Goal: Task Accomplishment & Management: Use online tool/utility

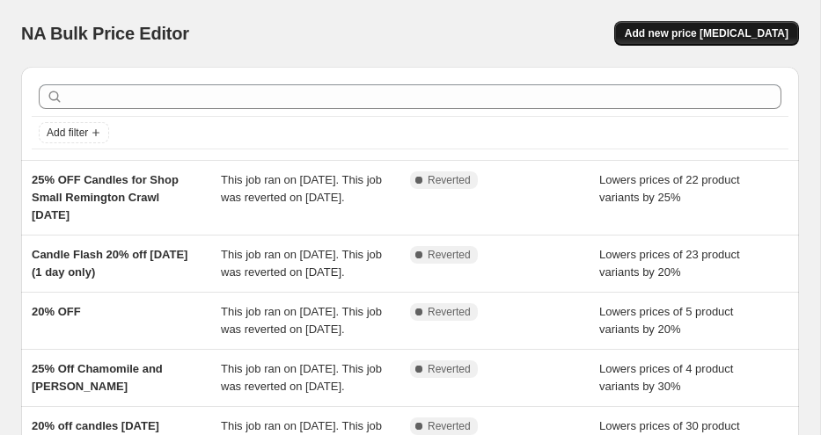
click at [732, 30] on span "Add new price [MEDICAL_DATA]" at bounding box center [707, 33] width 164 height 14
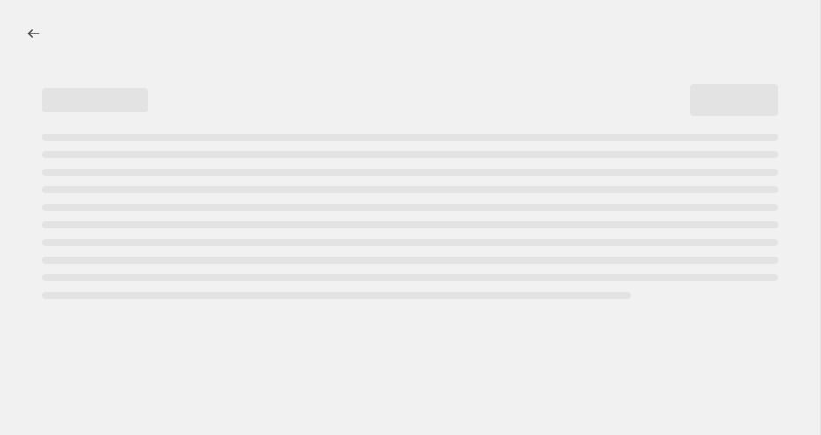
select select "percentage"
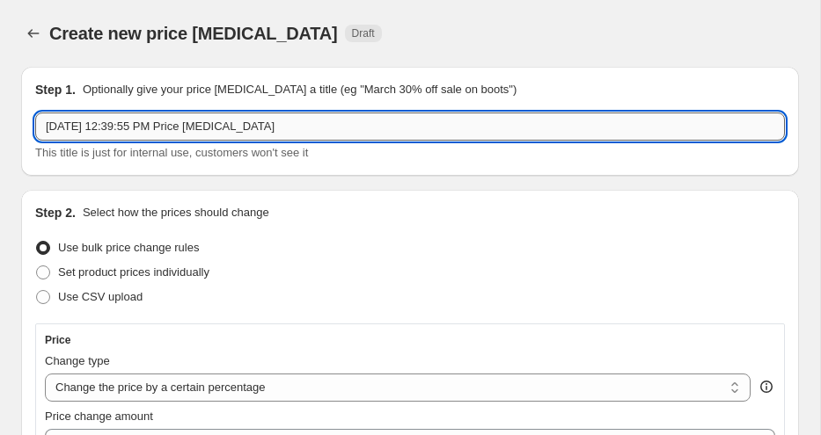
click at [93, 130] on input "[DATE] 12:39:55 PM Price [MEDICAL_DATA]" at bounding box center [409, 127] width 749 height 28
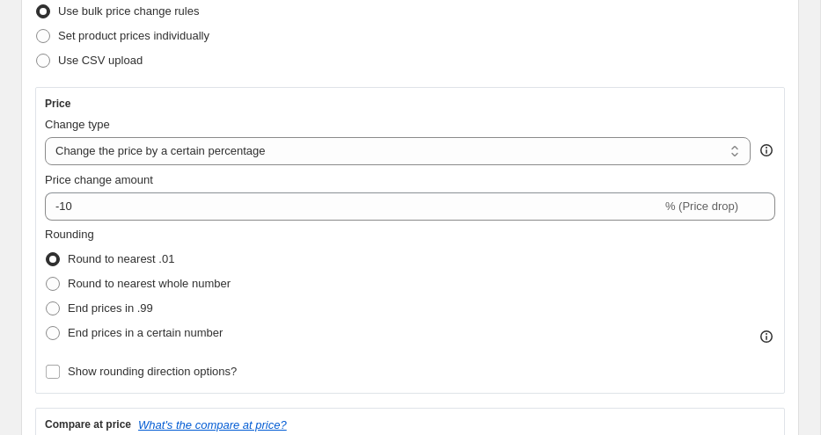
scroll to position [241, 0]
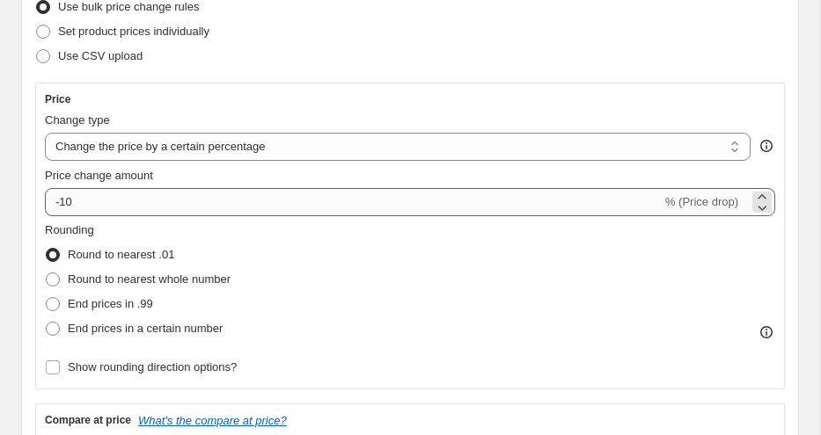
type input "Rainy Day Flash [DATE] 30% Tier"
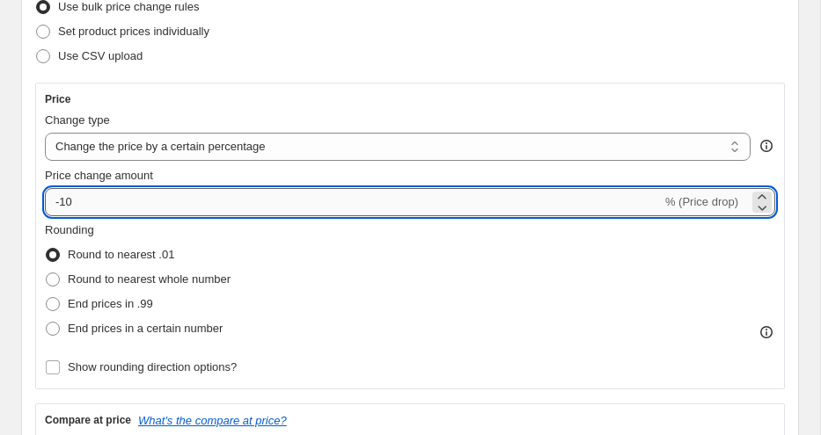
click at [66, 205] on input "-10" at bounding box center [353, 202] width 617 height 28
type input "-30"
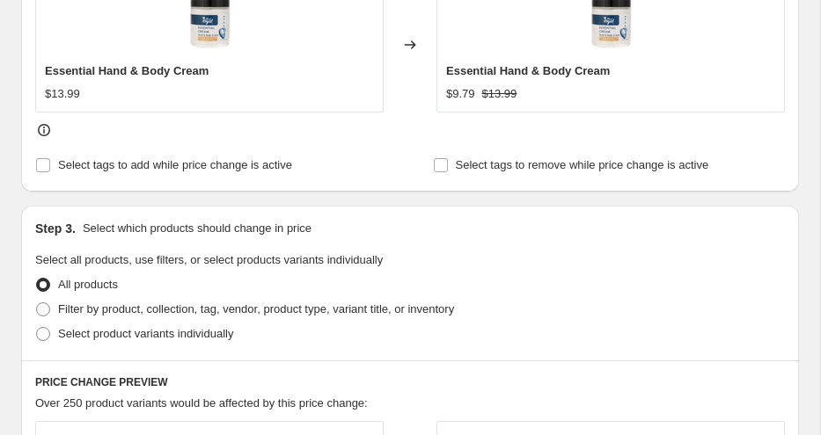
scroll to position [799, 0]
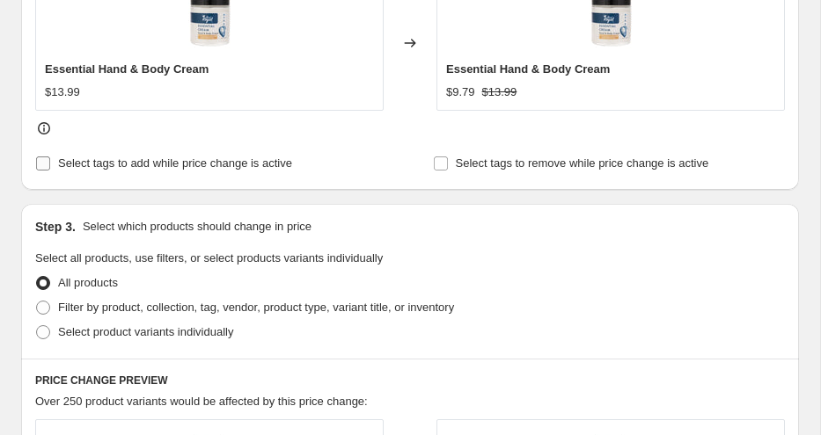
click at [60, 157] on span "Select tags to add while price change is active" at bounding box center [175, 163] width 234 height 13
click at [50, 157] on input "Select tags to add while price change is active" at bounding box center [43, 164] width 14 height 14
checkbox input "true"
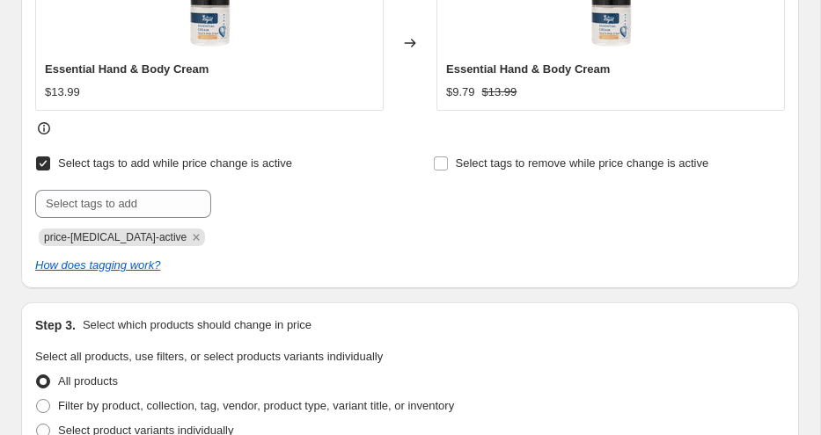
click at [101, 222] on div "Submit price-[MEDICAL_DATA]-active" at bounding box center [211, 218] width 352 height 56
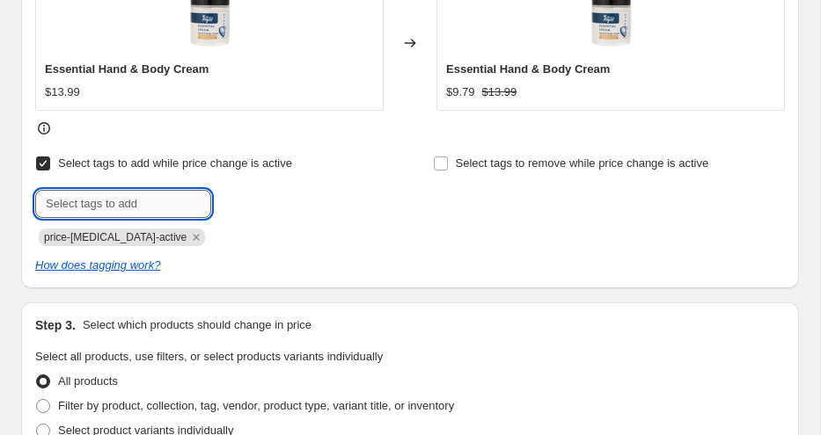
click at [101, 205] on input "text" at bounding box center [123, 204] width 176 height 28
type input "30%"
click at [256, 194] on button "Add 30%" at bounding box center [248, 202] width 66 height 25
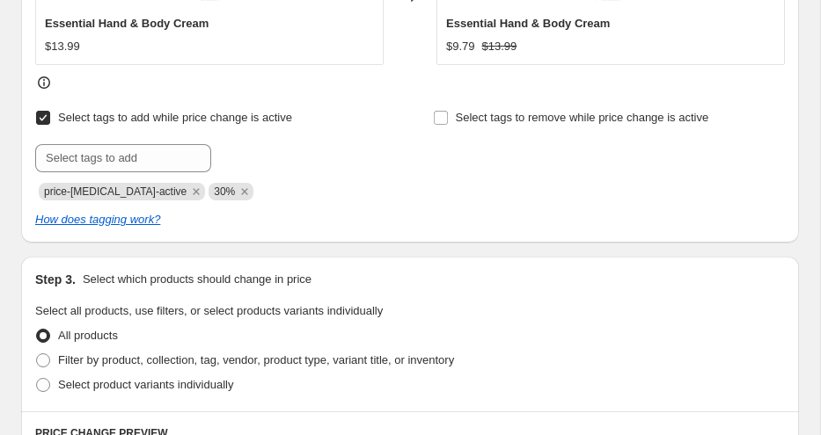
scroll to position [994, 0]
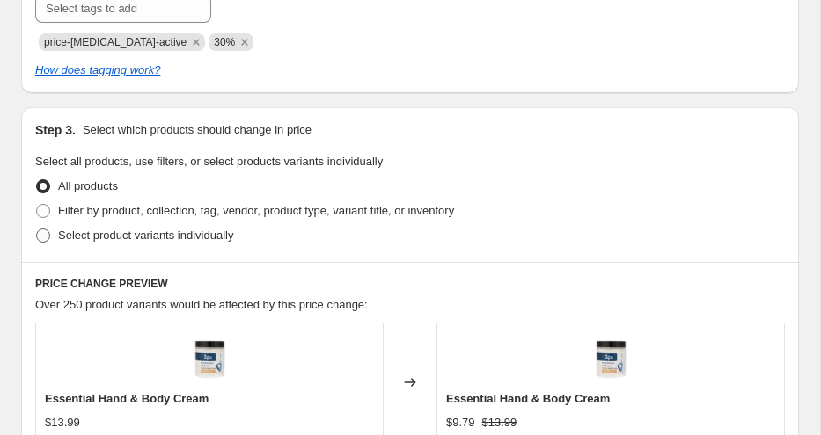
click at [178, 231] on span "Select product variants individually" at bounding box center [145, 235] width 175 height 13
click at [37, 230] on input "Select product variants individually" at bounding box center [36, 229] width 1 height 1
radio input "true"
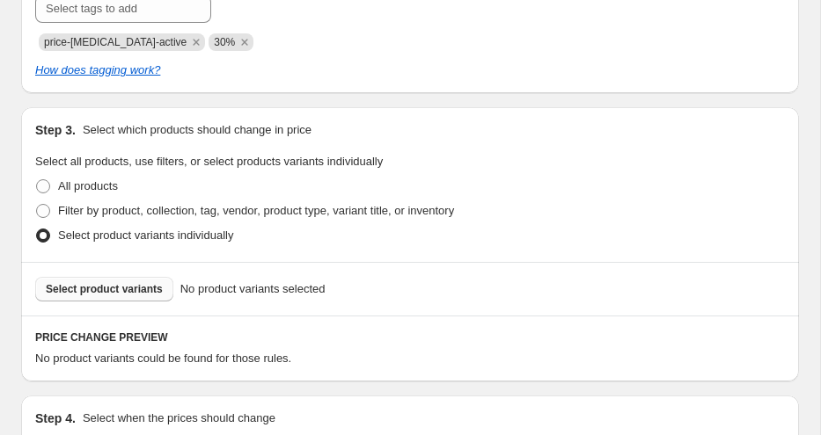
click at [136, 292] on span "Select product variants" at bounding box center [104, 289] width 117 height 14
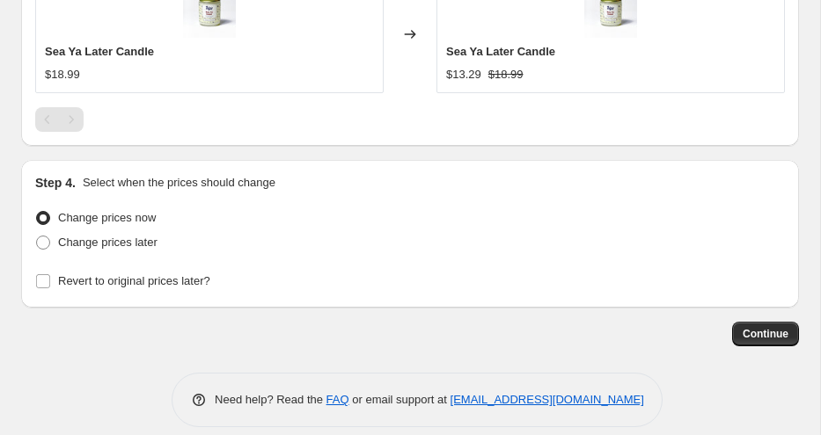
scroll to position [1922, 0]
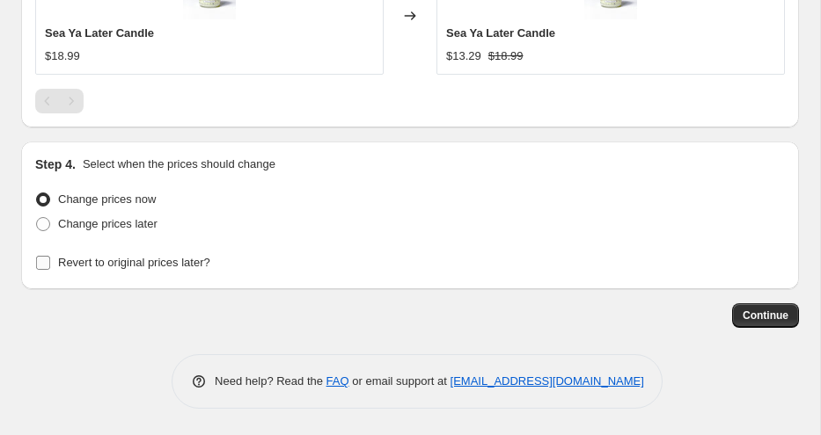
click at [152, 259] on span "Revert to original prices later?" at bounding box center [134, 262] width 152 height 13
click at [50, 259] on input "Revert to original prices later?" at bounding box center [43, 263] width 14 height 14
checkbox input "true"
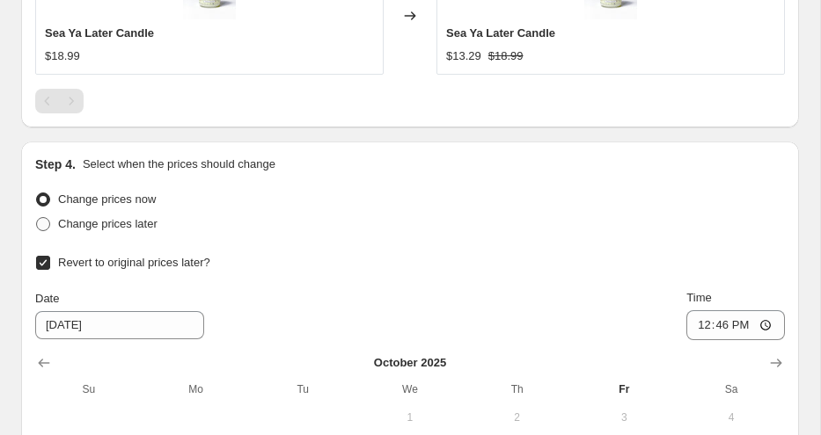
click at [150, 230] on span "Change prices later" at bounding box center [107, 223] width 99 height 13
click at [37, 218] on input "Change prices later" at bounding box center [36, 217] width 1 height 1
radio input "true"
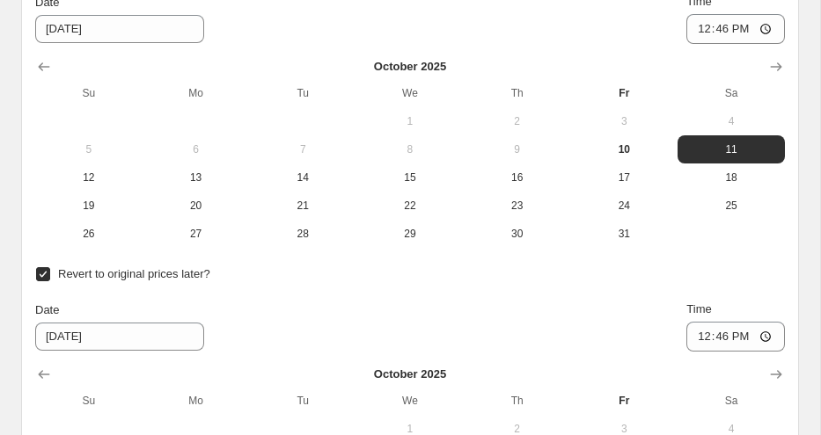
scroll to position [2182, 0]
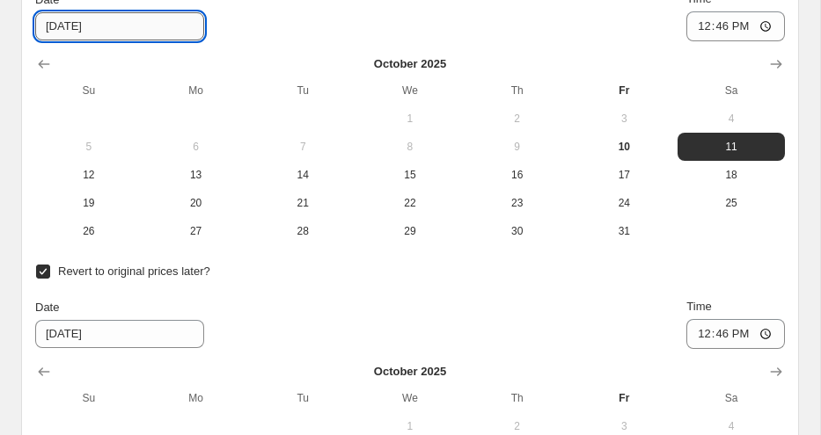
click at [128, 26] on input "[DATE]" at bounding box center [119, 26] width 169 height 28
click at [71, 29] on input "[DATE]" at bounding box center [119, 26] width 169 height 28
type input "[DATE]"
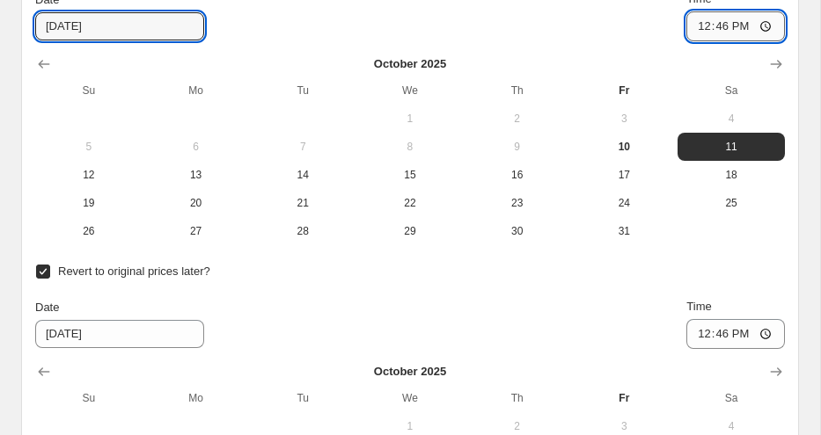
click at [704, 28] on input "12:46" at bounding box center [735, 26] width 99 height 30
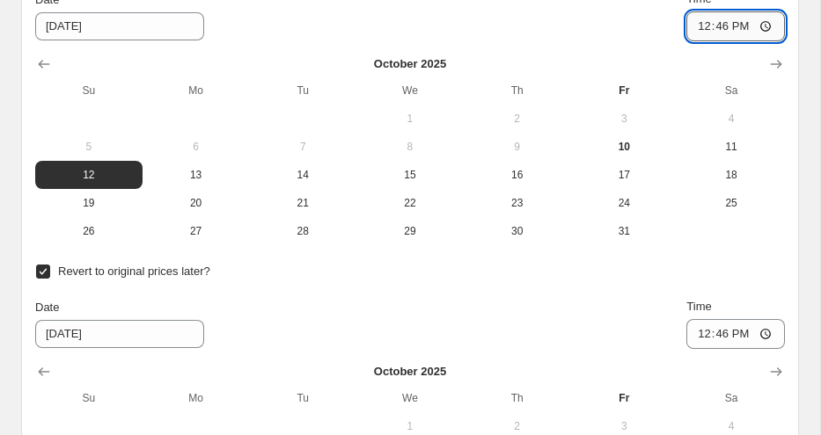
click at [721, 30] on input "12:46" at bounding box center [735, 26] width 99 height 30
type input "00:01"
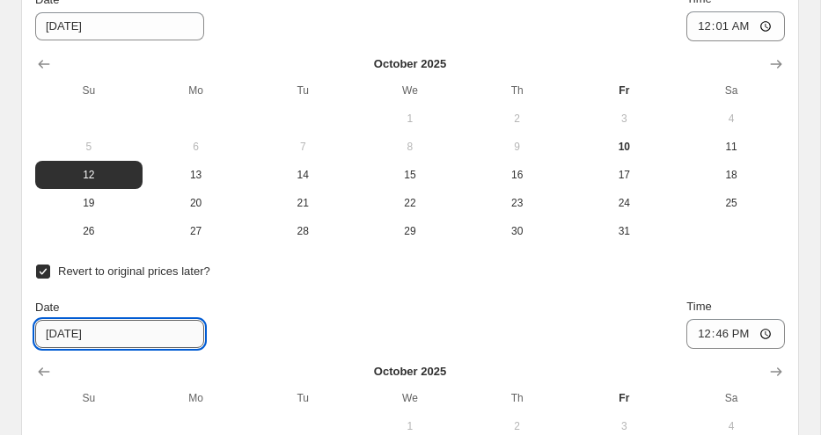
click at [69, 339] on input "[DATE]" at bounding box center [119, 334] width 169 height 28
click at [71, 340] on input "[DATE]" at bounding box center [119, 334] width 169 height 28
type input "[DATE]"
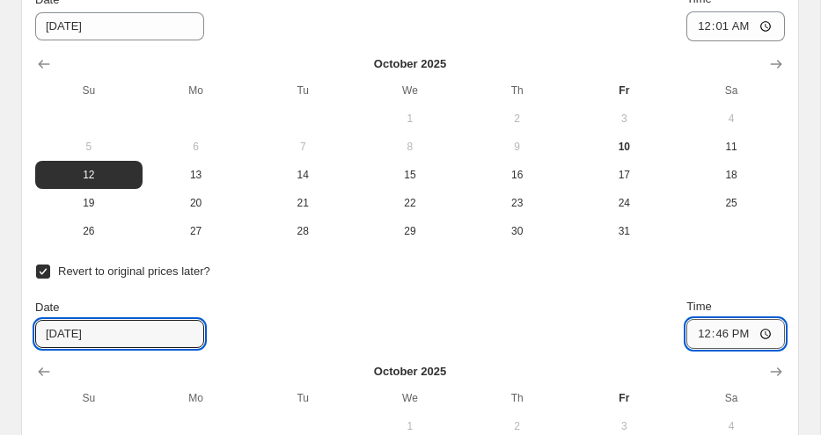
click at [701, 335] on input "12:46" at bounding box center [735, 334] width 99 height 30
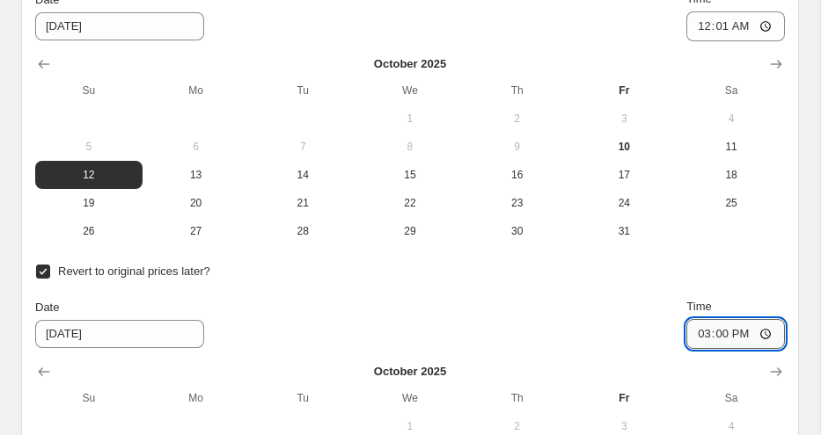
type input "03:00"
click at [711, 279] on div "Revert to original prices later?" at bounding box center [409, 271] width 749 height 25
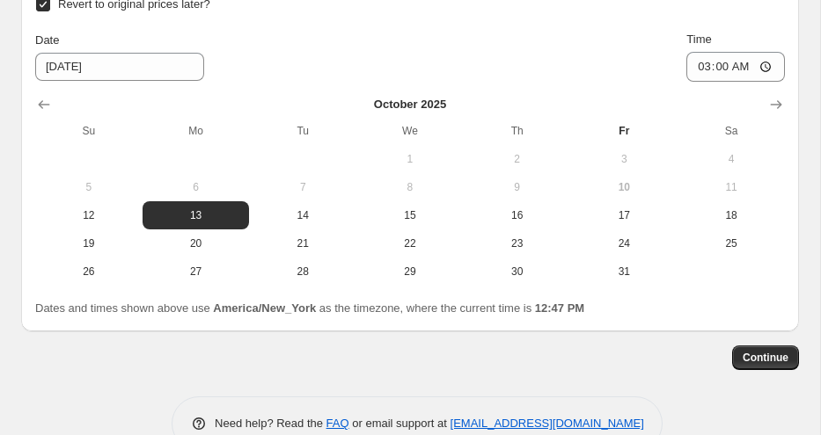
scroll to position [2441, 0]
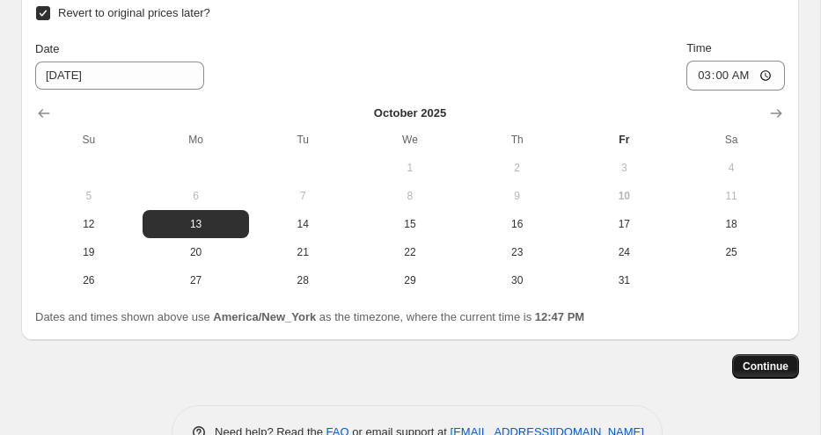
click at [757, 361] on span "Continue" at bounding box center [765, 367] width 46 height 14
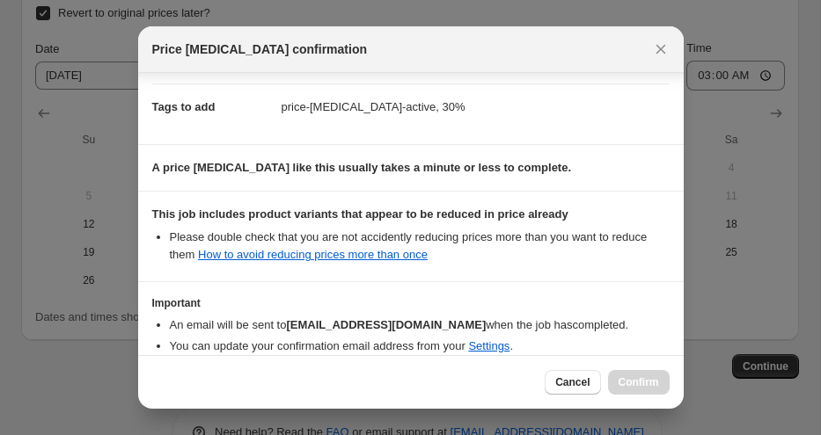
scroll to position [348, 0]
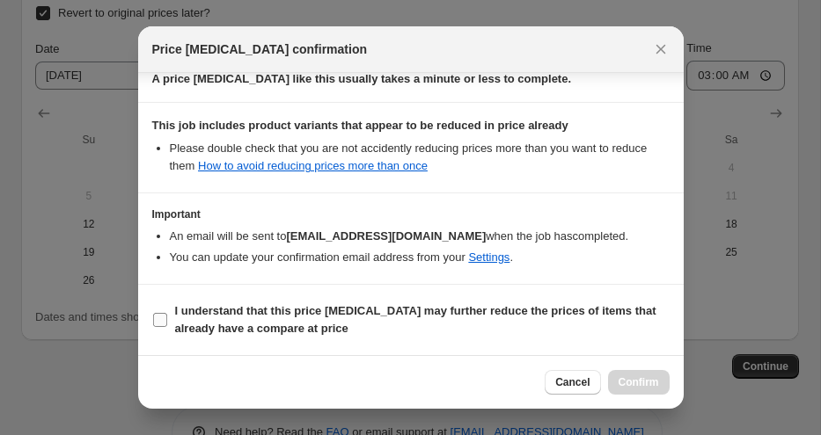
click at [471, 304] on b "I understand that this price [MEDICAL_DATA] may further reduce the prices of it…" at bounding box center [415, 319] width 481 height 31
click at [167, 313] on input "I understand that this price [MEDICAL_DATA] may further reduce the prices of it…" at bounding box center [160, 320] width 14 height 14
checkbox input "true"
click at [563, 386] on span "Cancel" at bounding box center [572, 383] width 34 height 14
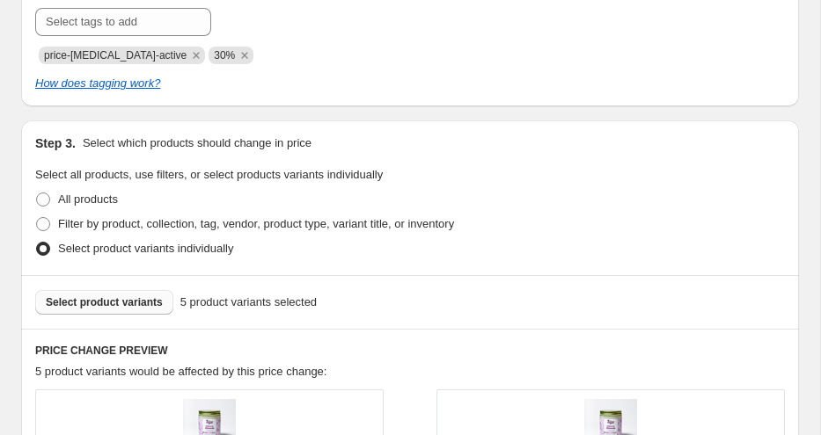
scroll to position [983, 0]
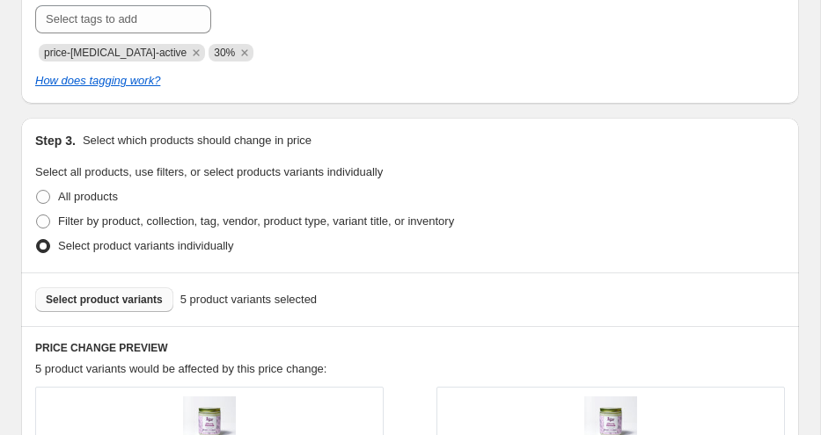
click at [142, 298] on span "Select product variants" at bounding box center [104, 300] width 117 height 14
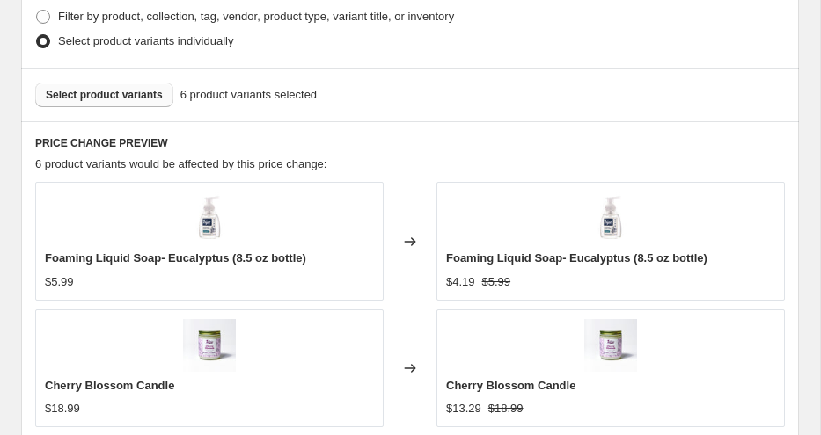
scroll to position [1062, 0]
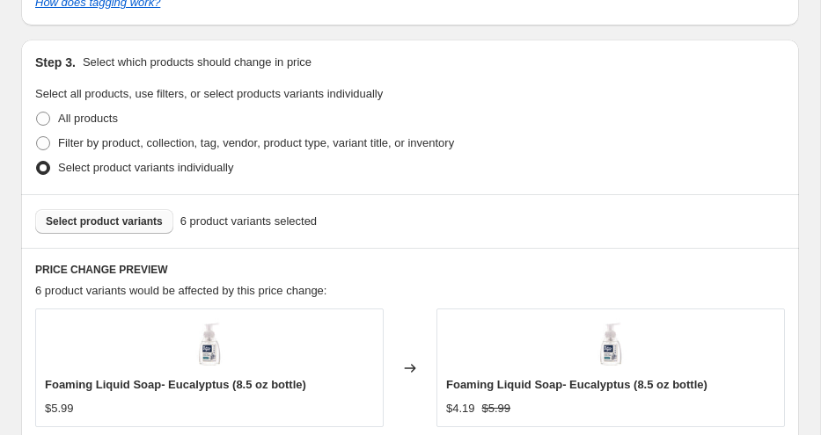
click at [150, 225] on span "Select product variants" at bounding box center [104, 222] width 117 height 14
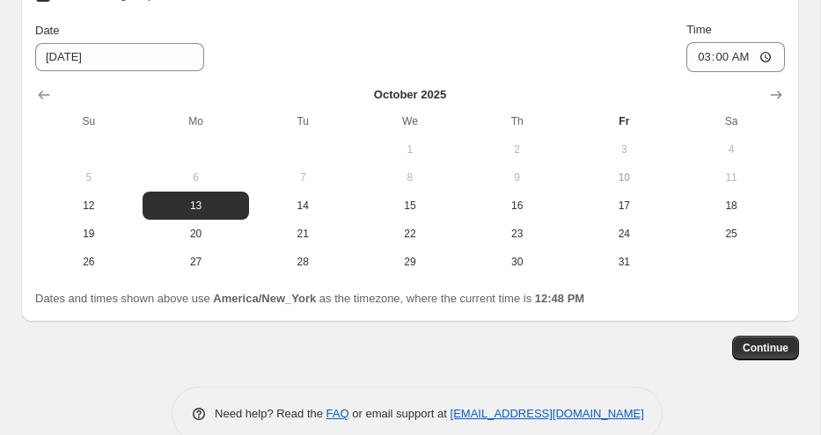
scroll to position [2492, 0]
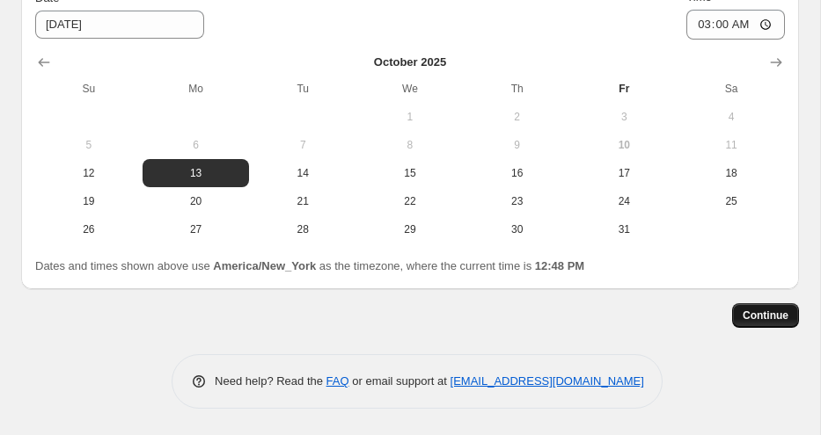
click at [770, 320] on span "Continue" at bounding box center [765, 316] width 46 height 14
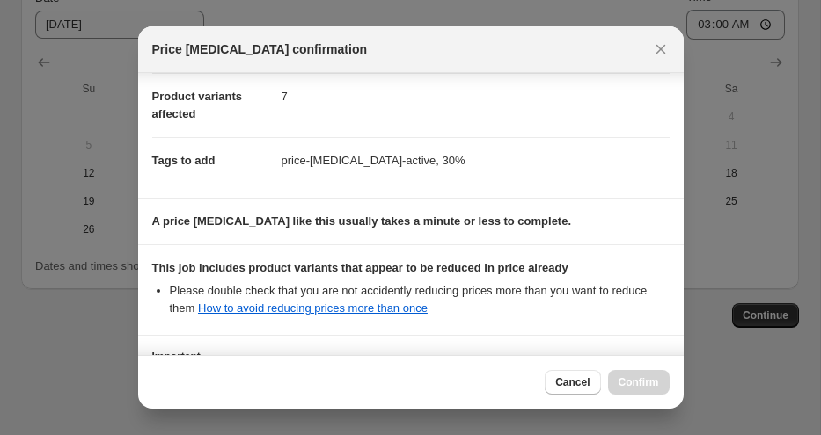
scroll to position [348, 0]
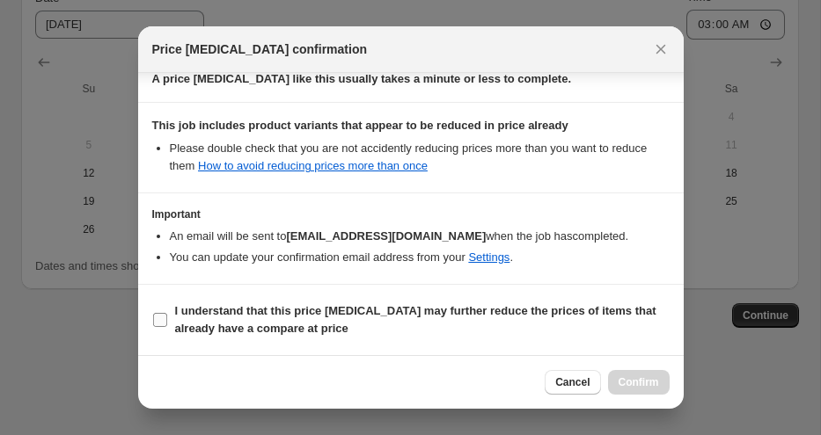
click at [191, 311] on b "I understand that this price [MEDICAL_DATA] may further reduce the prices of it…" at bounding box center [415, 319] width 481 height 31
click at [167, 313] on input "I understand that this price [MEDICAL_DATA] may further reduce the prices of it…" at bounding box center [160, 320] width 14 height 14
checkbox input "true"
click at [656, 379] on span "Confirm" at bounding box center [638, 383] width 40 height 14
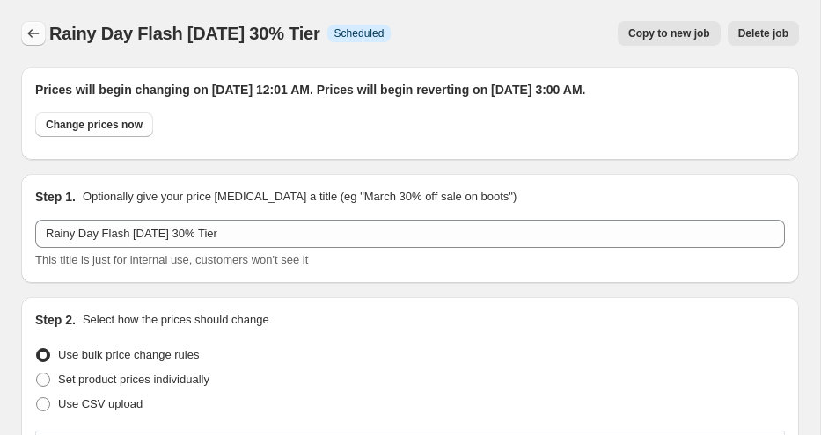
click at [26, 30] on icon "Price change jobs" at bounding box center [34, 34] width 18 height 18
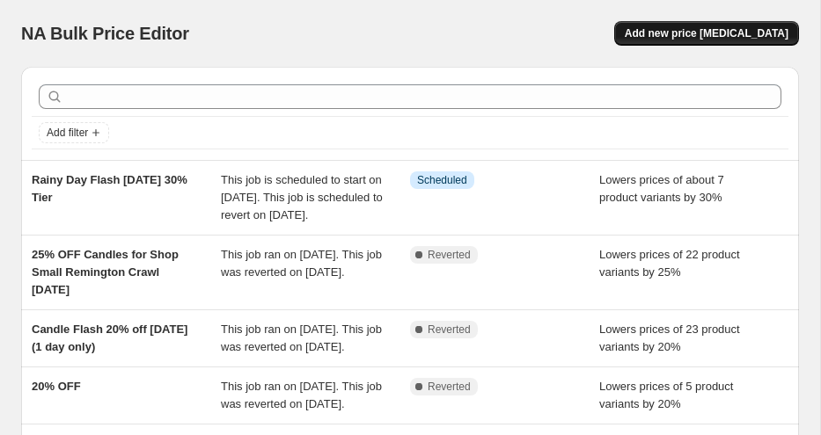
click at [717, 40] on span "Add new price [MEDICAL_DATA]" at bounding box center [707, 33] width 164 height 14
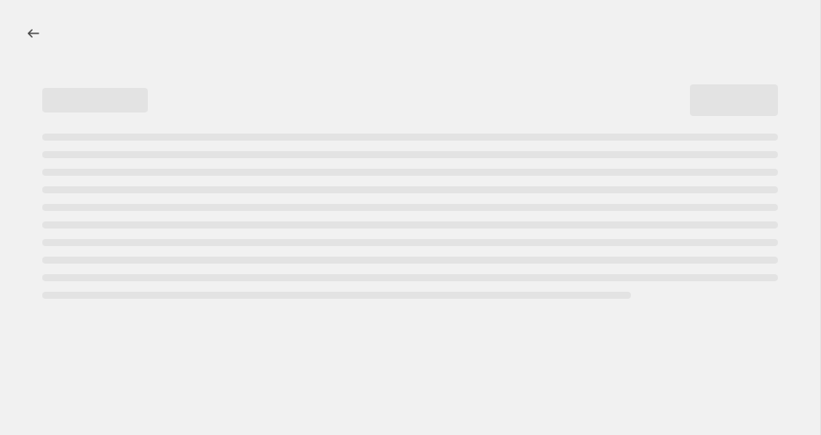
select select "percentage"
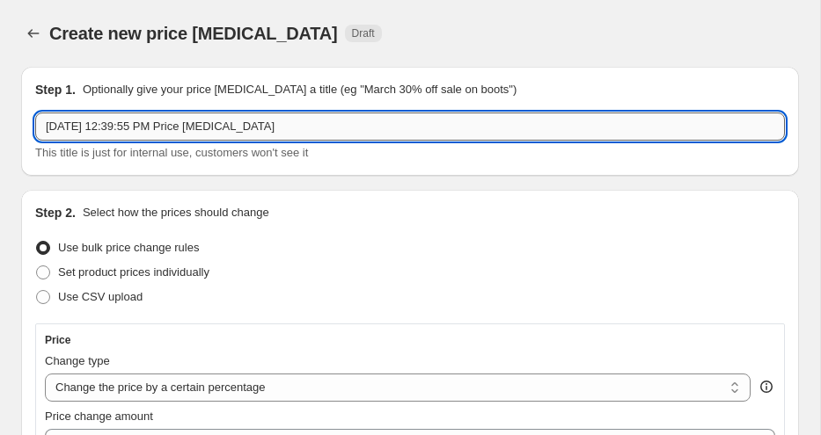
click at [278, 121] on input "[DATE] 12:39:55 PM Price [MEDICAL_DATA]" at bounding box center [409, 127] width 749 height 28
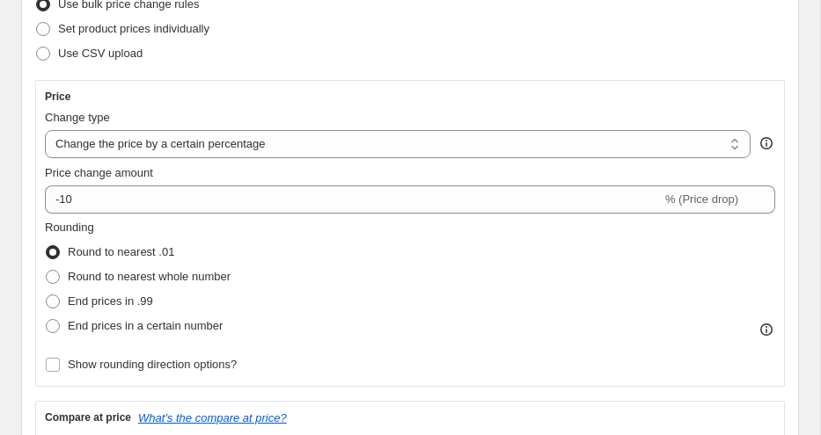
scroll to position [247, 0]
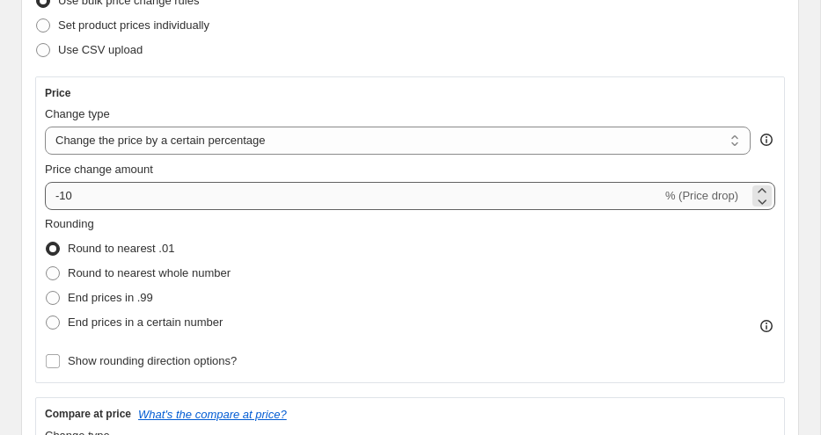
type input "Rainy Day Flash [DATE] 20% Off Tier"
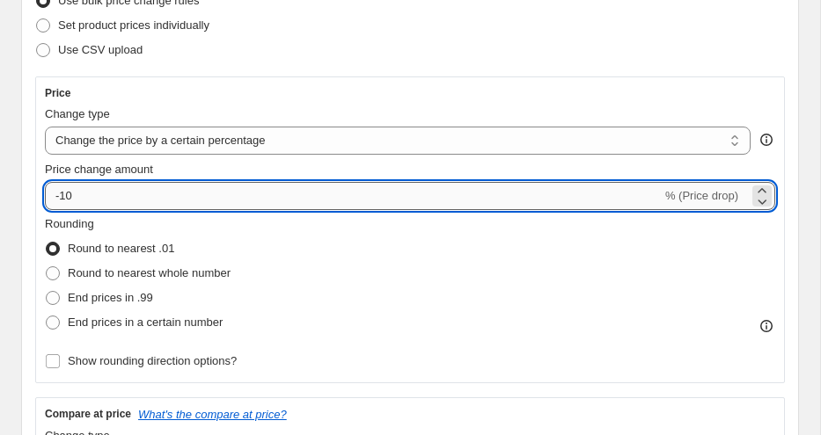
click at [65, 196] on input "-10" at bounding box center [353, 196] width 617 height 28
type input "-20"
click at [25, 167] on div "Step 2. Select how the prices should change Use bulk price change rules Set pro…" at bounding box center [410, 342] width 778 height 799
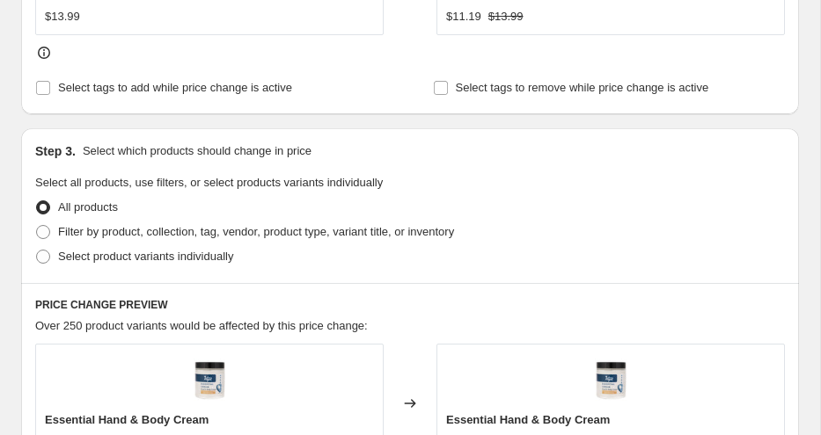
scroll to position [880, 0]
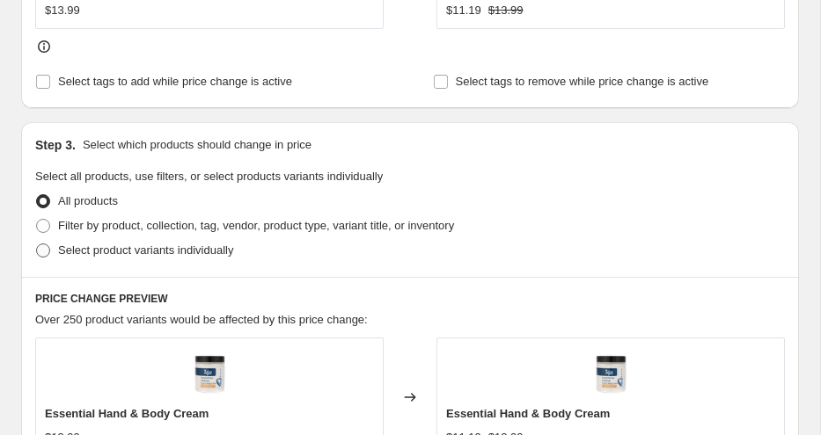
click at [118, 246] on span "Select product variants individually" at bounding box center [145, 250] width 175 height 13
click at [37, 245] on input "Select product variants individually" at bounding box center [36, 244] width 1 height 1
radio input "true"
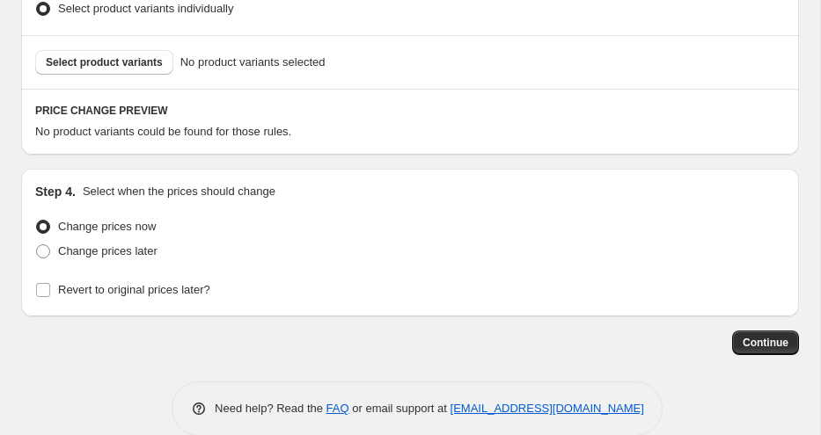
scroll to position [1142, 0]
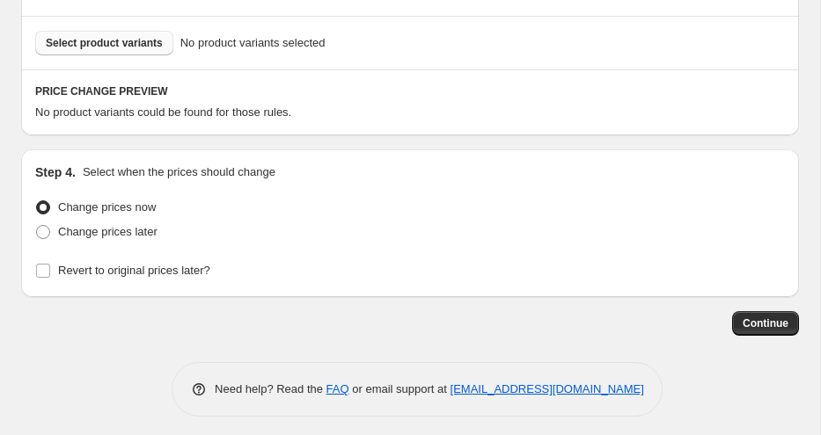
click at [134, 47] on span "Select product variants" at bounding box center [104, 43] width 117 height 14
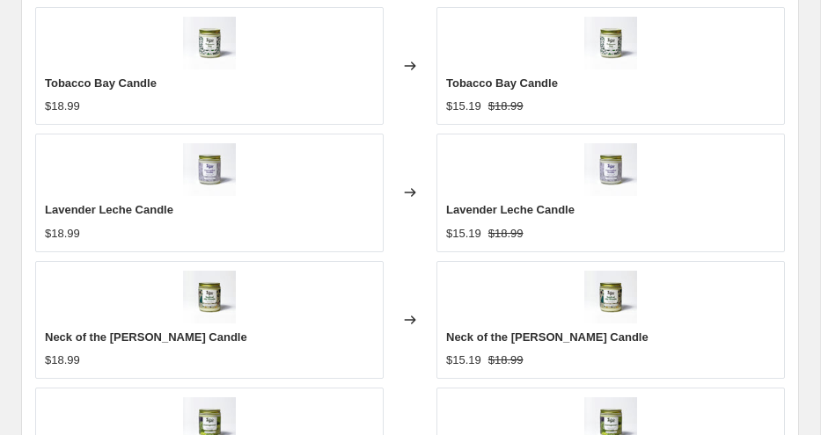
scroll to position [1823, 0]
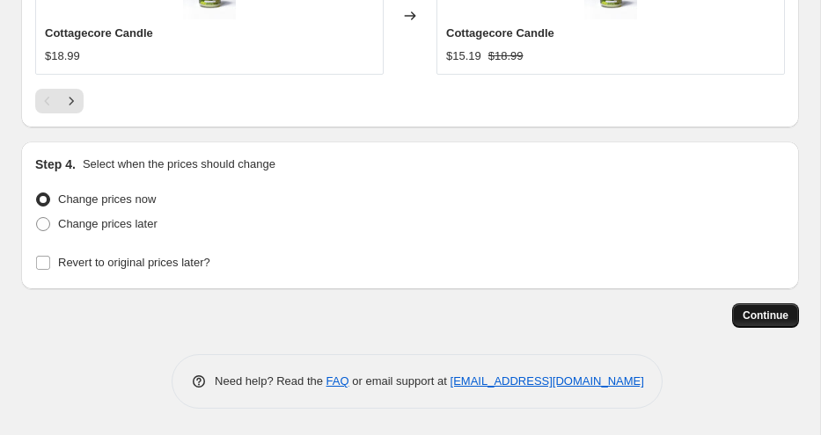
click at [756, 307] on button "Continue" at bounding box center [765, 315] width 67 height 25
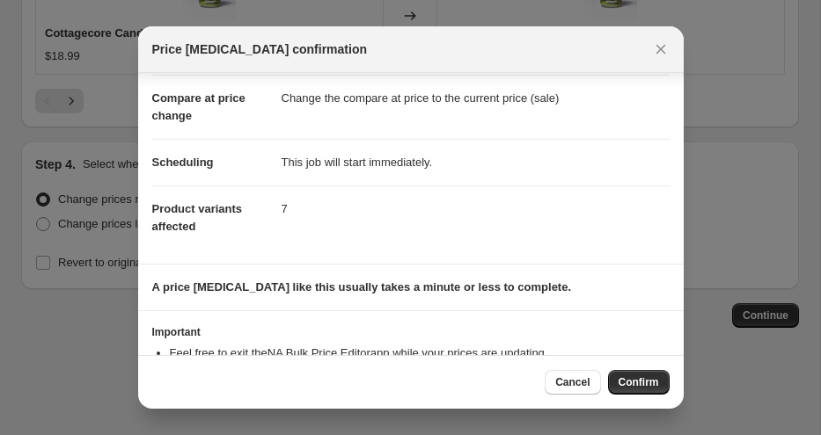
scroll to position [142, 0]
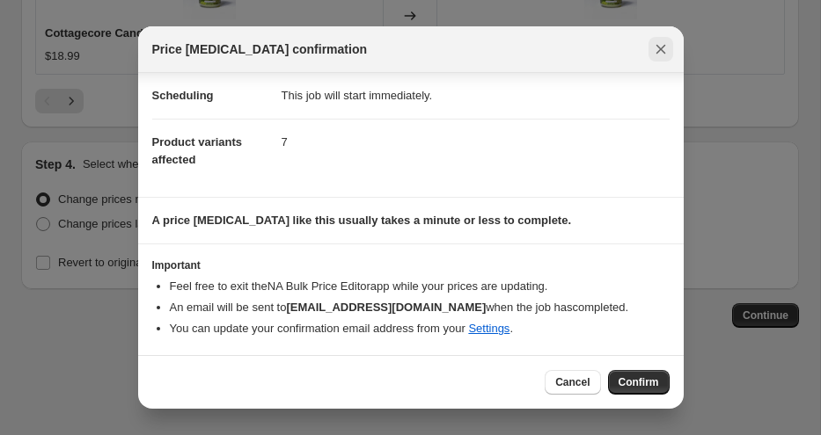
click at [663, 50] on icon "Close" at bounding box center [661, 49] width 18 height 18
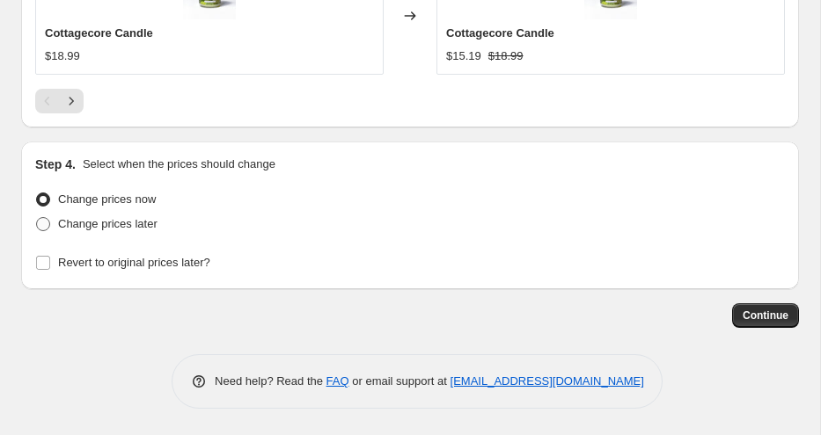
click at [152, 223] on span "Change prices later" at bounding box center [107, 223] width 99 height 13
click at [37, 218] on input "Change prices later" at bounding box center [36, 217] width 1 height 1
radio input "true"
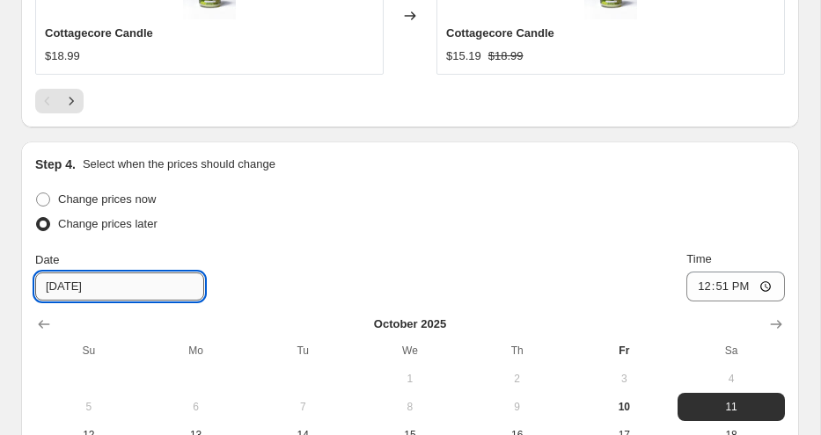
click at [72, 291] on input "[DATE]" at bounding box center [119, 287] width 169 height 28
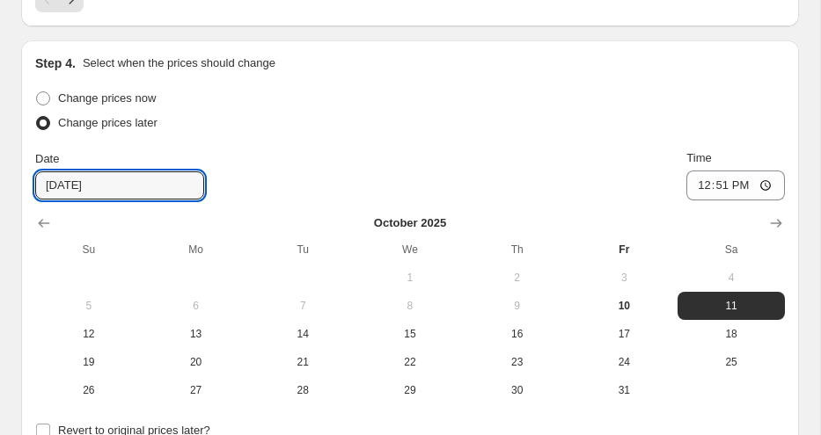
scroll to position [1926, 0]
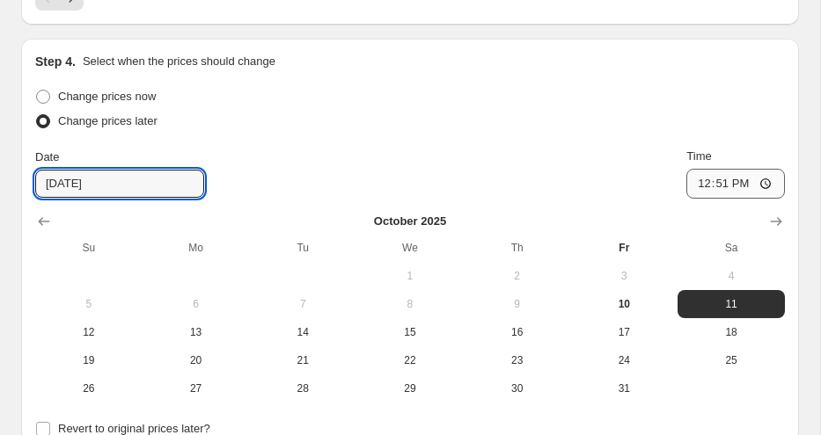
type input "[DATE]"
click at [703, 190] on input "12:51" at bounding box center [735, 184] width 99 height 30
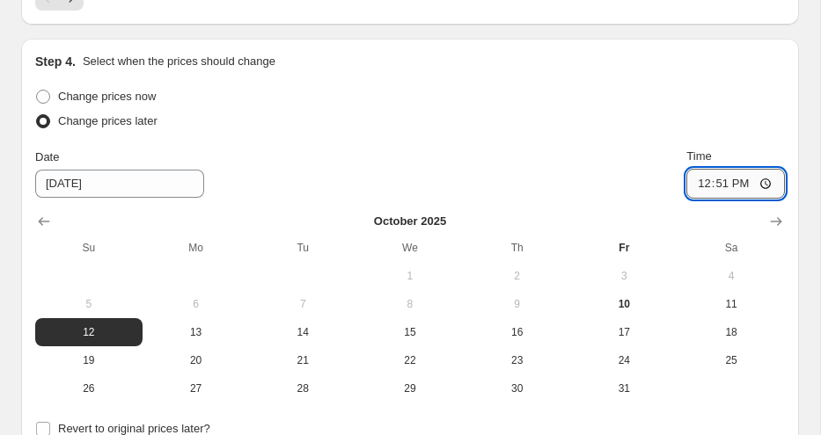
click at [741, 184] on input "12:51" at bounding box center [735, 184] width 99 height 30
click at [720, 186] on input "00:51" at bounding box center [735, 184] width 99 height 30
type input "00:01"
click at [602, 83] on div "Step 4. Select when the prices should change Change prices now Change prices la…" at bounding box center [409, 263] width 749 height 420
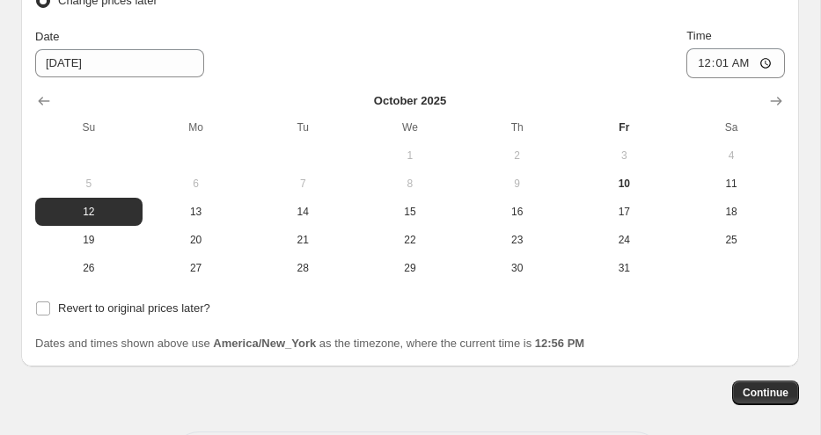
scroll to position [2066, 0]
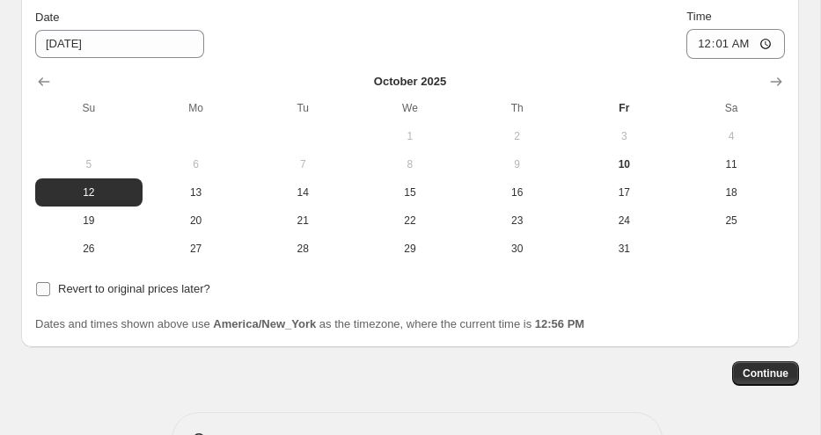
click at [186, 283] on span "Revert to original prices later?" at bounding box center [134, 288] width 152 height 13
click at [50, 283] on input "Revert to original prices later?" at bounding box center [43, 289] width 14 height 14
checkbox input "true"
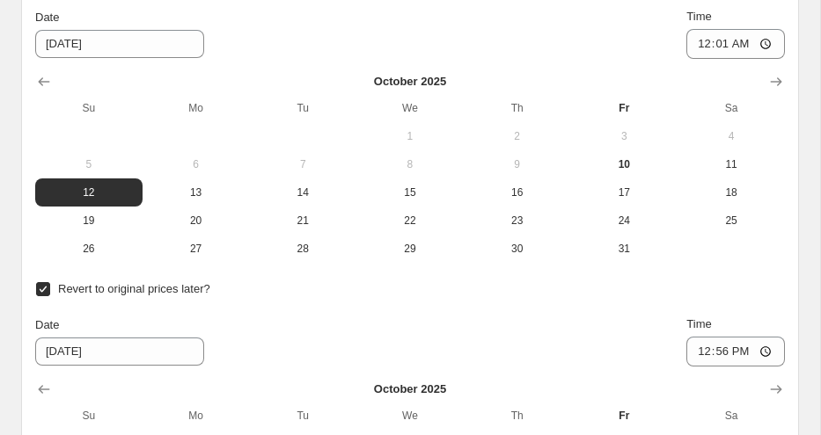
scroll to position [2282, 0]
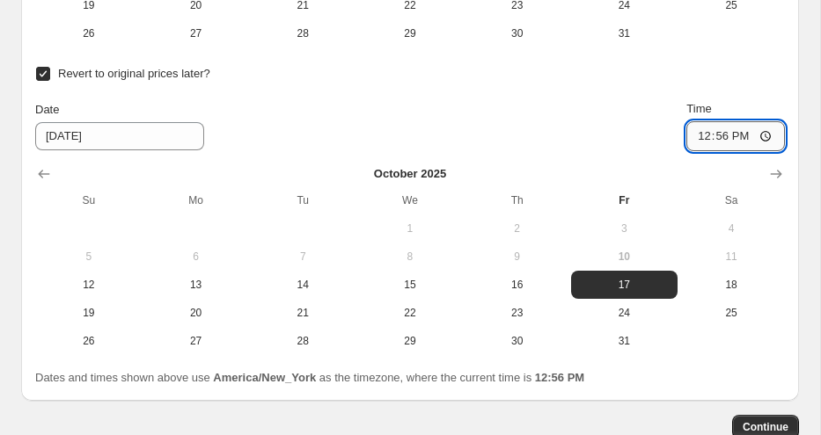
click at [702, 140] on input "12:56" at bounding box center [735, 136] width 99 height 30
type input "03:01"
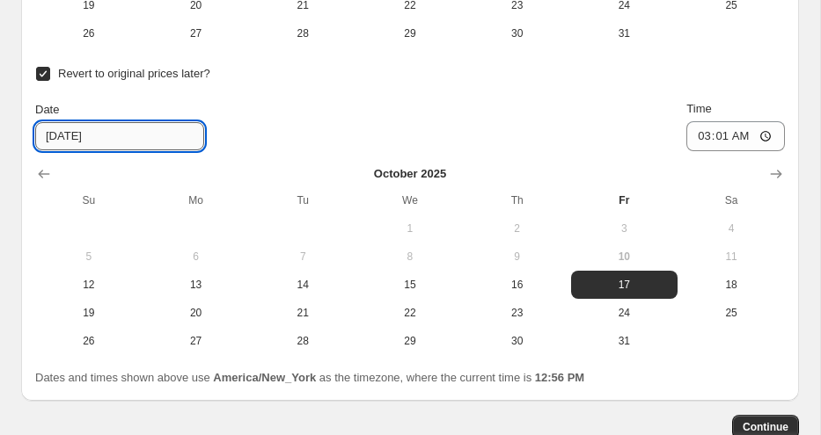
click at [70, 141] on input "[DATE]" at bounding box center [119, 136] width 169 height 28
type input "[DATE]"
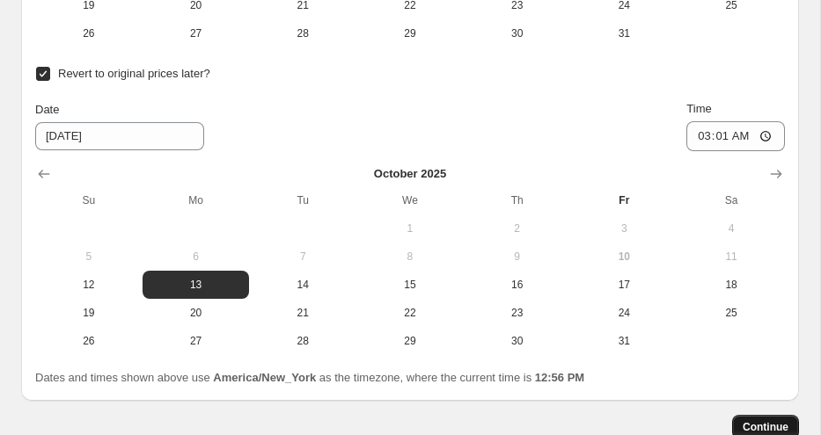
click at [764, 425] on span "Continue" at bounding box center [765, 427] width 46 height 14
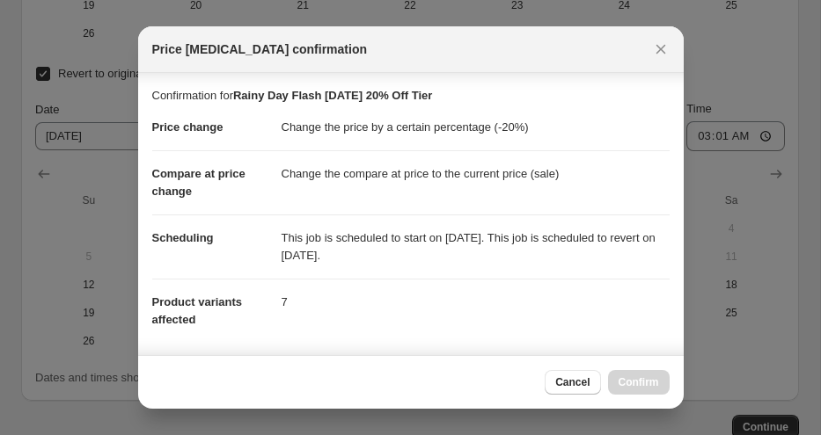
scroll to position [319, 0]
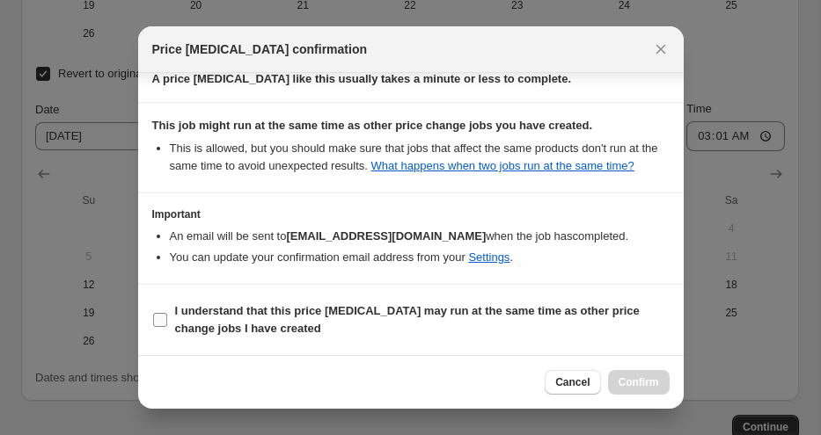
click at [250, 319] on span "I understand that this price [MEDICAL_DATA] may run at the same time as other p…" at bounding box center [422, 320] width 494 height 35
click at [167, 319] on input "I understand that this price [MEDICAL_DATA] may run at the same time as other p…" at bounding box center [160, 320] width 14 height 14
checkbox input "true"
click at [641, 381] on span "Confirm" at bounding box center [638, 383] width 40 height 14
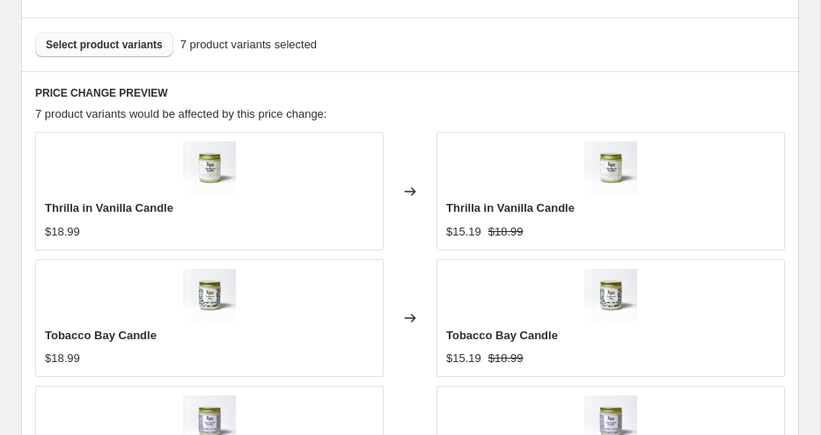
scroll to position [1276, 0]
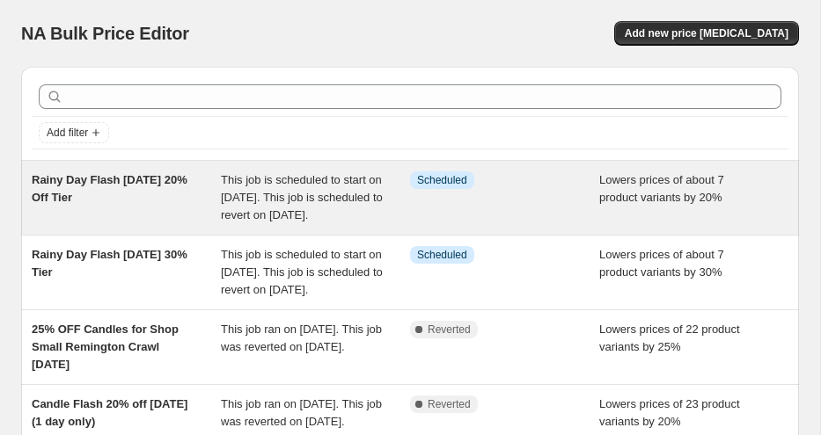
click at [364, 174] on span "This job is scheduled to start on [DATE]. This job is scheduled to revert on [D…" at bounding box center [302, 197] width 162 height 48
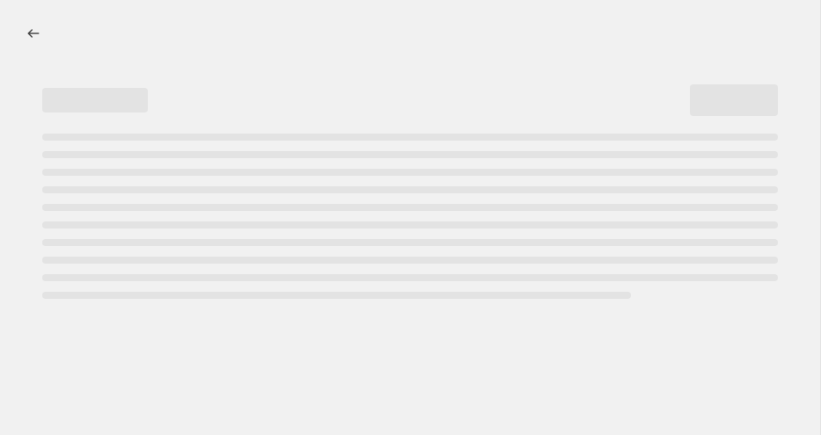
select select "percentage"
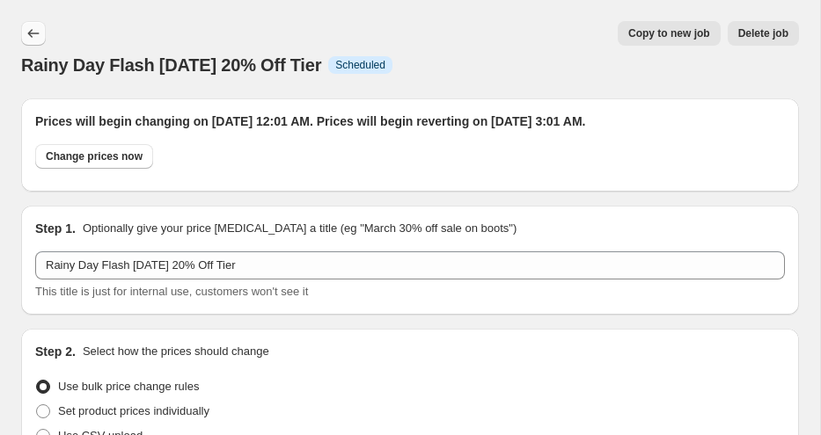
click at [33, 31] on icon "Price change jobs" at bounding box center [34, 34] width 18 height 18
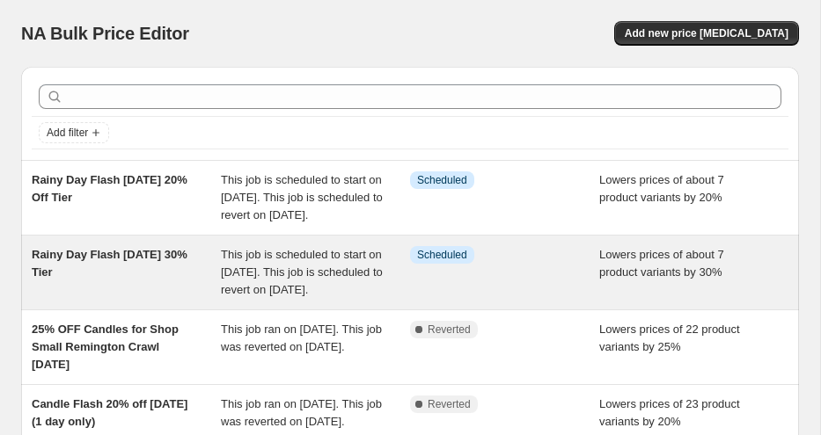
click at [545, 264] on div "Info Scheduled" at bounding box center [491, 255] width 163 height 18
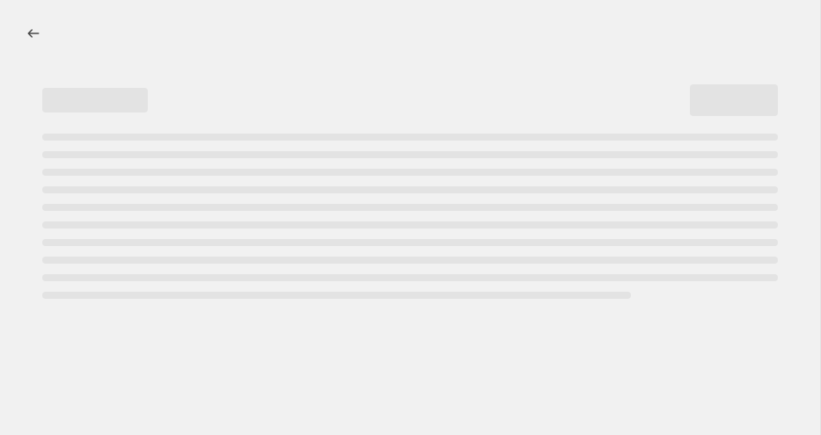
select select "percentage"
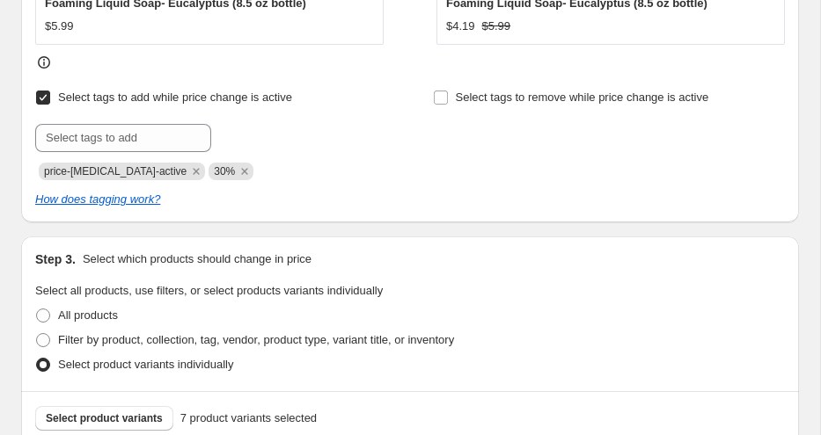
scroll to position [1214, 0]
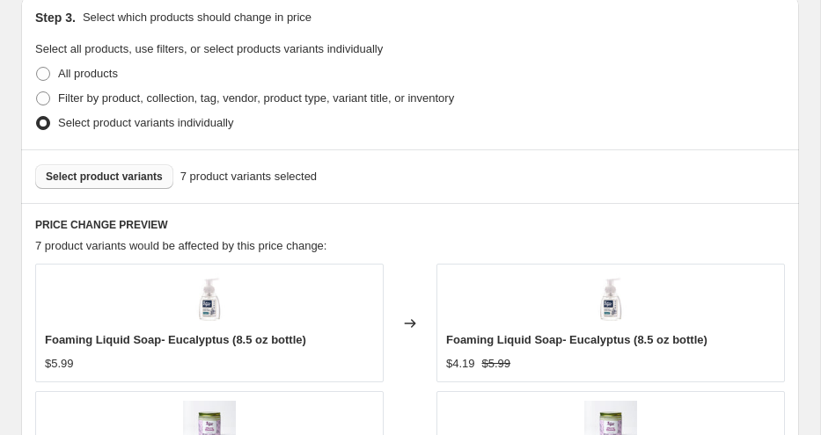
click at [163, 178] on span "Select product variants" at bounding box center [104, 177] width 117 height 14
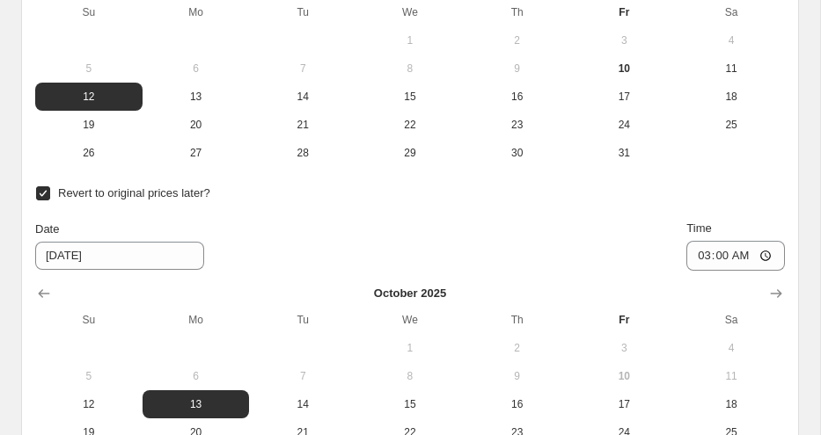
scroll to position [2599, 0]
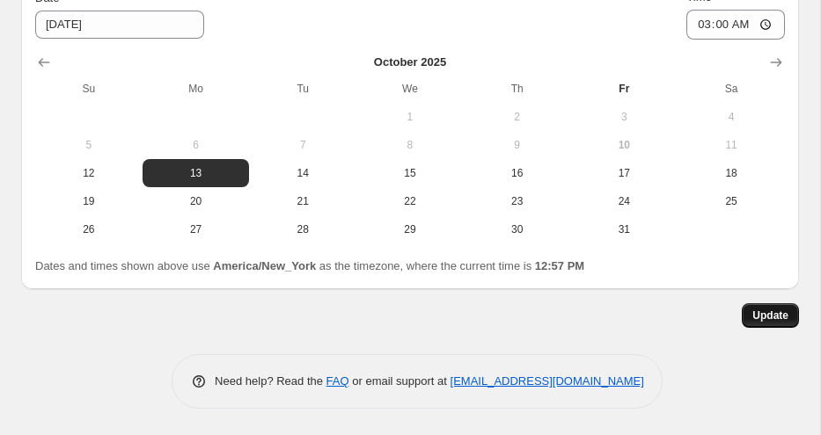
click at [769, 319] on span "Update" at bounding box center [770, 316] width 36 height 14
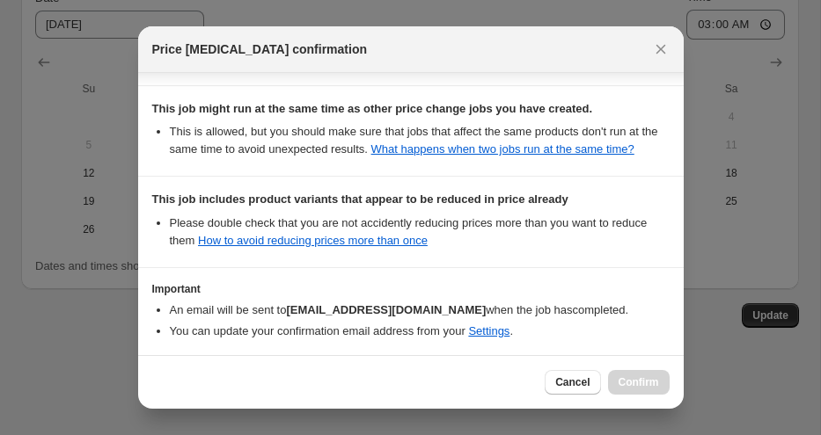
scroll to position [474, 0]
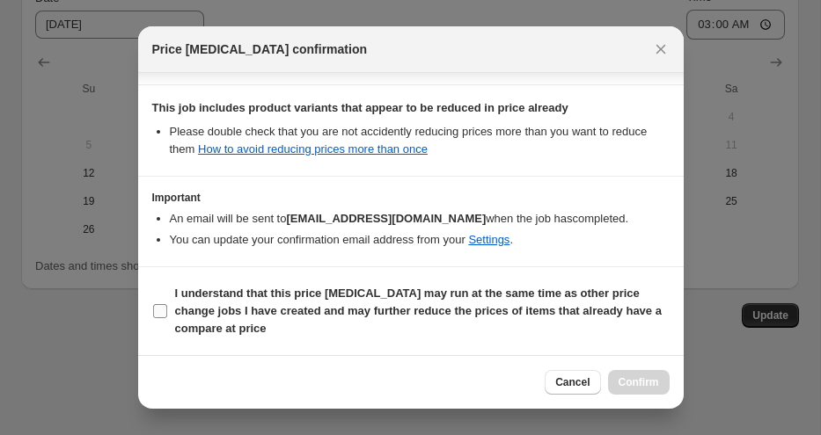
click at [559, 293] on b "I understand that this price [MEDICAL_DATA] may run at the same time as other p…" at bounding box center [418, 311] width 486 height 48
click at [167, 304] on input "I understand that this price [MEDICAL_DATA] may run at the same time as other p…" at bounding box center [160, 311] width 14 height 14
checkbox input "true"
click at [646, 377] on span "Confirm" at bounding box center [638, 383] width 40 height 14
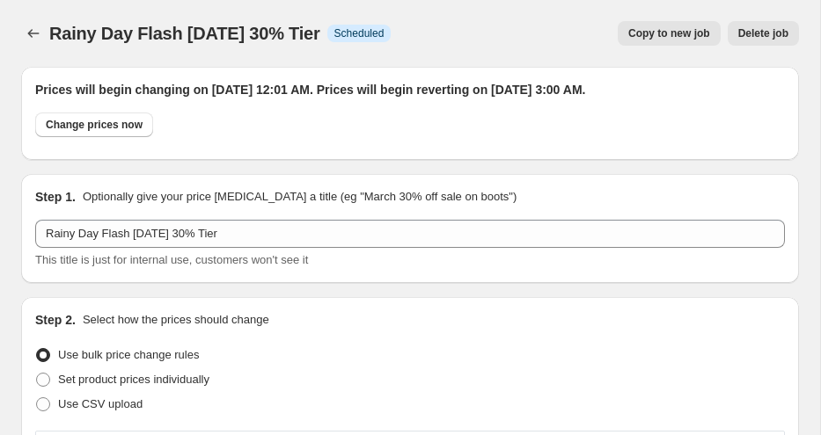
scroll to position [2599, 0]
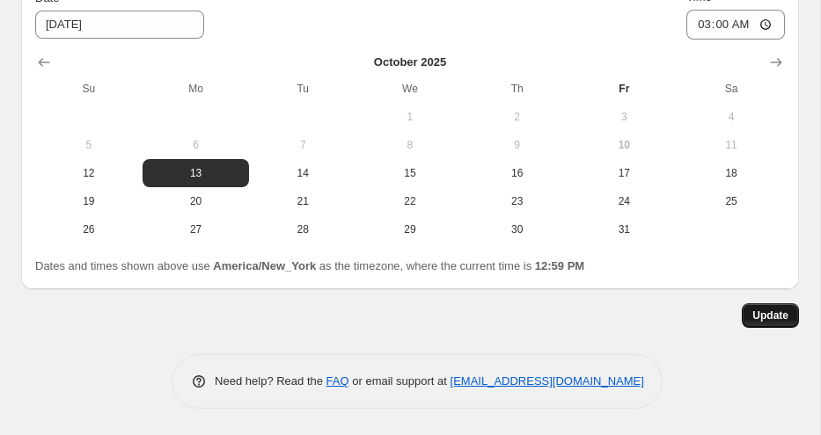
click at [750, 318] on button "Update" at bounding box center [769, 315] width 57 height 25
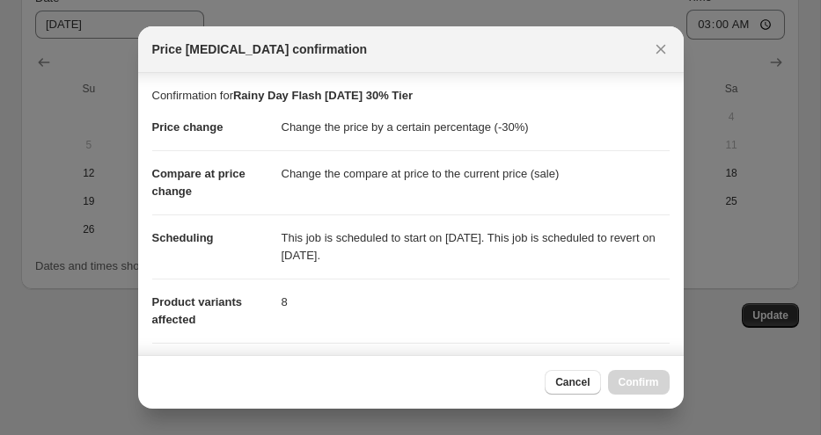
scroll to position [474, 0]
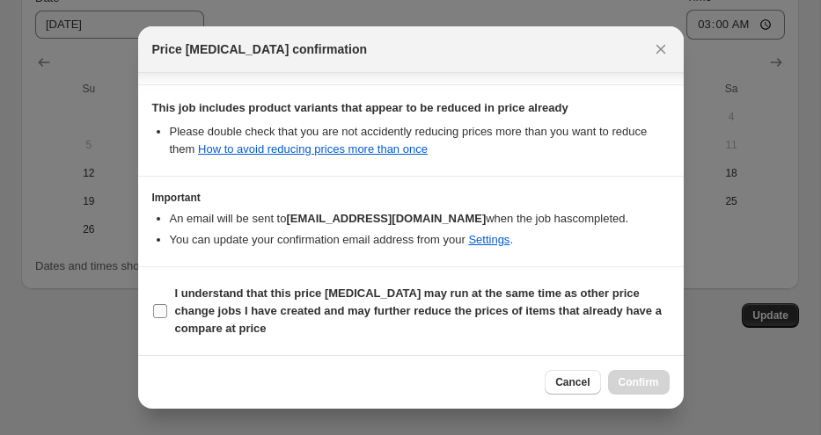
click at [409, 308] on b "I understand that this price [MEDICAL_DATA] may run at the same time as other p…" at bounding box center [418, 311] width 486 height 48
click at [167, 308] on input "I understand that this price [MEDICAL_DATA] may run at the same time as other p…" at bounding box center [160, 311] width 14 height 14
checkbox input "true"
click at [628, 387] on span "Confirm" at bounding box center [638, 383] width 40 height 14
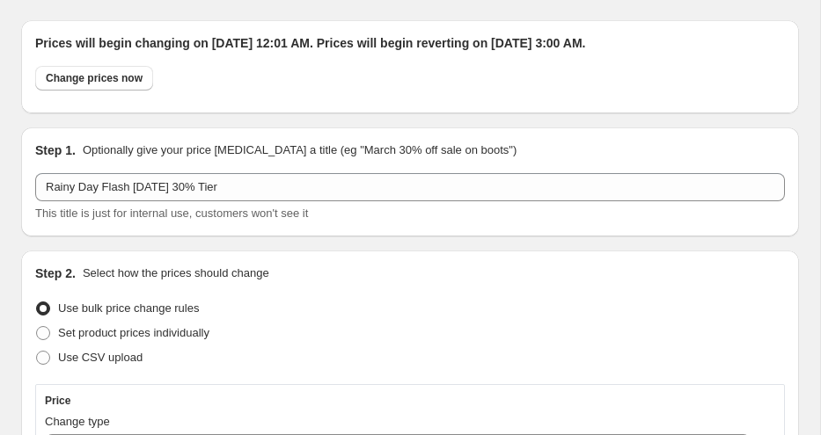
scroll to position [0, 0]
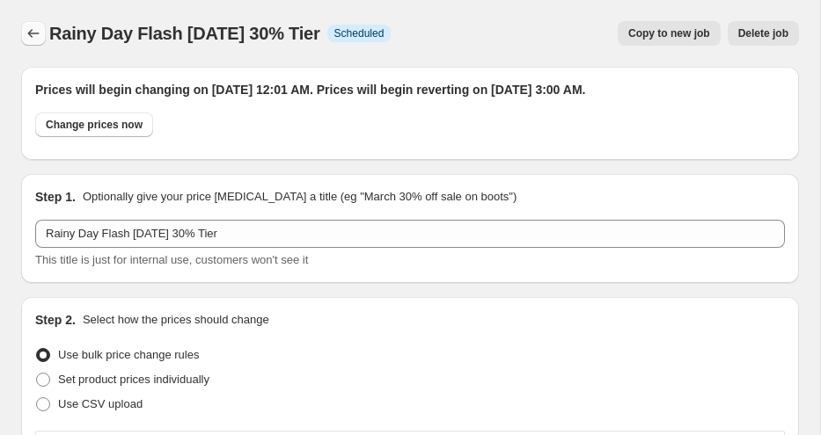
click at [35, 32] on icon "Price change jobs" at bounding box center [34, 34] width 18 height 18
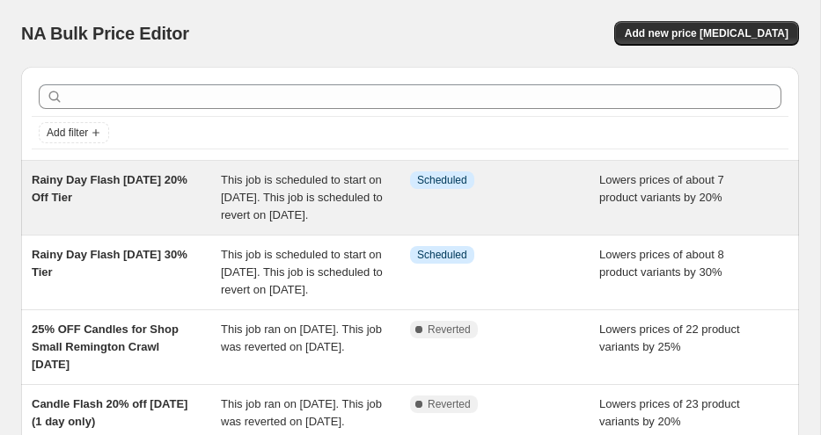
click at [532, 201] on div "Info Scheduled" at bounding box center [504, 198] width 189 height 53
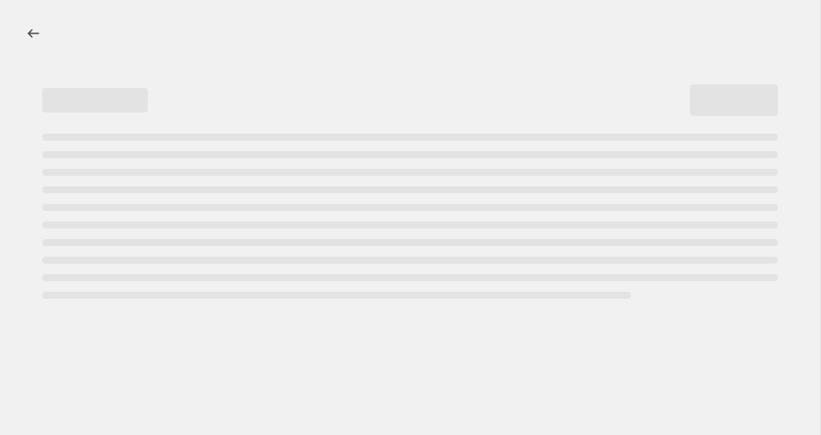
select select "percentage"
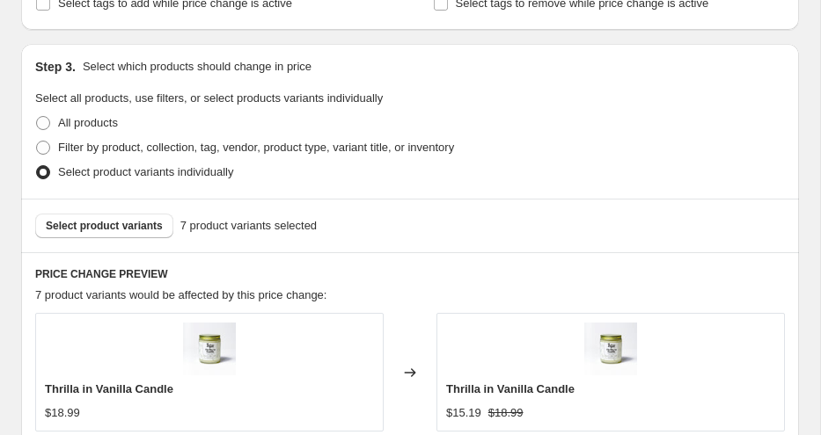
scroll to position [1108, 0]
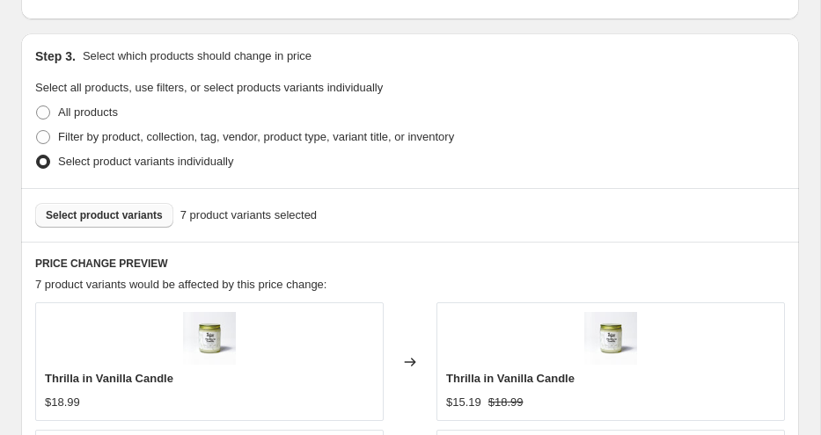
click at [162, 217] on span "Select product variants" at bounding box center [104, 215] width 117 height 14
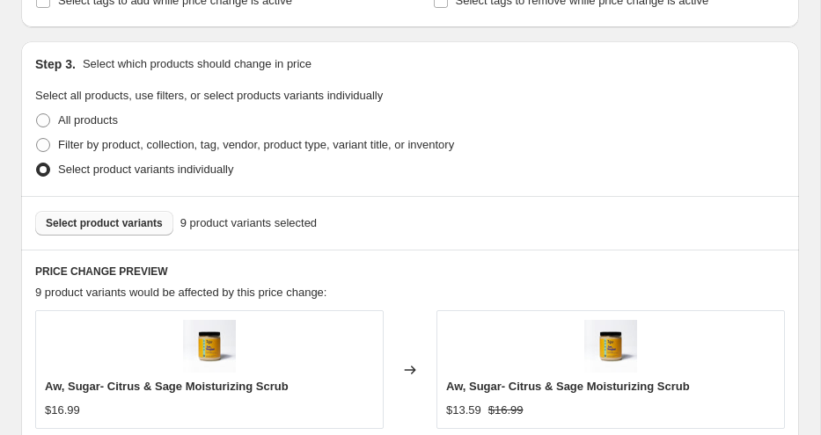
scroll to position [1109, 0]
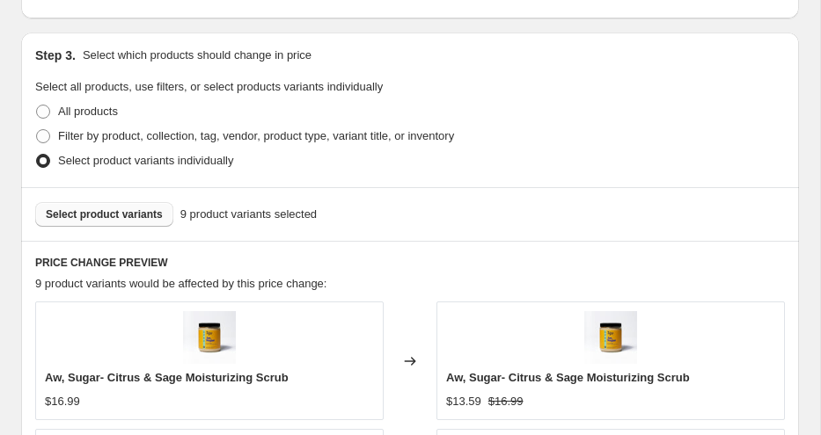
click at [155, 218] on span "Select product variants" at bounding box center [104, 215] width 117 height 14
click at [142, 216] on span "Select product variants" at bounding box center [104, 215] width 117 height 14
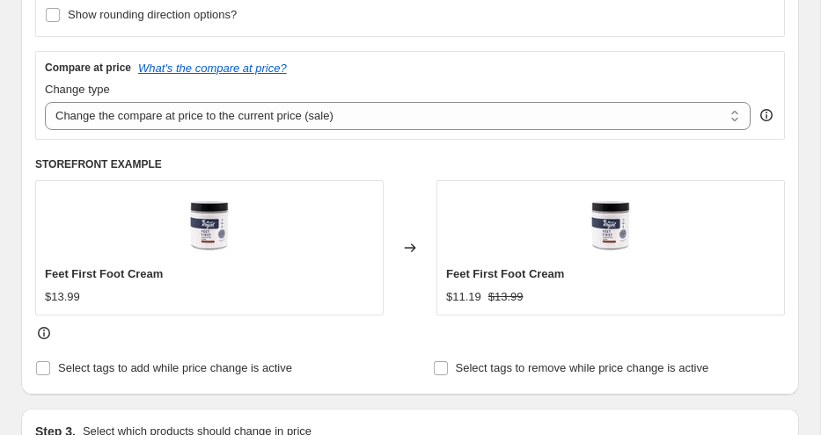
scroll to position [764, 0]
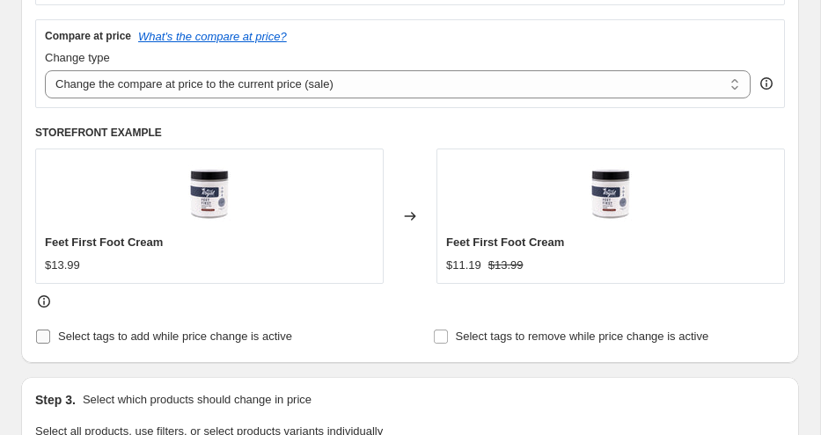
click at [225, 338] on span "Select tags to add while price change is active" at bounding box center [175, 336] width 234 height 13
click at [50, 338] on input "Select tags to add while price change is active" at bounding box center [43, 337] width 14 height 14
checkbox input "true"
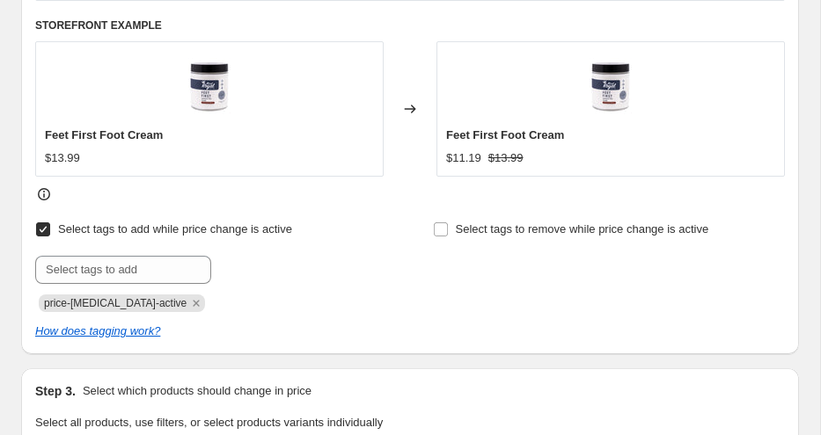
scroll to position [877, 0]
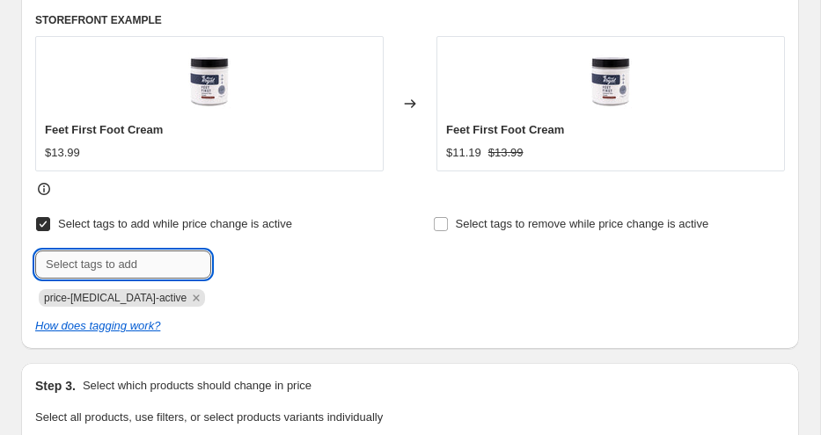
click at [149, 263] on input "text" at bounding box center [123, 265] width 176 height 28
type input "20%"
click at [232, 266] on b "Add" at bounding box center [236, 263] width 20 height 12
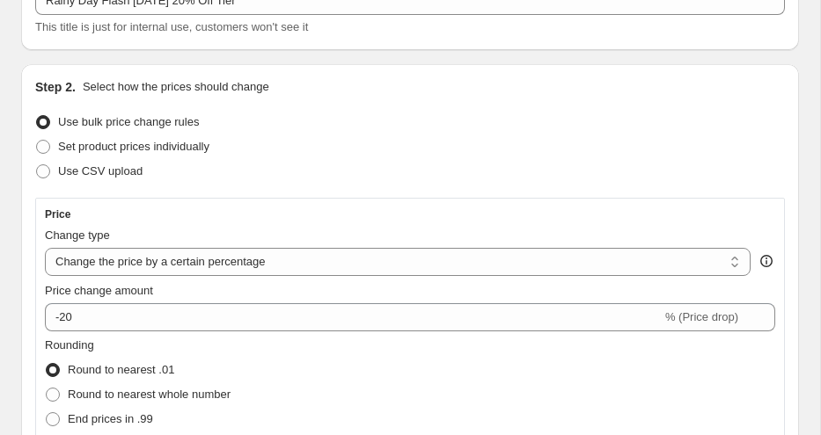
scroll to position [0, 0]
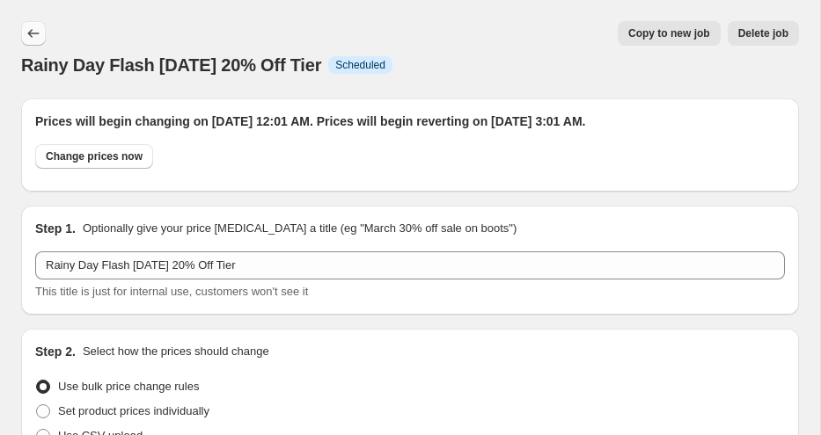
click at [33, 34] on icon "Price change jobs" at bounding box center [34, 34] width 18 height 18
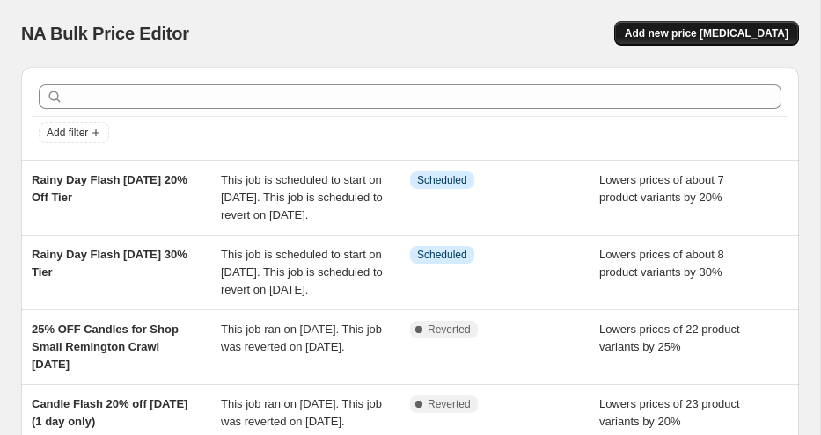
click at [700, 31] on span "Add new price [MEDICAL_DATA]" at bounding box center [707, 33] width 164 height 14
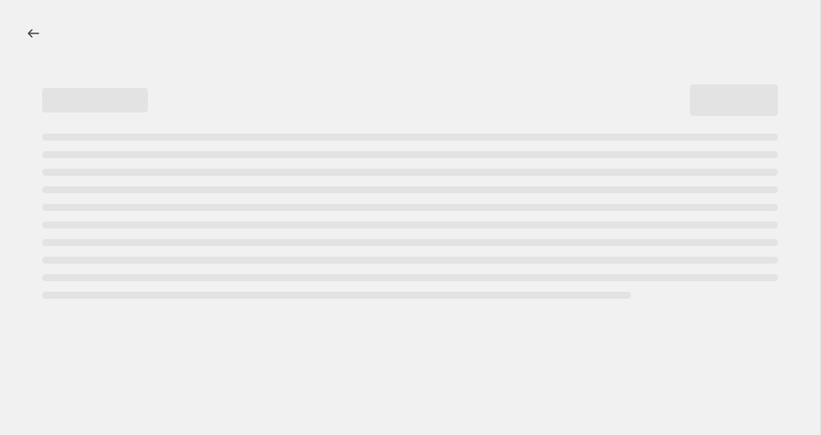
select select "percentage"
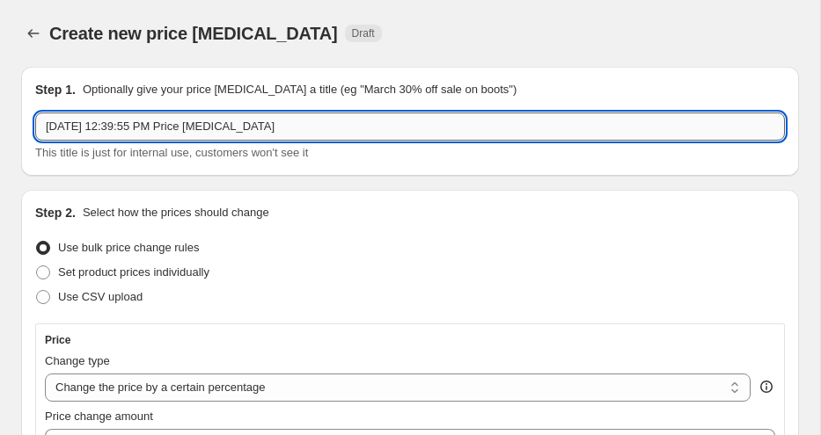
click at [143, 136] on input "[DATE] 12:39:55 PM Price [MEDICAL_DATA]" at bounding box center [409, 127] width 749 height 28
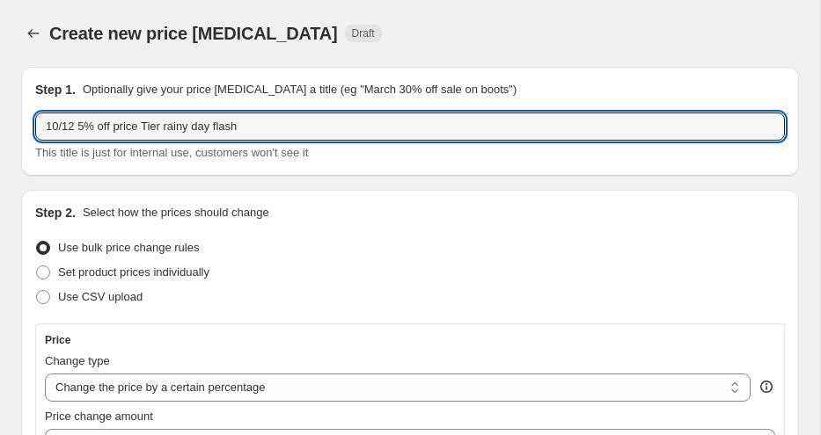
type input "10/12 5% off price Tier rainy day flash"
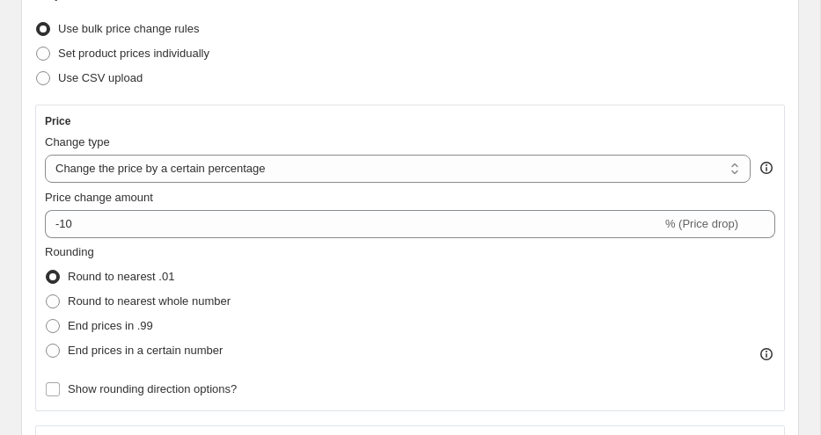
scroll to position [227, 0]
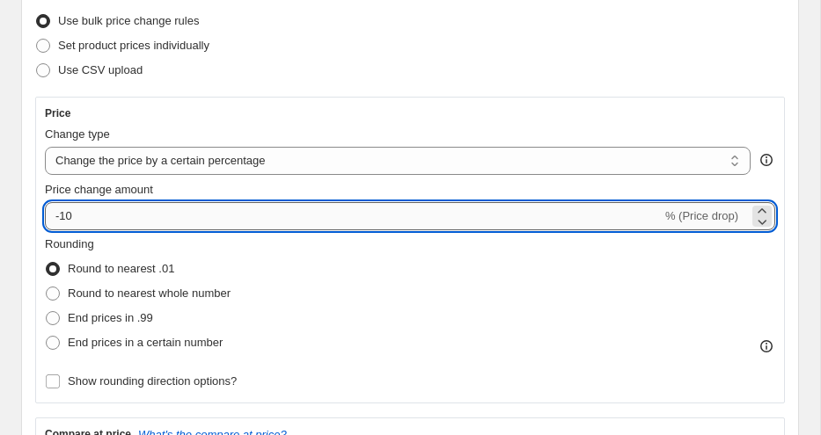
click at [284, 215] on input "-10" at bounding box center [353, 216] width 617 height 28
type input "-1"
type input "-5"
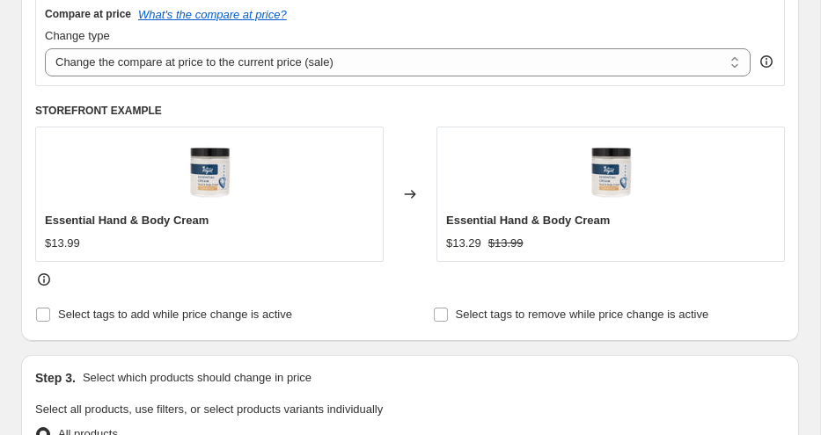
scroll to position [697, 0]
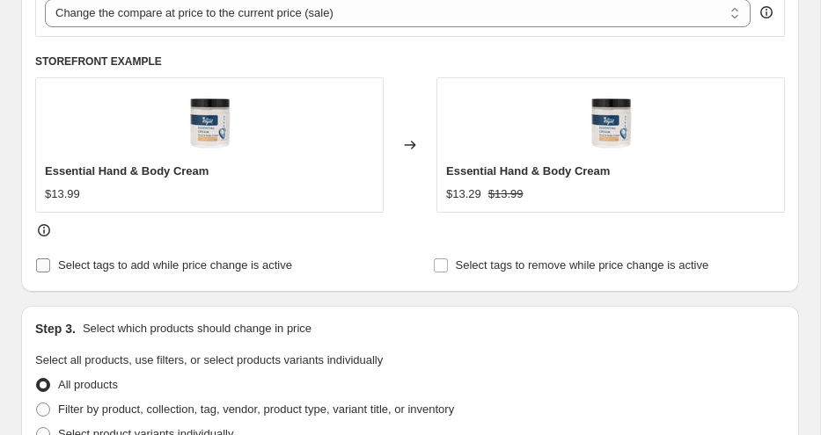
click at [99, 266] on span "Select tags to add while price change is active" at bounding box center [175, 265] width 234 height 13
click at [50, 266] on input "Select tags to add while price change is active" at bounding box center [43, 266] width 14 height 14
checkbox input "true"
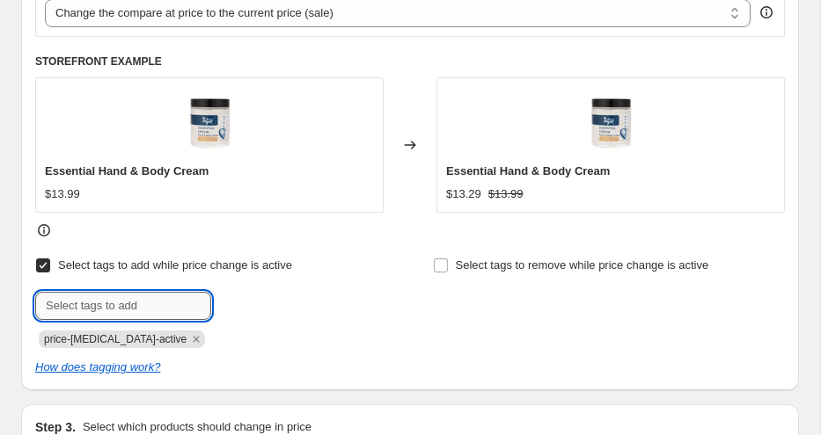
click at [117, 307] on input "text" at bounding box center [123, 306] width 176 height 28
type input "5%"
click at [237, 310] on span "Add 5%" at bounding box center [245, 304] width 39 height 14
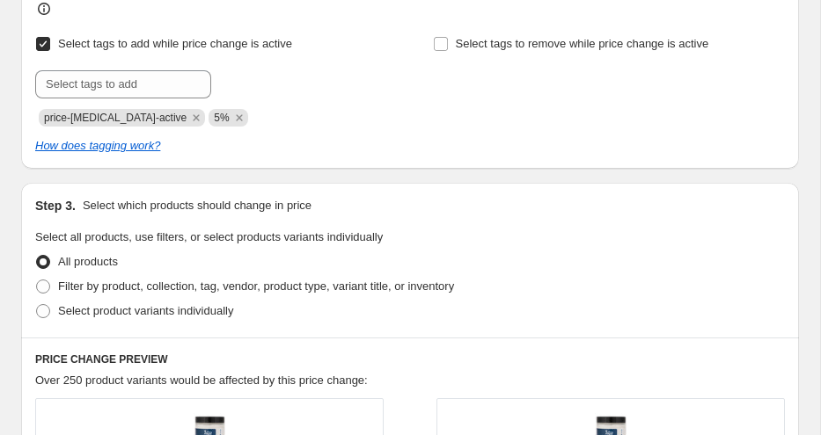
scroll to position [922, 0]
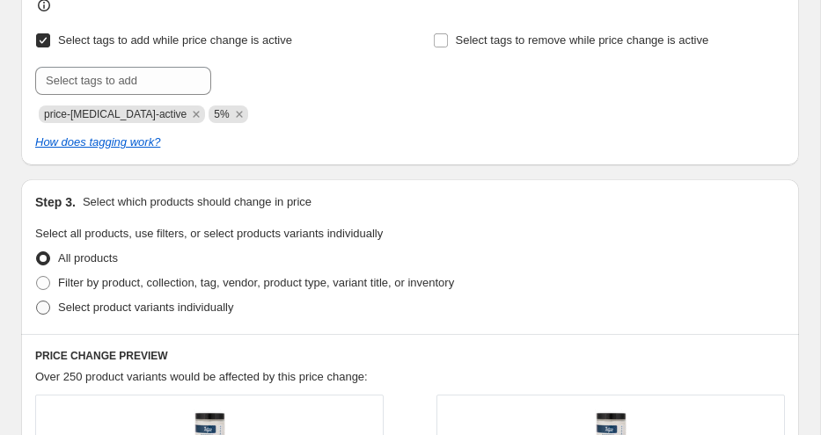
click at [202, 316] on span "Select product variants individually" at bounding box center [145, 308] width 175 height 18
click at [37, 302] on input "Select product variants individually" at bounding box center [36, 301] width 1 height 1
radio input "true"
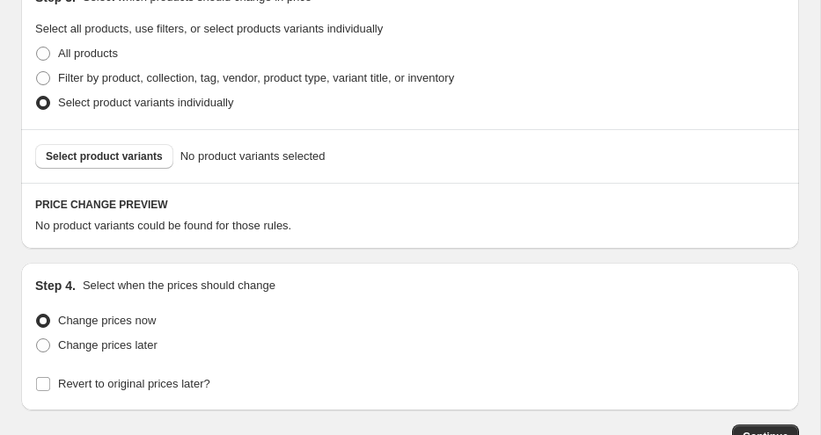
scroll to position [1136, 0]
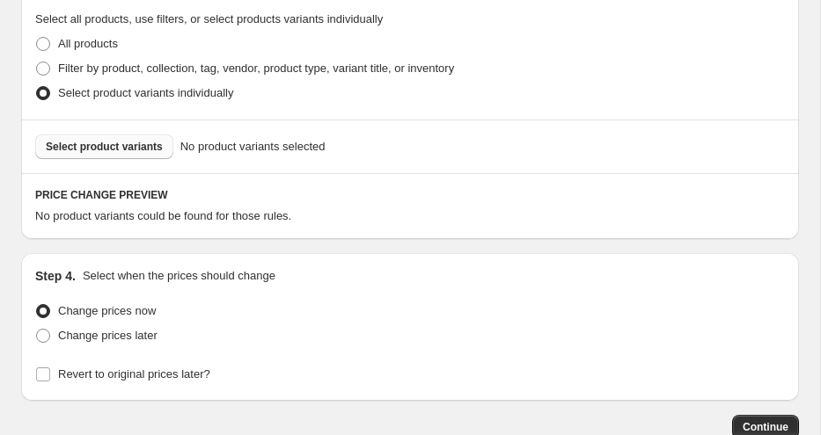
click at [99, 144] on span "Select product variants" at bounding box center [104, 147] width 117 height 14
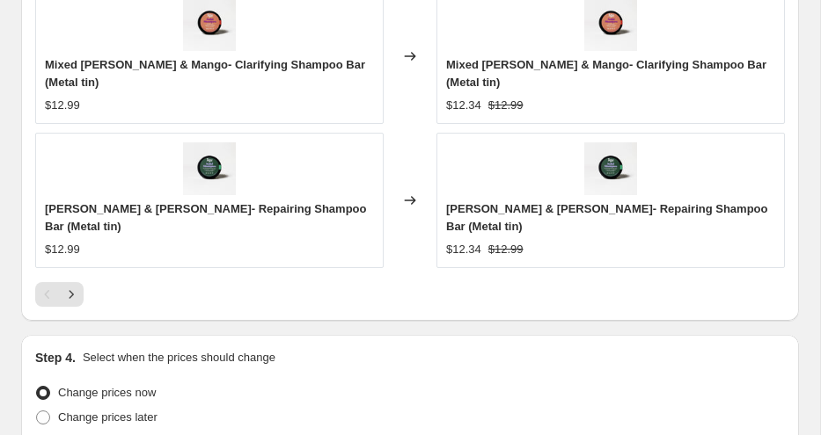
scroll to position [1801, 0]
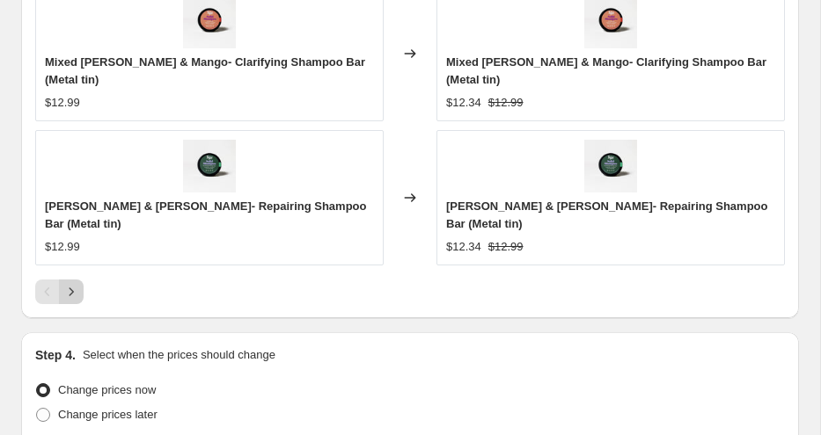
click at [68, 296] on icon "Next" at bounding box center [71, 292] width 18 height 18
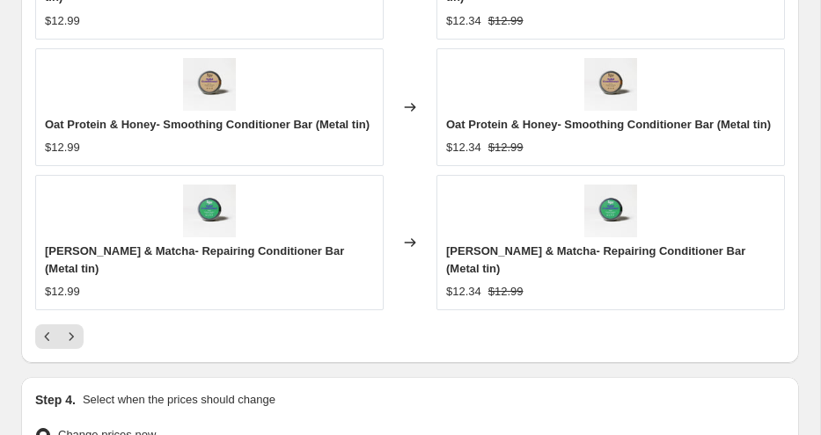
scroll to position [1740, 0]
click at [74, 338] on icon "Next" at bounding box center [71, 336] width 18 height 18
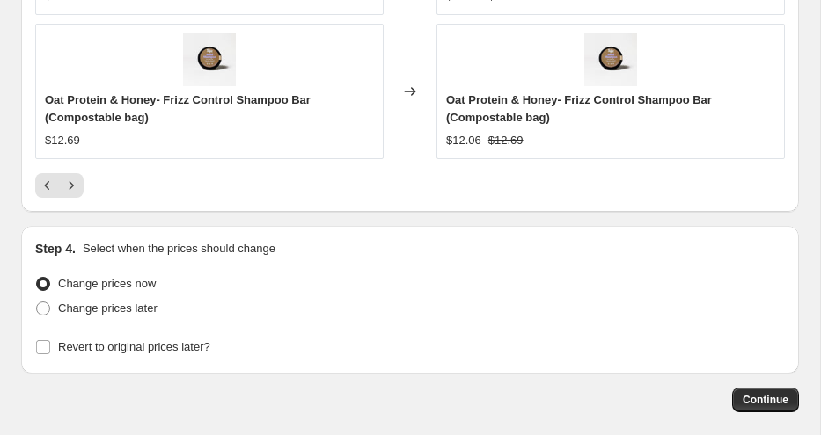
scroll to position [1915, 0]
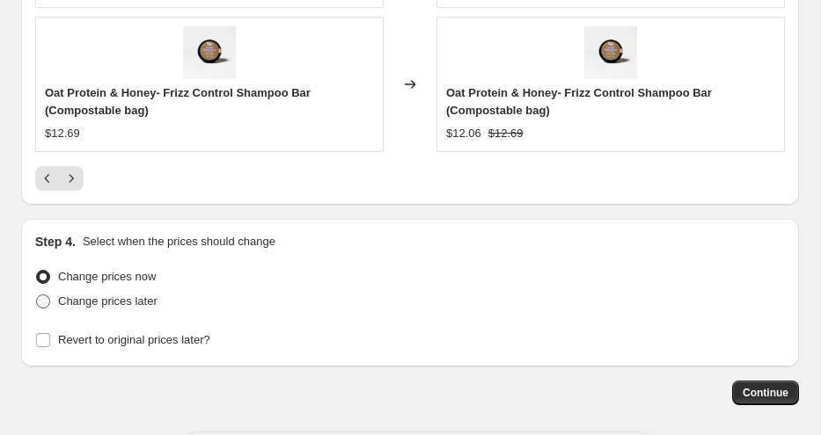
click at [154, 300] on span "Change prices later" at bounding box center [107, 301] width 99 height 13
click at [37, 296] on input "Change prices later" at bounding box center [36, 295] width 1 height 1
radio input "true"
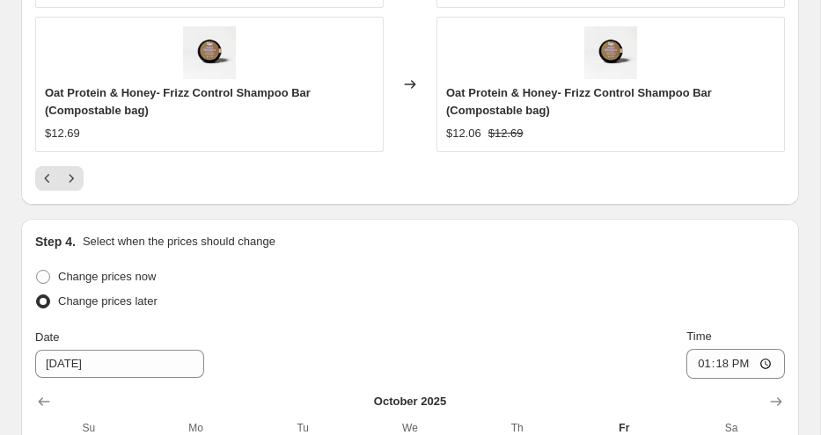
click at [271, 296] on div "Change prices later" at bounding box center [409, 301] width 749 height 25
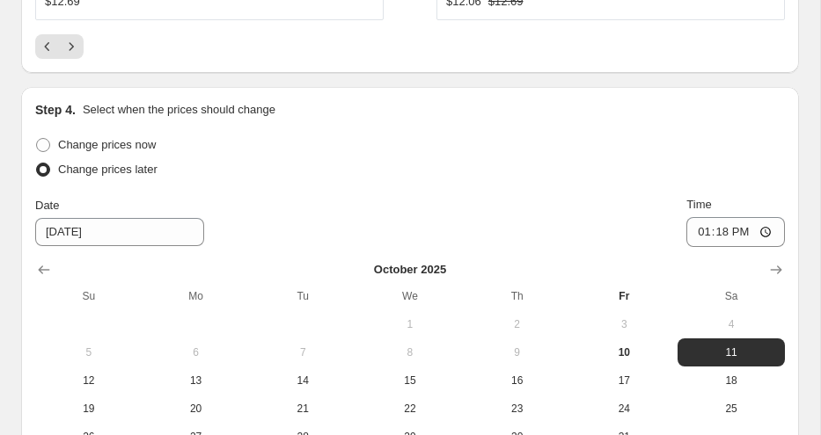
scroll to position [2052, 0]
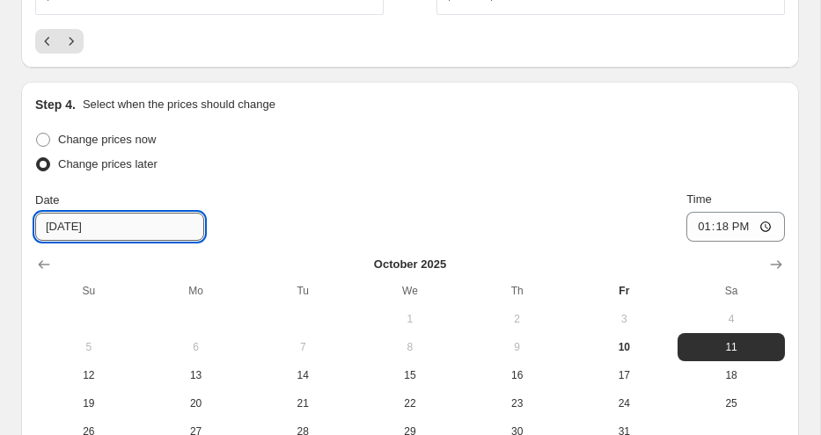
click at [70, 230] on input "[DATE]" at bounding box center [119, 227] width 169 height 28
type input "[DATE]"
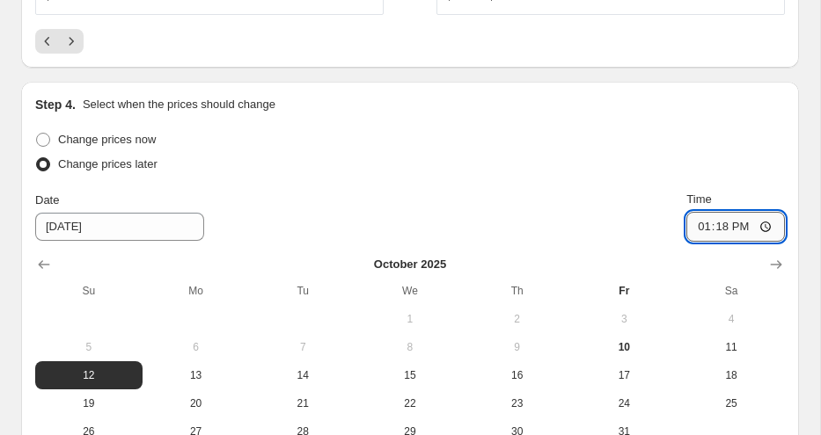
click at [698, 228] on input "13:18" at bounding box center [735, 227] width 99 height 30
type input "00:01"
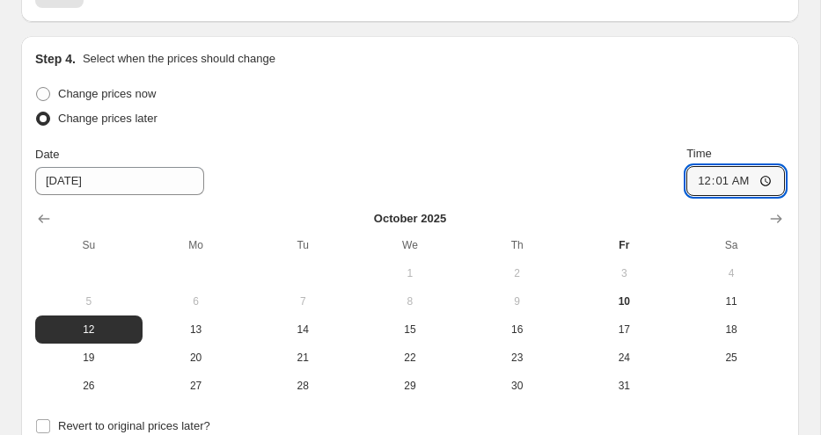
scroll to position [2251, 0]
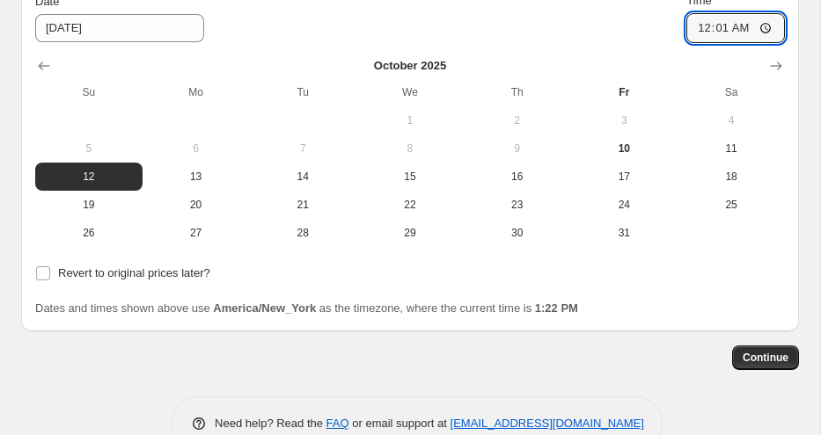
click at [475, 284] on div "Revert to original prices later?" at bounding box center [409, 273] width 749 height 25
click at [184, 274] on span "Revert to original prices later?" at bounding box center [134, 273] width 152 height 13
click at [50, 274] on input "Revert to original prices later?" at bounding box center [43, 274] width 14 height 14
checkbox input "true"
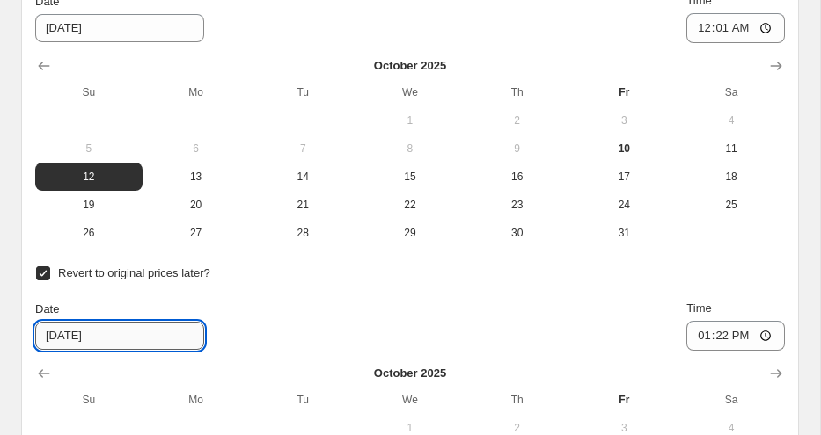
click at [71, 332] on input "[DATE]" at bounding box center [119, 336] width 169 height 28
type input "[DATE]"
click at [696, 335] on input "13:22" at bounding box center [735, 336] width 99 height 30
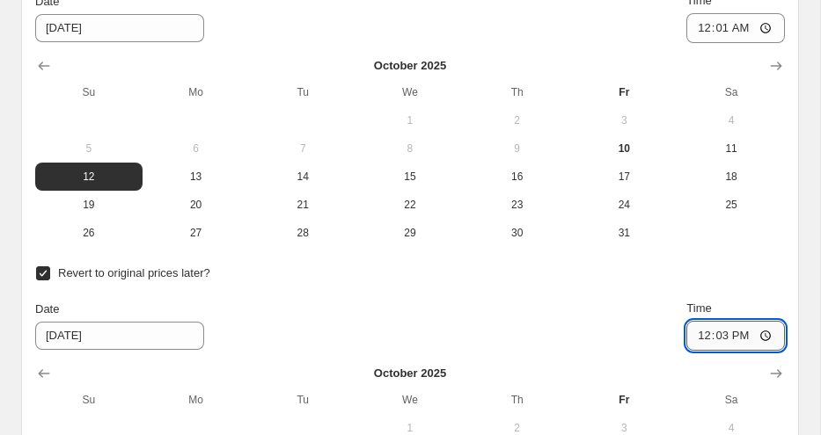
type input "00:03"
click at [617, 310] on div "Date [DATE] Time 00:03" at bounding box center [409, 325] width 749 height 51
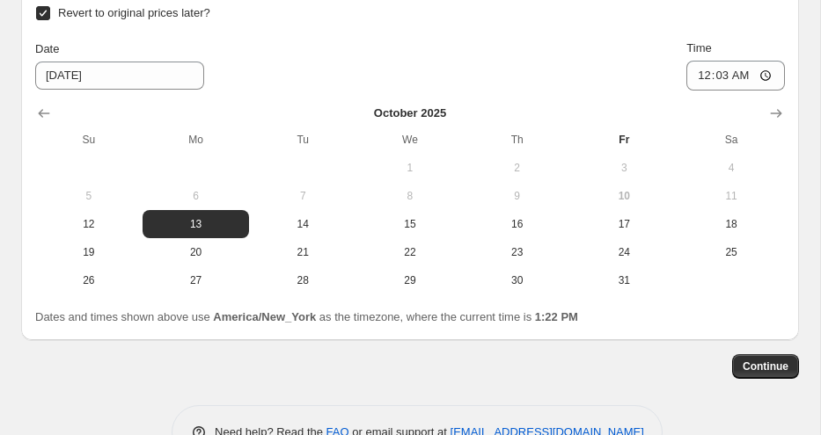
scroll to position [2562, 0]
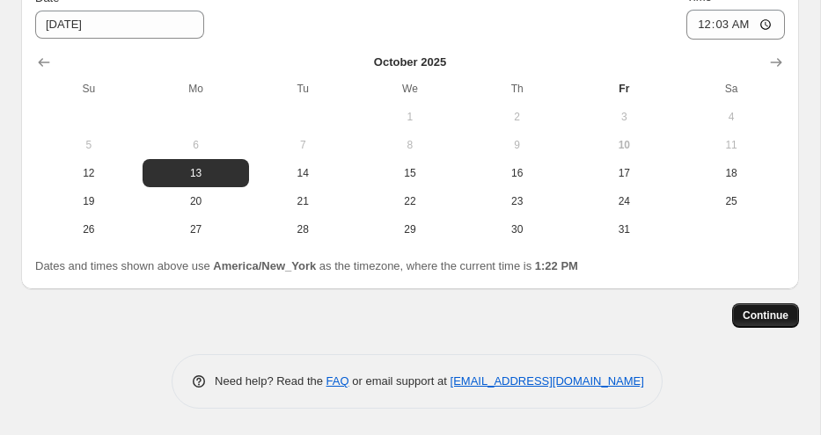
click at [777, 310] on span "Continue" at bounding box center [765, 316] width 46 height 14
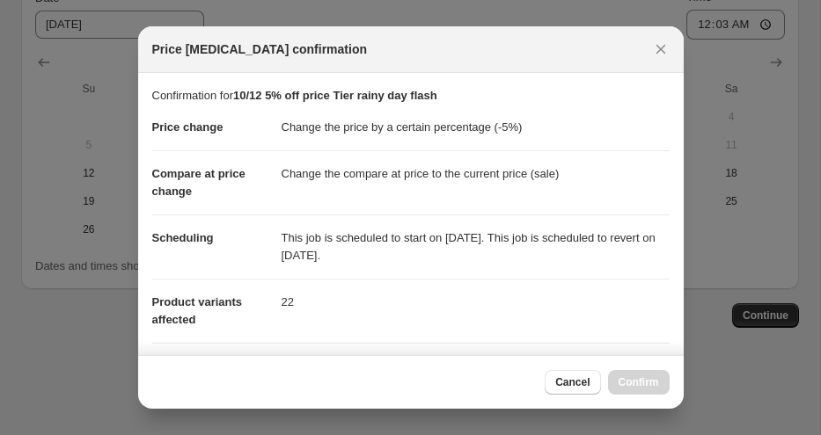
scroll to position [366, 0]
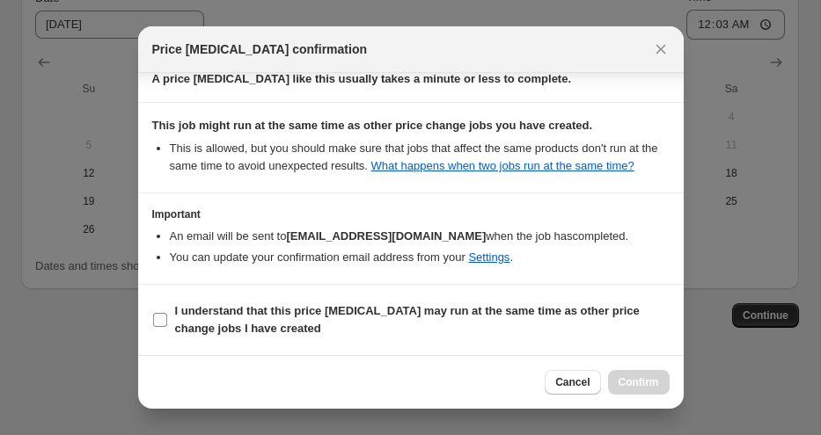
click at [304, 314] on b "I understand that this price [MEDICAL_DATA] may run at the same time as other p…" at bounding box center [407, 319] width 464 height 31
click at [167, 314] on input "I understand that this price [MEDICAL_DATA] may run at the same time as other p…" at bounding box center [160, 320] width 14 height 14
checkbox input "true"
click at [632, 378] on span "Confirm" at bounding box center [638, 383] width 40 height 14
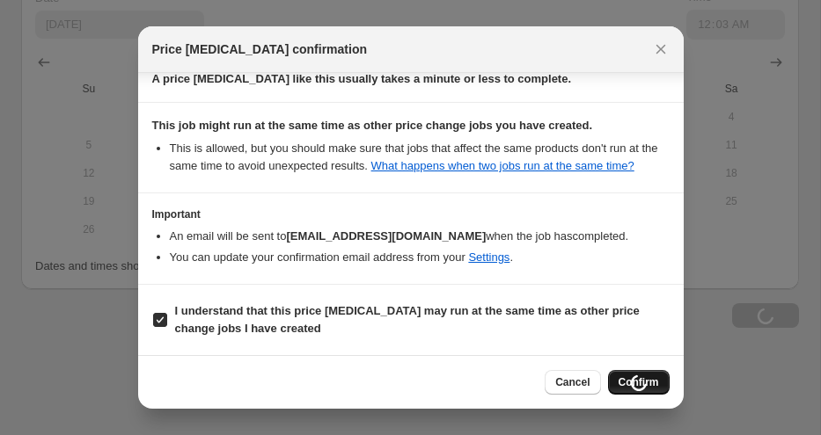
scroll to position [2562, 0]
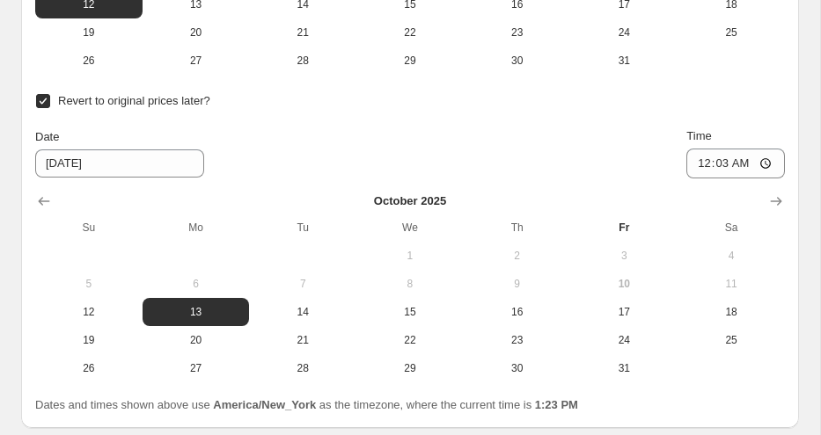
click at [514, 124] on div "Revert to original prices later? Date [DATE] Time 00:[DATE] Mo Tu We Th Fr Sa 1…" at bounding box center [409, 236] width 749 height 294
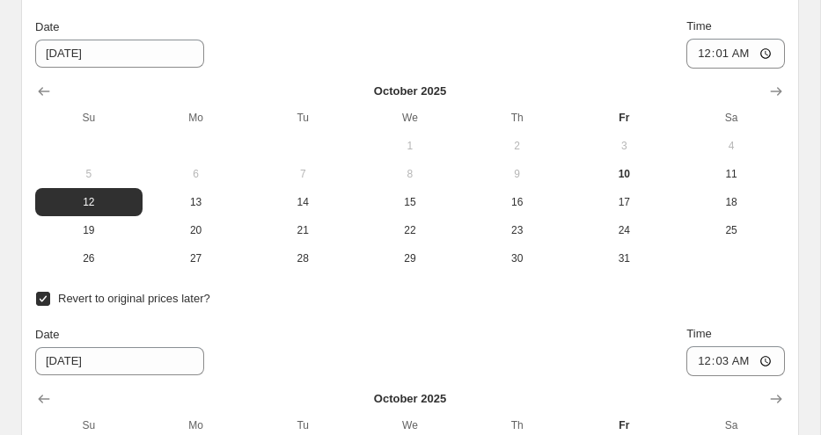
scroll to position [2356, 0]
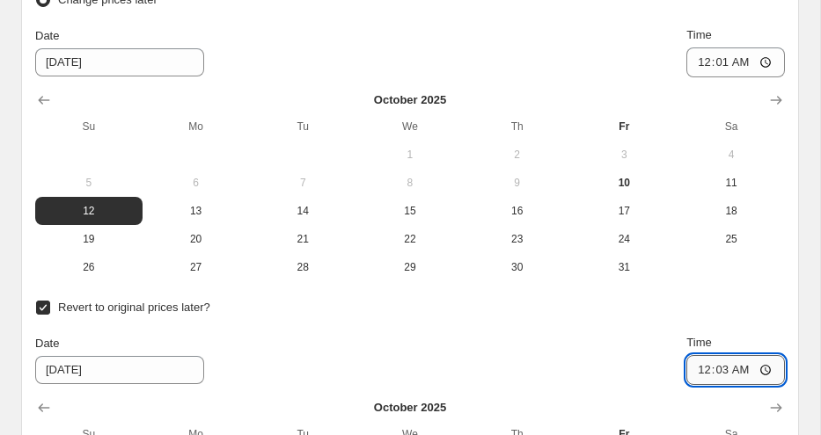
click at [699, 368] on input "00:03" at bounding box center [735, 370] width 99 height 30
type input "03:03"
click at [636, 338] on div "Date [DATE] Time 03:03" at bounding box center [409, 359] width 749 height 51
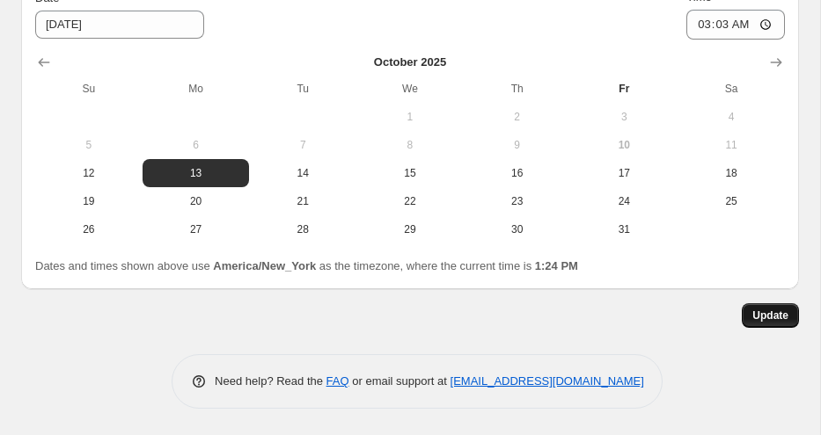
click at [771, 317] on span "Update" at bounding box center [770, 316] width 36 height 14
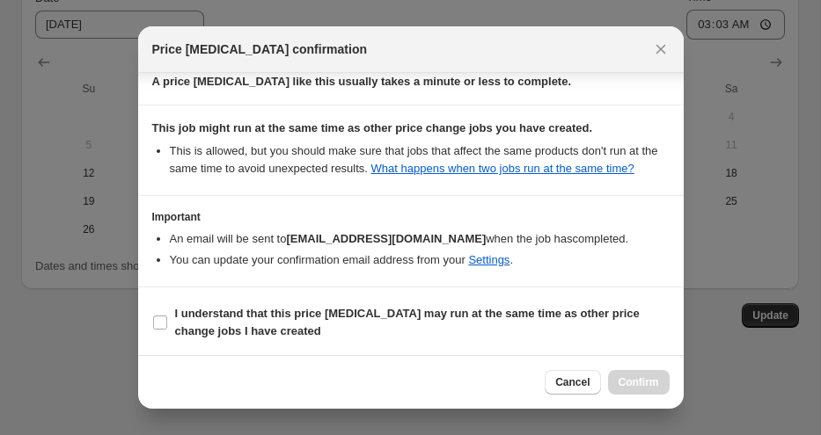
scroll to position [366, 0]
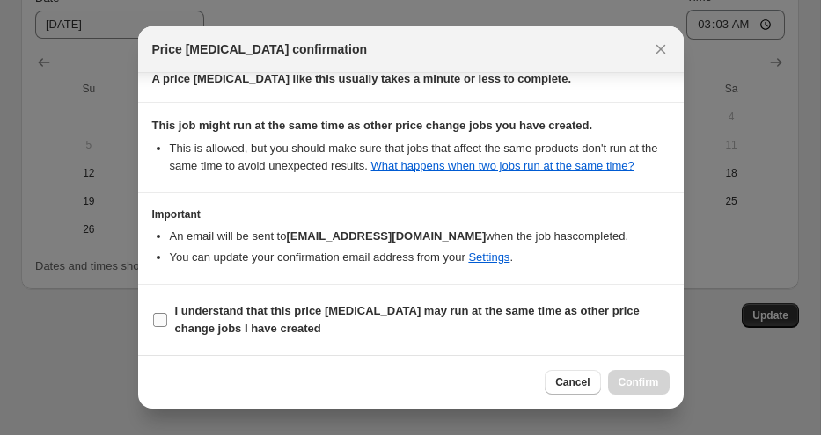
click at [478, 317] on b "I understand that this price [MEDICAL_DATA] may run at the same time as other p…" at bounding box center [407, 319] width 464 height 31
click at [167, 317] on input "I understand that this price [MEDICAL_DATA] may run at the same time as other p…" at bounding box center [160, 320] width 14 height 14
checkbox input "true"
click at [639, 384] on span "Confirm" at bounding box center [638, 383] width 40 height 14
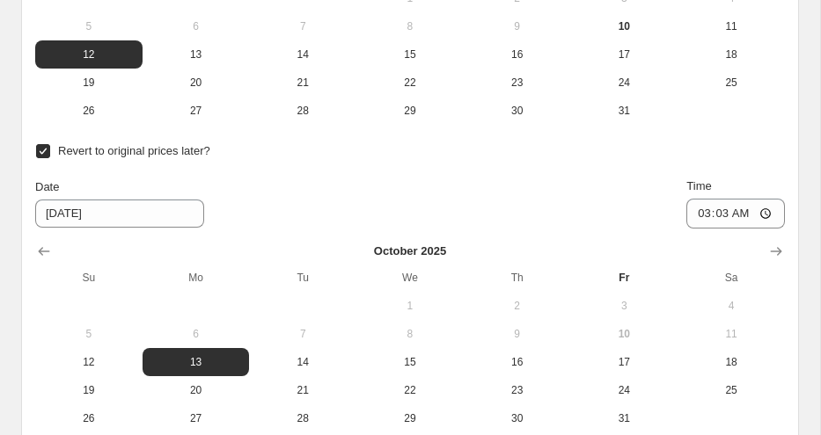
scroll to position [2701, 0]
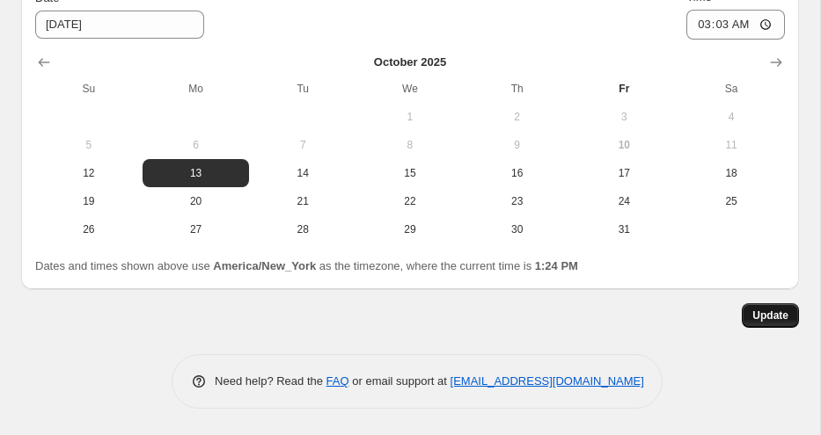
click at [758, 311] on span "Update" at bounding box center [770, 316] width 36 height 14
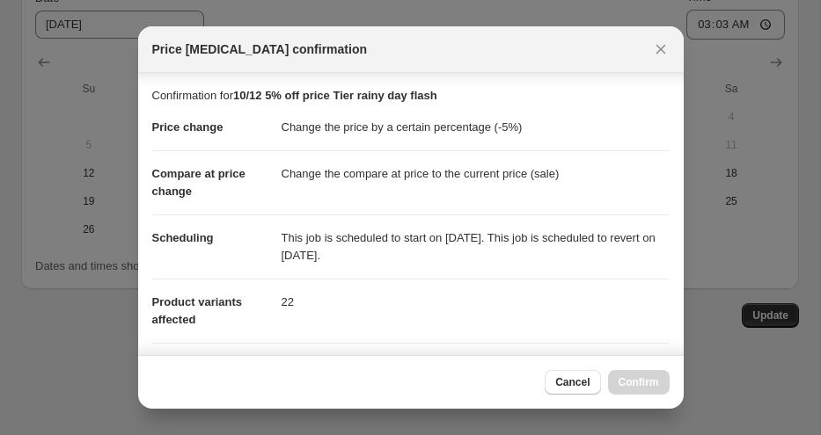
scroll to position [366, 0]
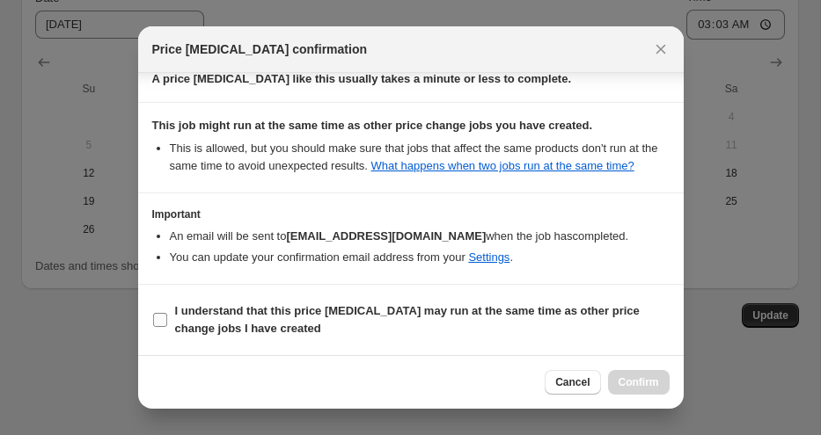
click at [277, 313] on b "I understand that this price [MEDICAL_DATA] may run at the same time as other p…" at bounding box center [407, 319] width 464 height 31
click at [167, 313] on input "I understand that this price [MEDICAL_DATA] may run at the same time as other p…" at bounding box center [160, 320] width 14 height 14
checkbox input "true"
click at [640, 384] on span "Confirm" at bounding box center [638, 383] width 40 height 14
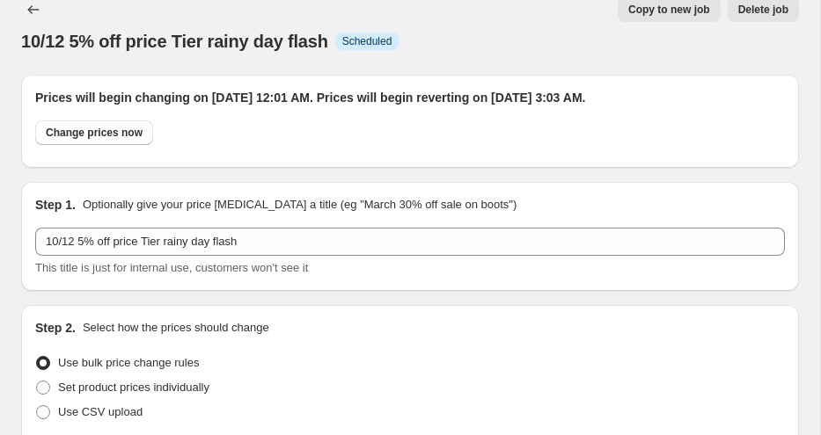
scroll to position [29, 0]
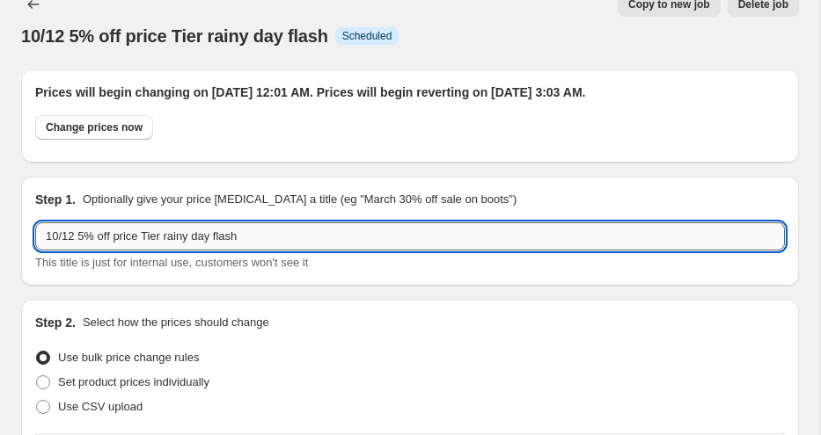
click at [84, 237] on input "10/12 5% off price Tier rainy day flash" at bounding box center [409, 237] width 749 height 28
type input "10/12 10% off price Tier rainy day flash"
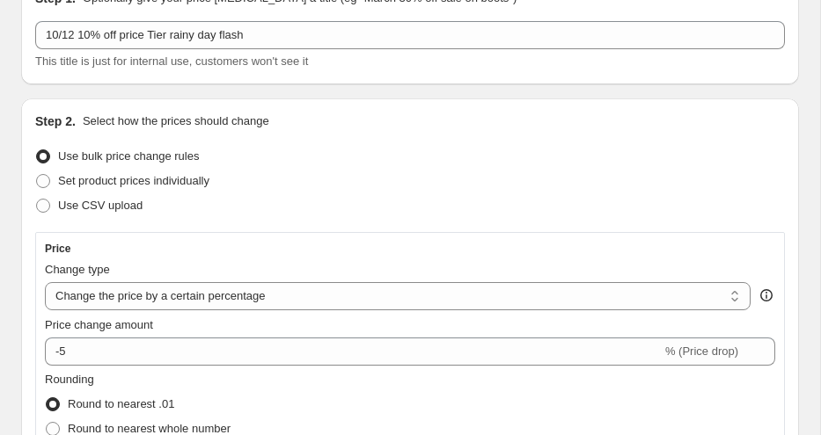
scroll to position [233, 0]
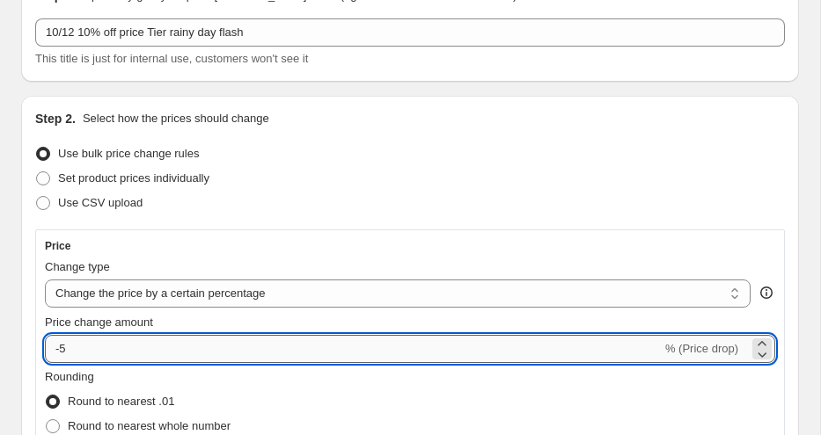
click at [77, 349] on input "-5" at bounding box center [353, 349] width 617 height 28
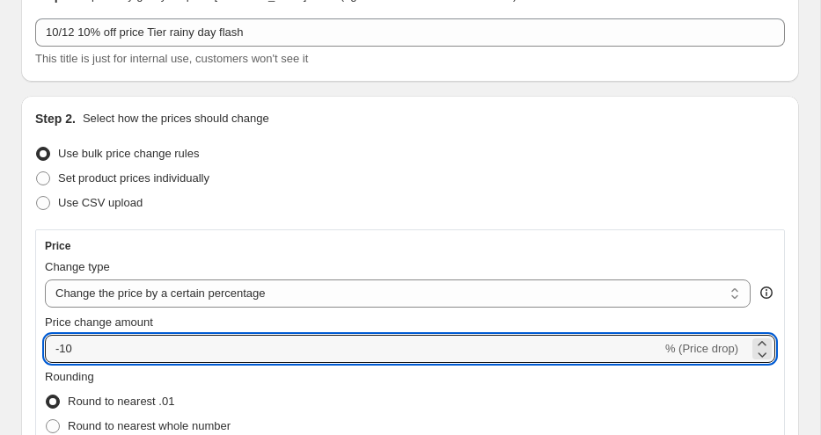
type input "-10"
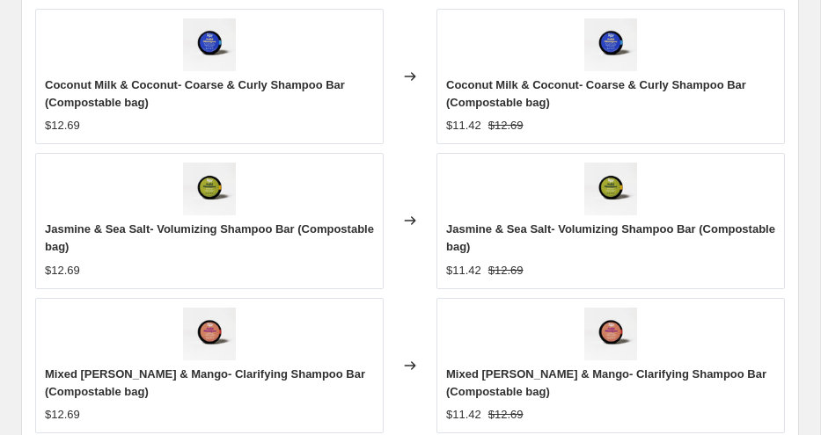
scroll to position [2701, 0]
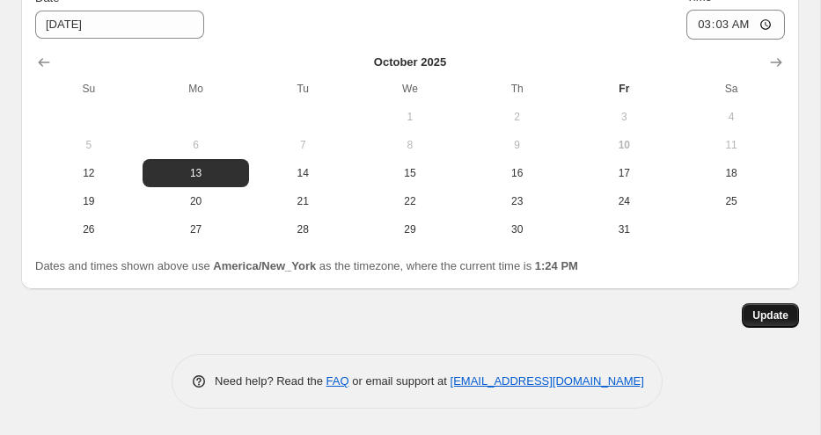
click at [771, 317] on span "Update" at bounding box center [770, 316] width 36 height 14
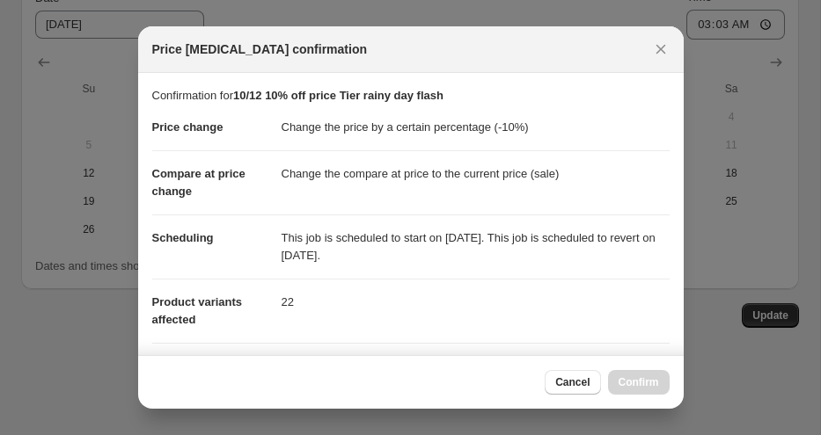
scroll to position [366, 0]
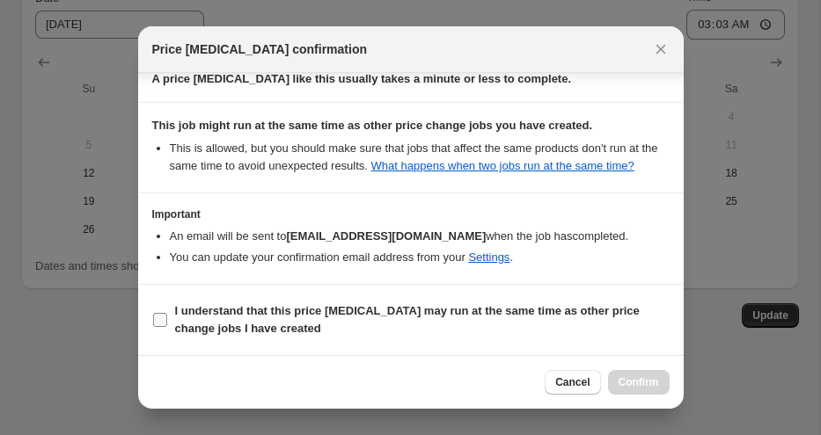
click at [296, 316] on b "I understand that this price [MEDICAL_DATA] may run at the same time as other p…" at bounding box center [407, 319] width 464 height 31
click at [167, 316] on input "I understand that this price [MEDICAL_DATA] may run at the same time as other p…" at bounding box center [160, 320] width 14 height 14
checkbox input "true"
click at [626, 386] on span "Confirm" at bounding box center [638, 383] width 40 height 14
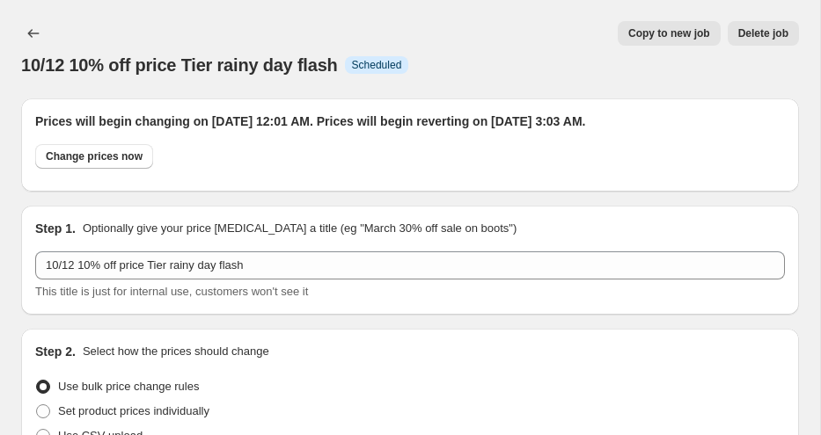
scroll to position [2701, 0]
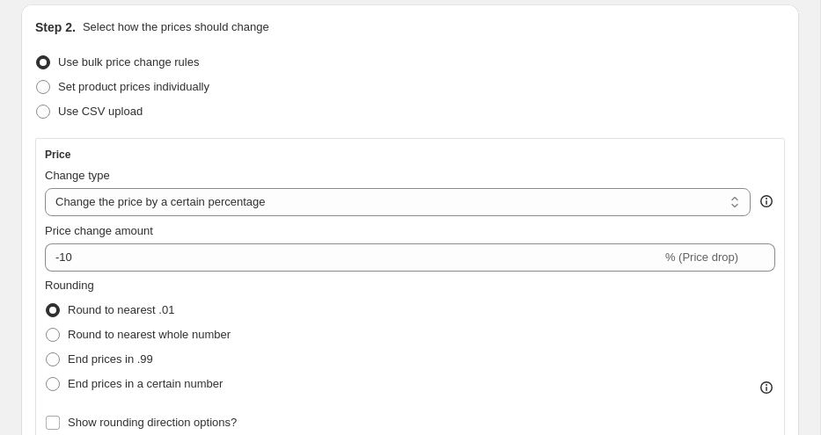
scroll to position [0, 0]
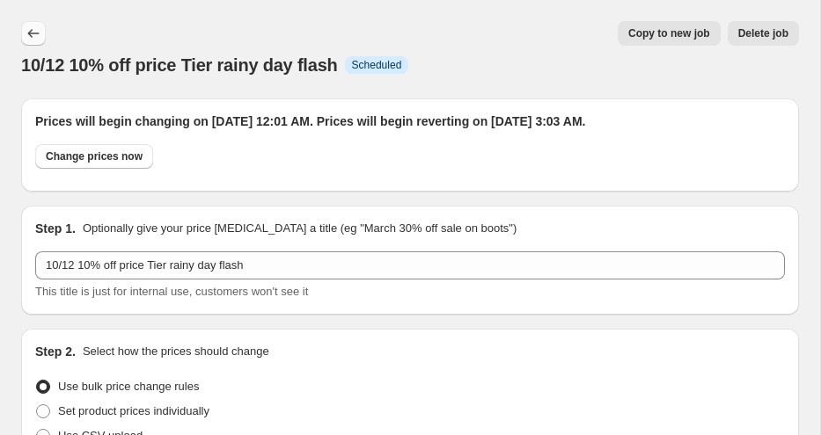
click at [33, 26] on icon "Price change jobs" at bounding box center [34, 34] width 18 height 18
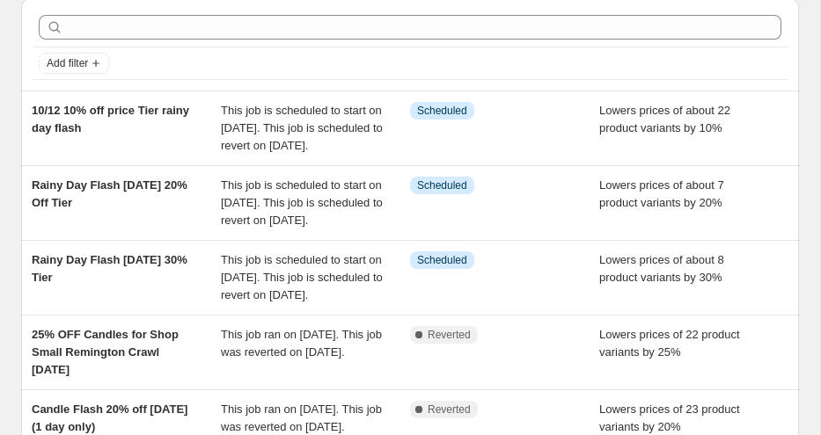
scroll to position [74, 0]
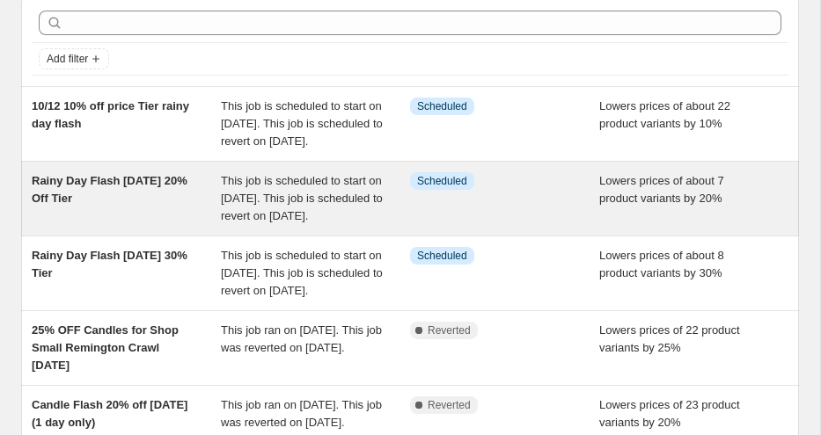
click at [173, 201] on span "Rainy Day Flash [DATE] 20% Off Tier" at bounding box center [110, 189] width 156 height 31
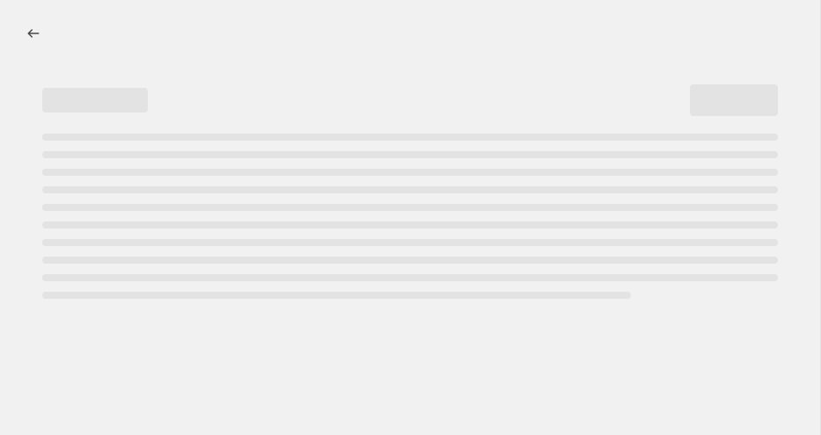
select select "percentage"
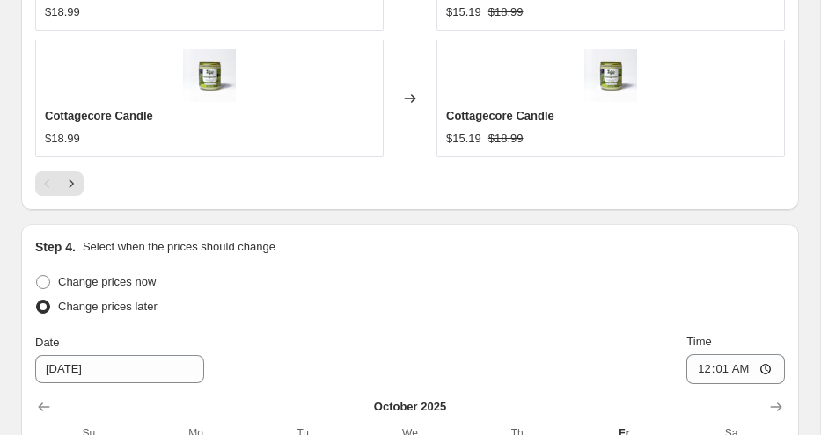
scroll to position [1881, 0]
click at [69, 179] on icon "Next" at bounding box center [71, 183] width 18 height 18
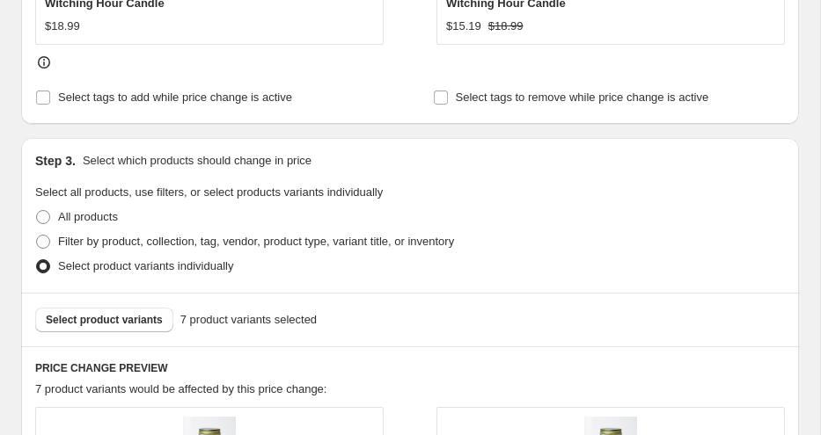
scroll to position [991, 0]
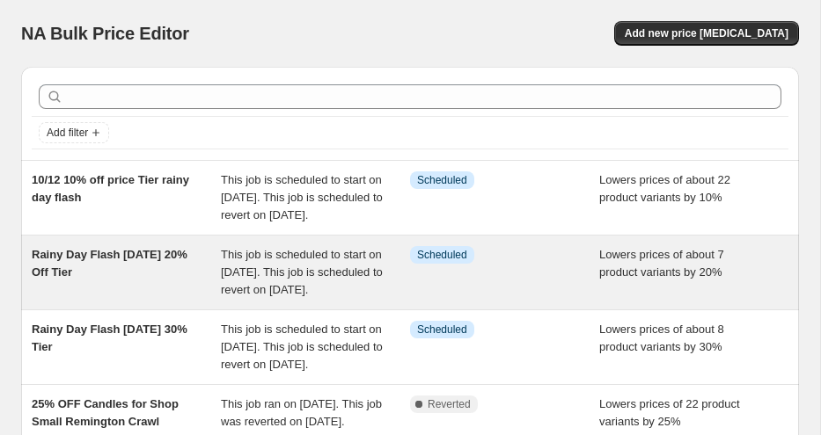
click at [131, 299] on div "Rainy Day Flash [DATE] 20% Off Tier" at bounding box center [126, 272] width 189 height 53
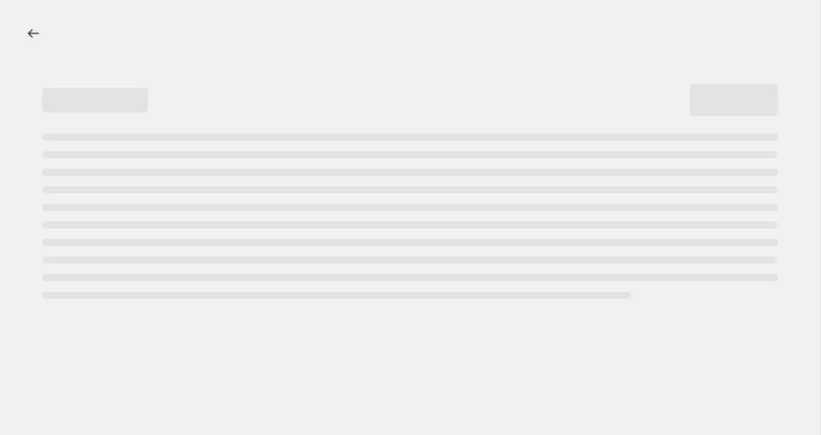
select select "percentage"
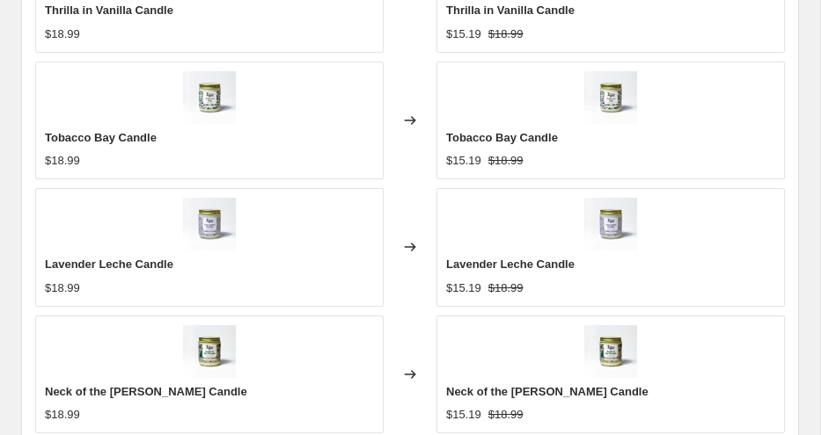
scroll to position [1684, 0]
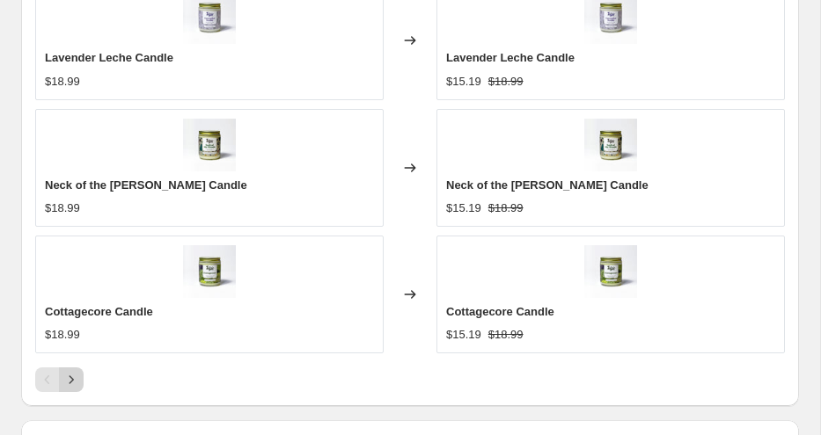
click at [76, 378] on icon "Next" at bounding box center [71, 380] width 18 height 18
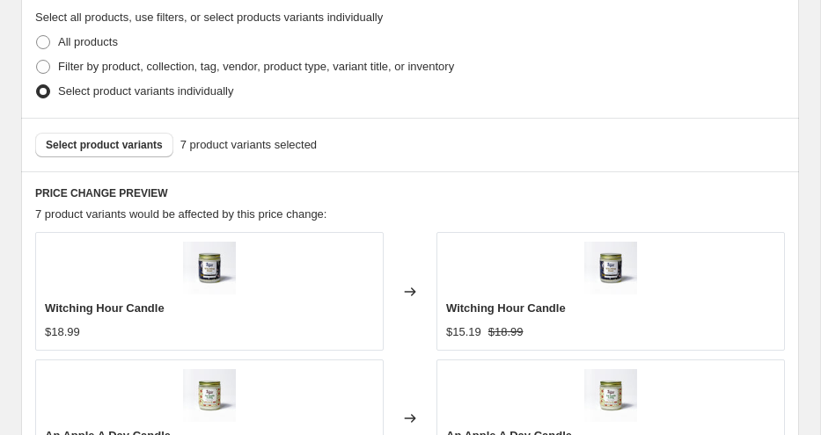
scroll to position [1143, 0]
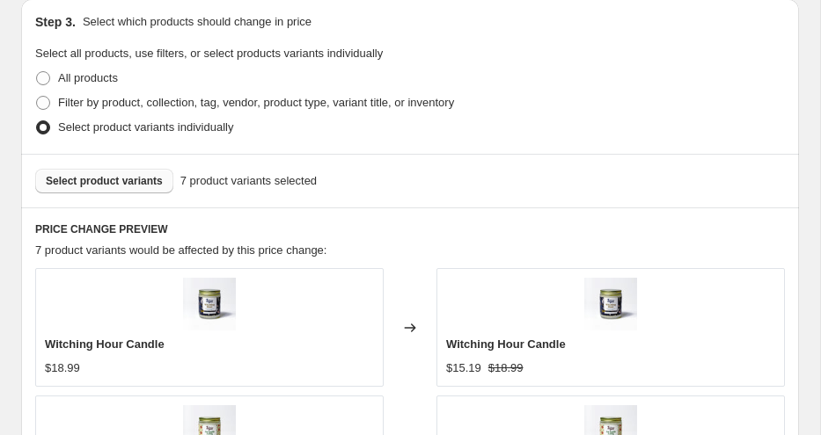
click at [138, 172] on button "Select product variants" at bounding box center [104, 181] width 138 height 25
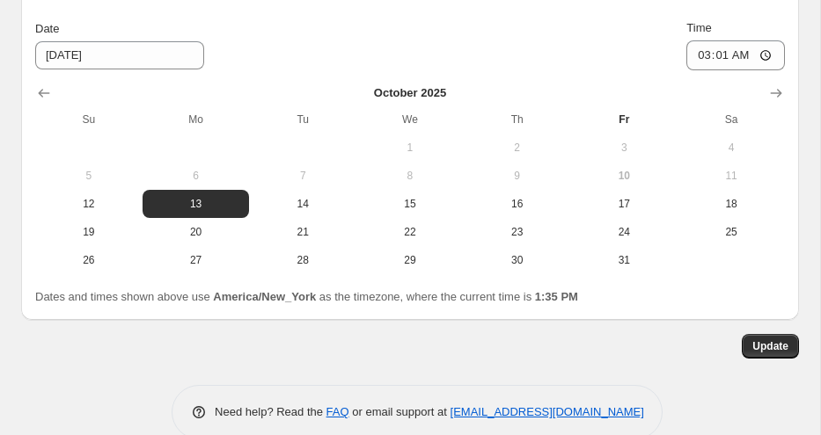
scroll to position [2502, 0]
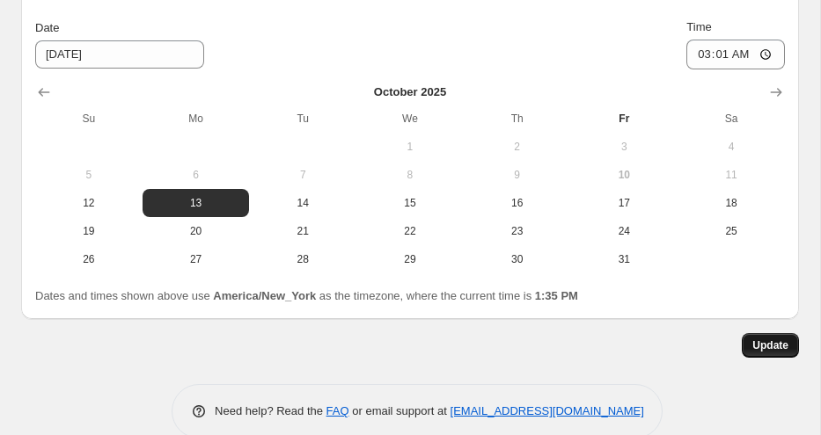
click at [770, 342] on span "Update" at bounding box center [770, 346] width 36 height 14
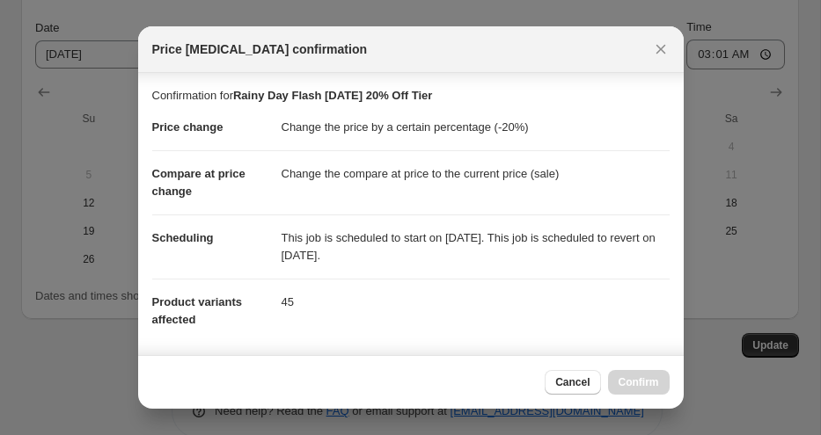
scroll to position [319, 0]
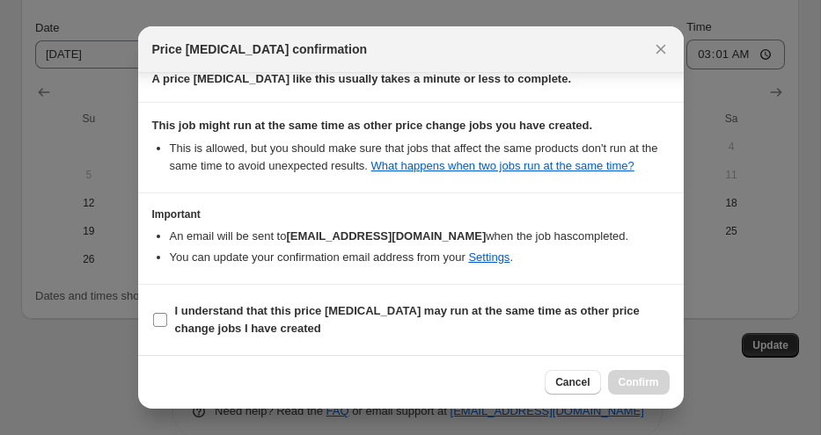
click at [305, 309] on b "I understand that this price [MEDICAL_DATA] may run at the same time as other p…" at bounding box center [407, 319] width 464 height 31
click at [167, 313] on input "I understand that this price [MEDICAL_DATA] may run at the same time as other p…" at bounding box center [160, 320] width 14 height 14
checkbox input "true"
click at [659, 383] on button "Confirm" at bounding box center [639, 382] width 62 height 25
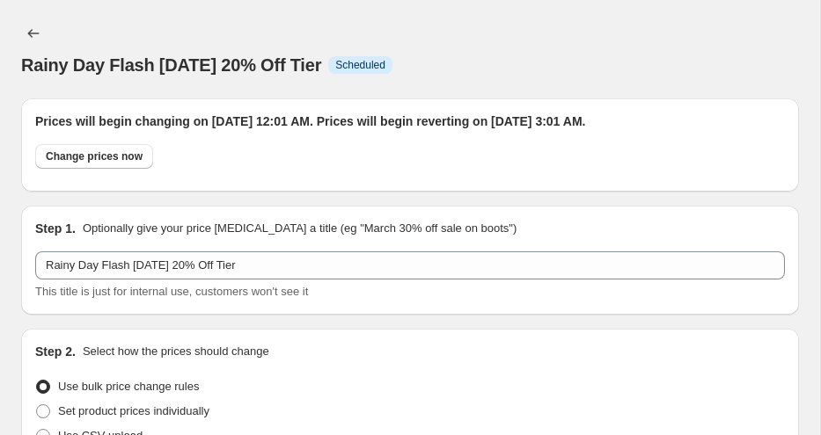
scroll to position [2502, 0]
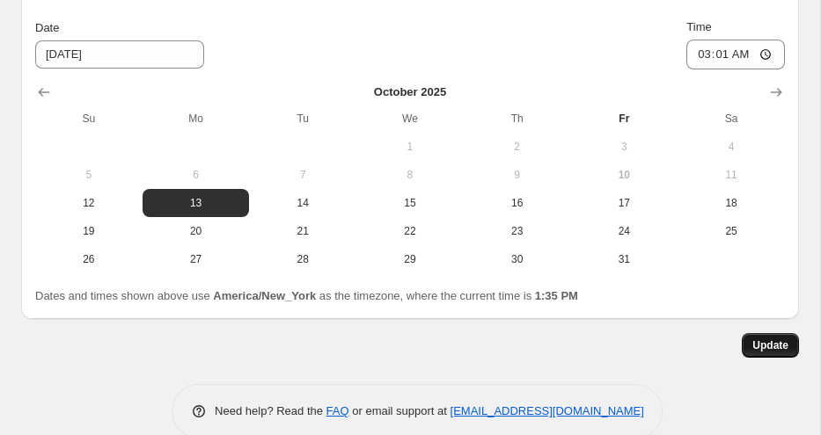
click at [771, 350] on span "Update" at bounding box center [770, 346] width 36 height 14
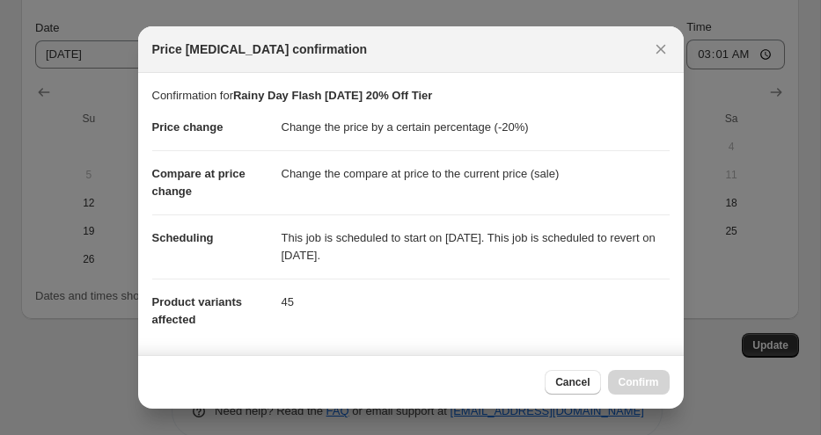
scroll to position [319, 0]
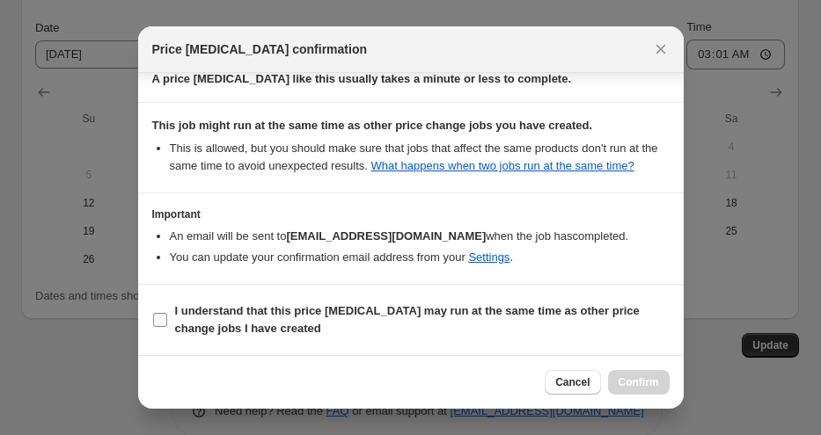
click at [295, 314] on b "I understand that this price [MEDICAL_DATA] may run at the same time as other p…" at bounding box center [407, 319] width 464 height 31
click at [167, 314] on input "I understand that this price [MEDICAL_DATA] may run at the same time as other p…" at bounding box center [160, 320] width 14 height 14
checkbox input "true"
click at [650, 384] on span "Confirm" at bounding box center [638, 383] width 40 height 14
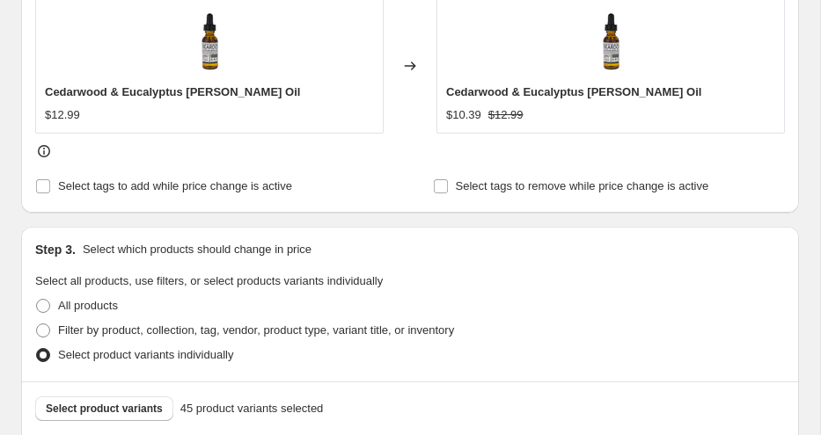
scroll to position [947, 0]
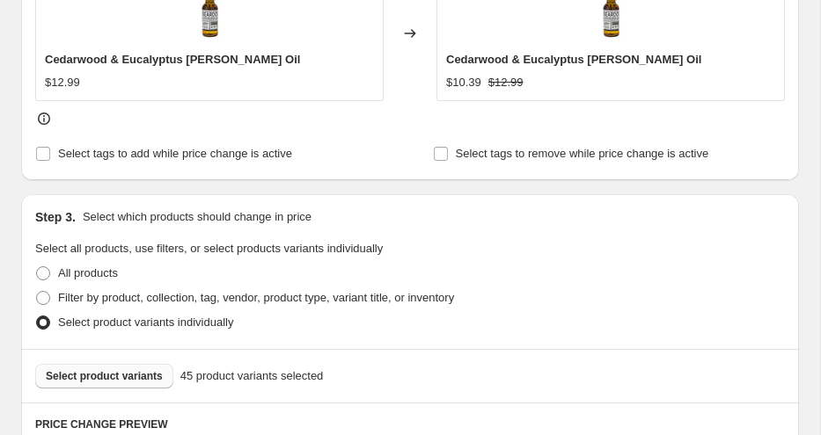
click at [154, 371] on span "Select product variants" at bounding box center [104, 376] width 117 height 14
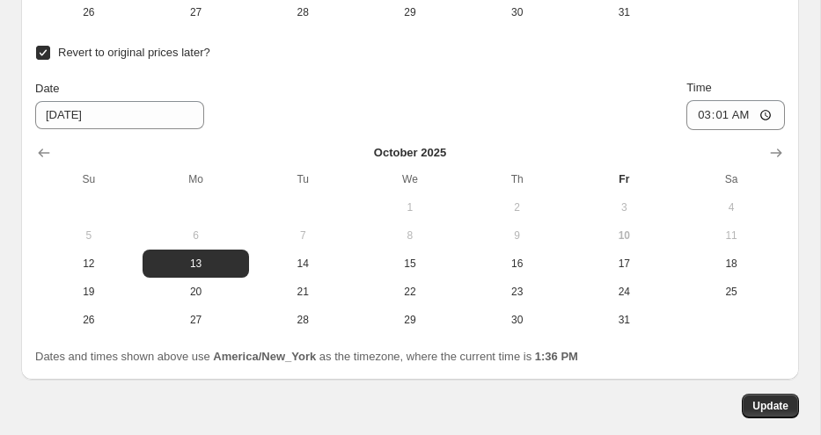
scroll to position [2532, 0]
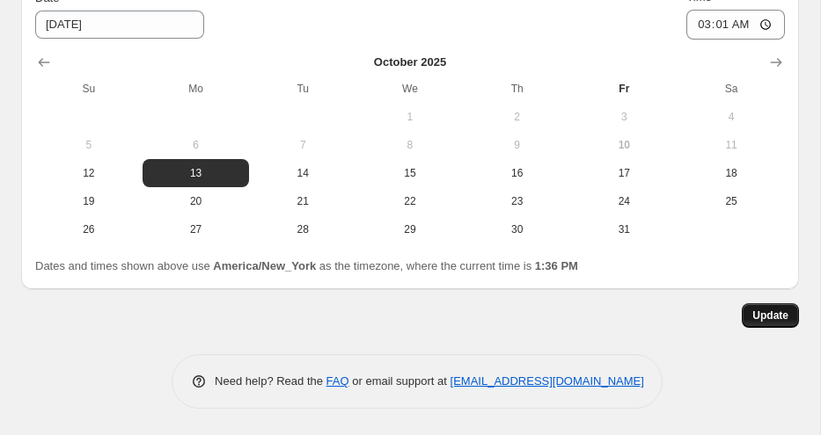
click at [774, 309] on button "Update" at bounding box center [769, 315] width 57 height 25
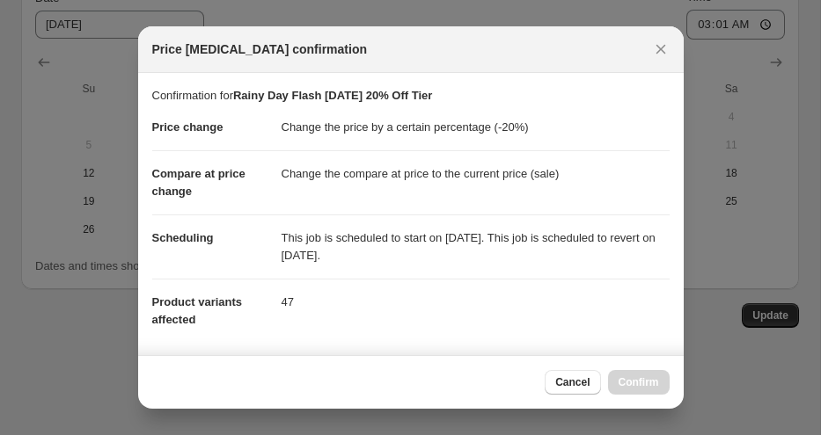
scroll to position [319, 0]
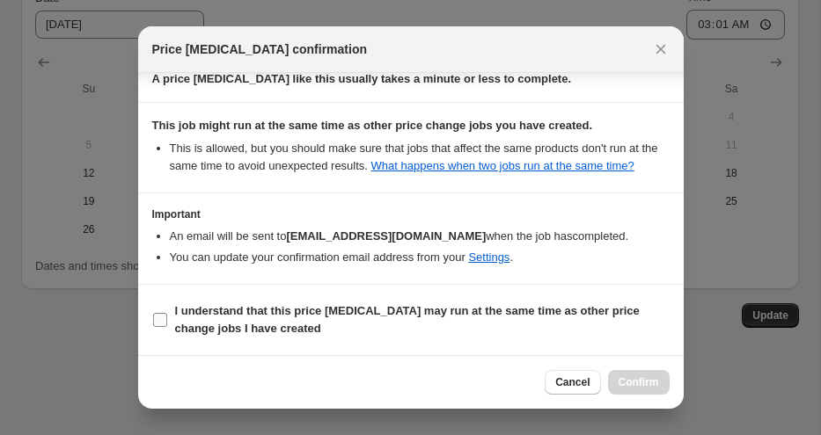
click at [435, 319] on span "I understand that this price [MEDICAL_DATA] may run at the same time as other p…" at bounding box center [422, 320] width 494 height 35
click at [167, 319] on input "I understand that this price [MEDICAL_DATA] may run at the same time as other p…" at bounding box center [160, 320] width 14 height 14
checkbox input "true"
click at [640, 381] on span "Confirm" at bounding box center [638, 383] width 40 height 14
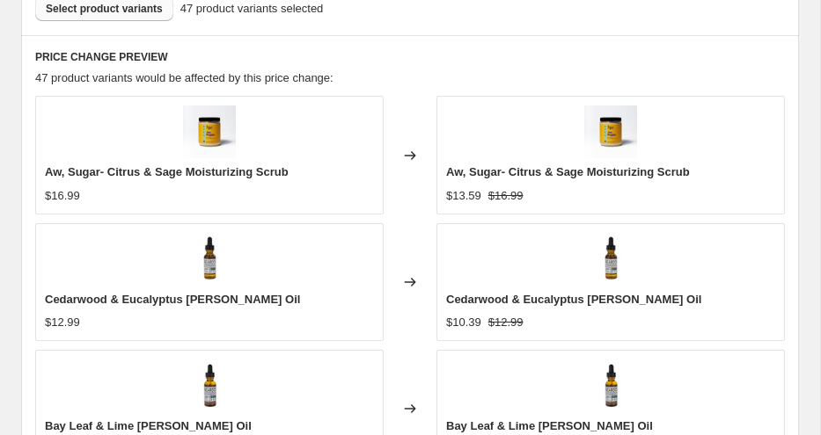
scroll to position [1058, 0]
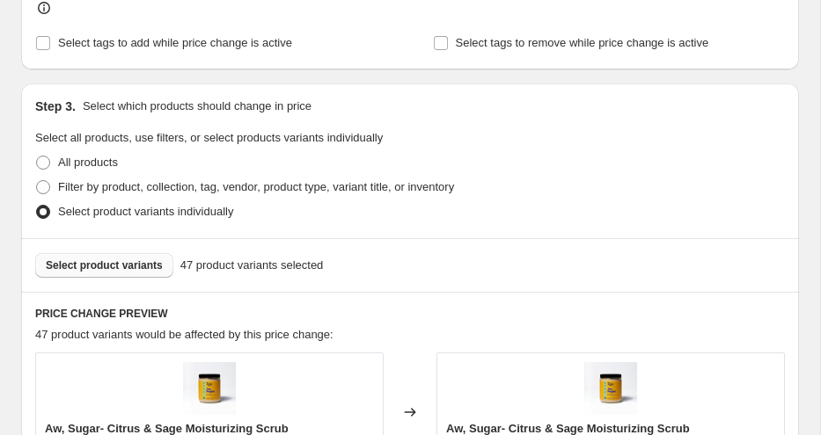
click at [138, 267] on span "Select product variants" at bounding box center [104, 266] width 117 height 14
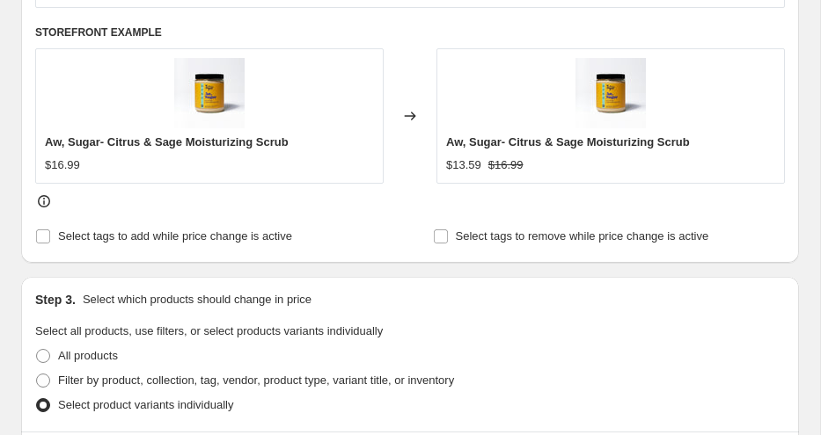
scroll to position [866, 0]
click at [260, 234] on span "Select tags to add while price change is active" at bounding box center [175, 235] width 234 height 13
click at [50, 234] on input "Select tags to add while price change is active" at bounding box center [43, 236] width 14 height 14
checkbox input "true"
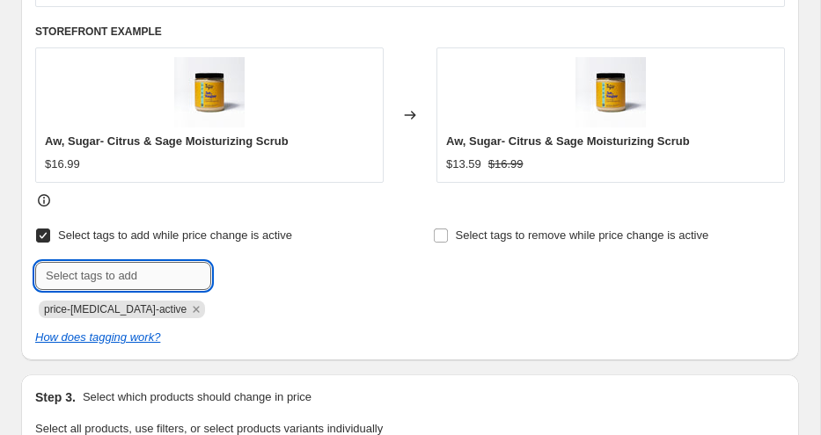
click at [166, 279] on input "text" at bounding box center [123, 276] width 176 height 28
type input "20%"
click at [237, 276] on b "Add" at bounding box center [236, 274] width 20 height 12
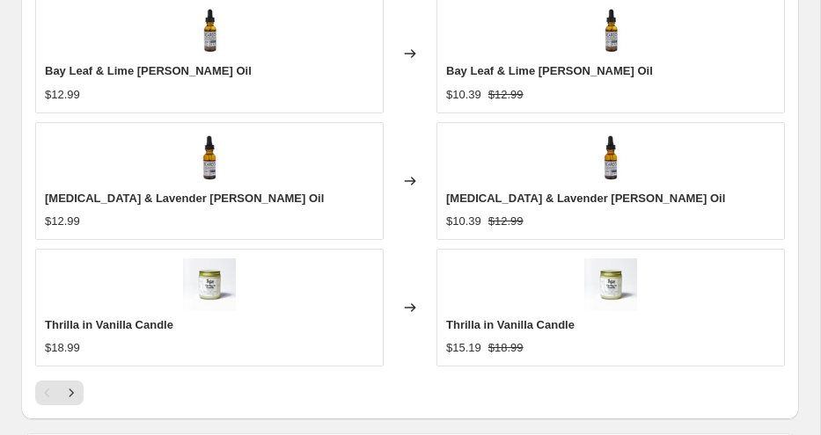
scroll to position [2631, 0]
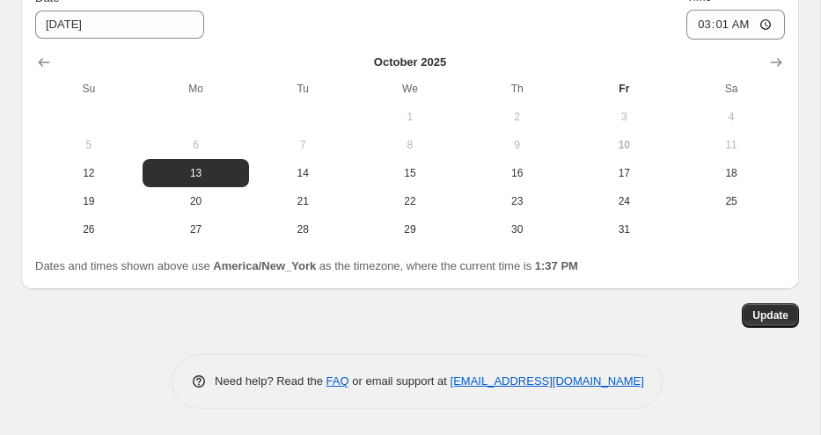
click at [785, 320] on span "Update" at bounding box center [770, 316] width 36 height 14
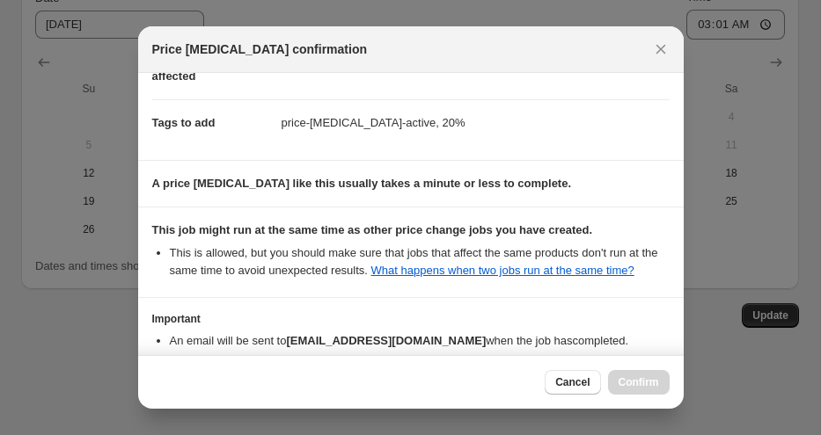
scroll to position [366, 0]
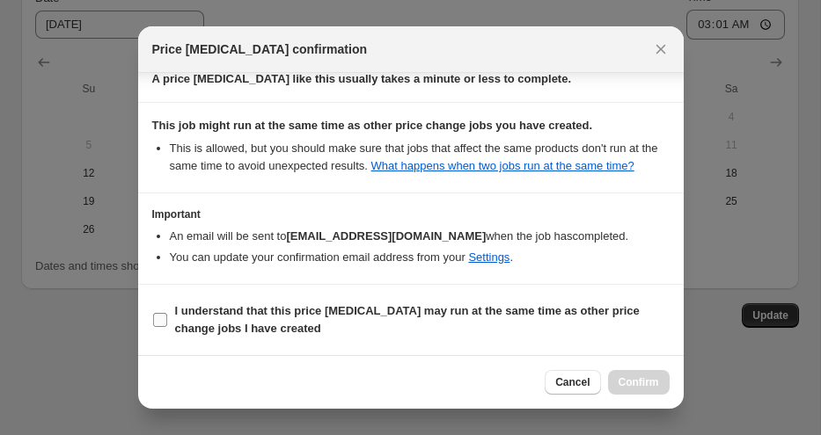
click at [180, 316] on b "I understand that this price [MEDICAL_DATA] may run at the same time as other p…" at bounding box center [407, 319] width 464 height 31
click at [167, 316] on input "I understand that this price [MEDICAL_DATA] may run at the same time as other p…" at bounding box center [160, 320] width 14 height 14
checkbox input "true"
click at [650, 383] on span "Confirm" at bounding box center [638, 383] width 40 height 14
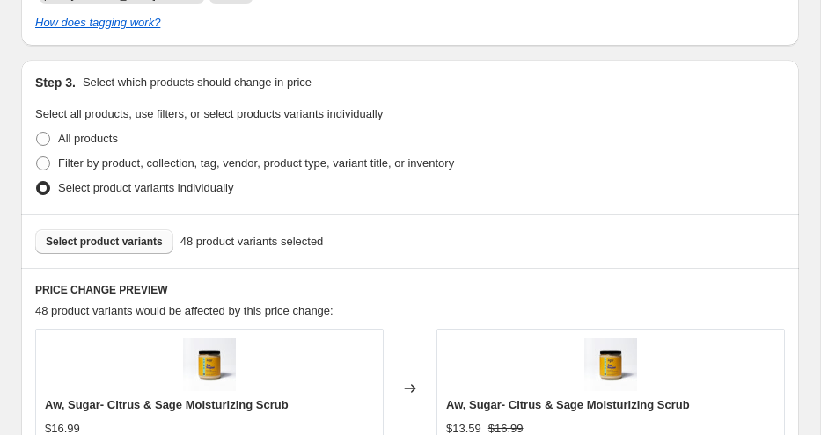
scroll to position [1253, 0]
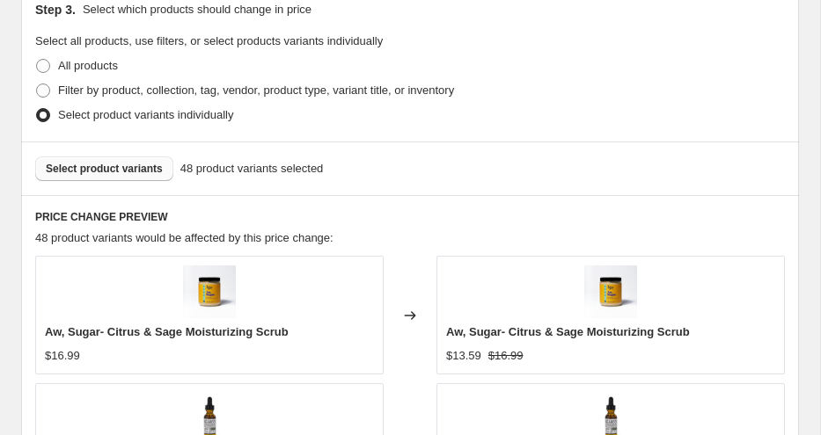
click at [141, 164] on span "Select product variants" at bounding box center [104, 169] width 117 height 14
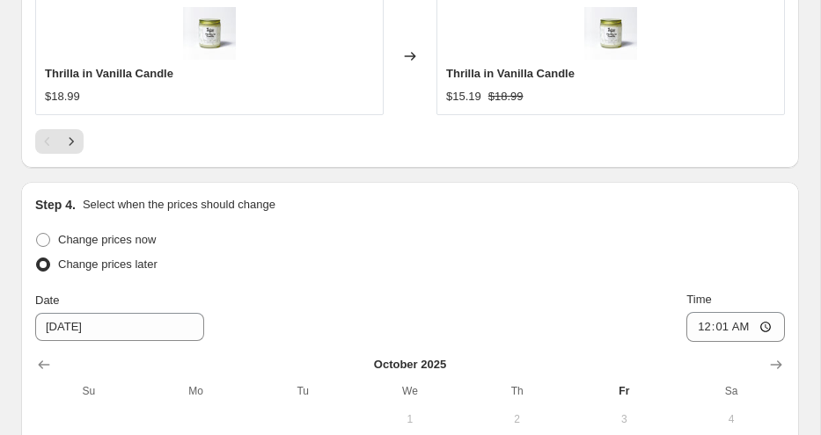
scroll to position [2631, 0]
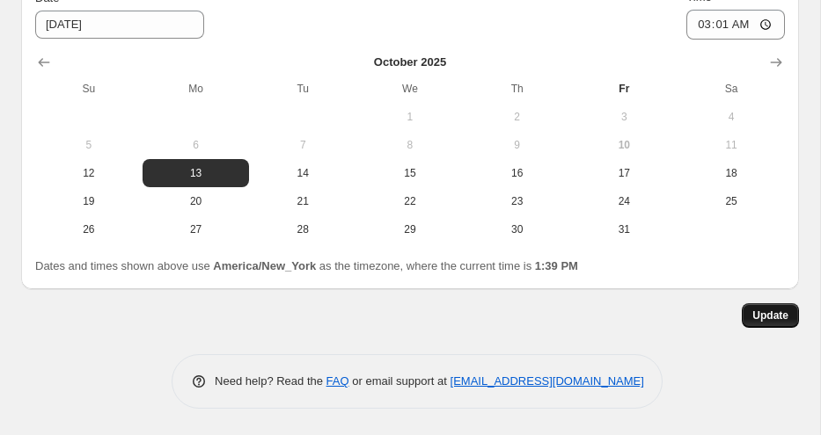
click at [762, 311] on span "Update" at bounding box center [770, 316] width 36 height 14
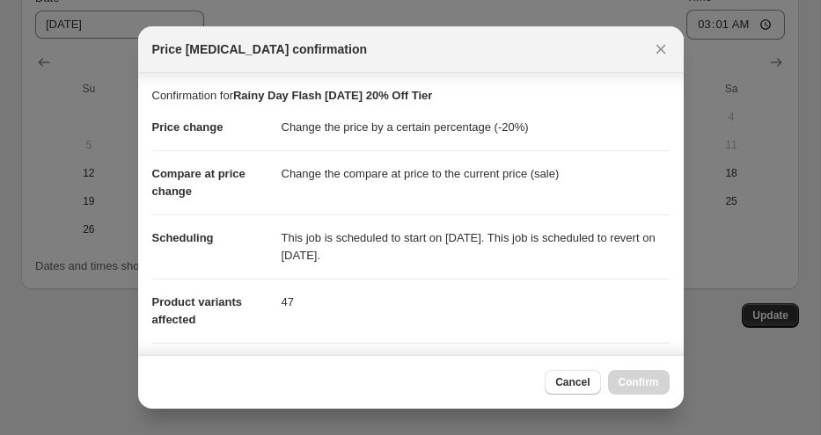
scroll to position [366, 0]
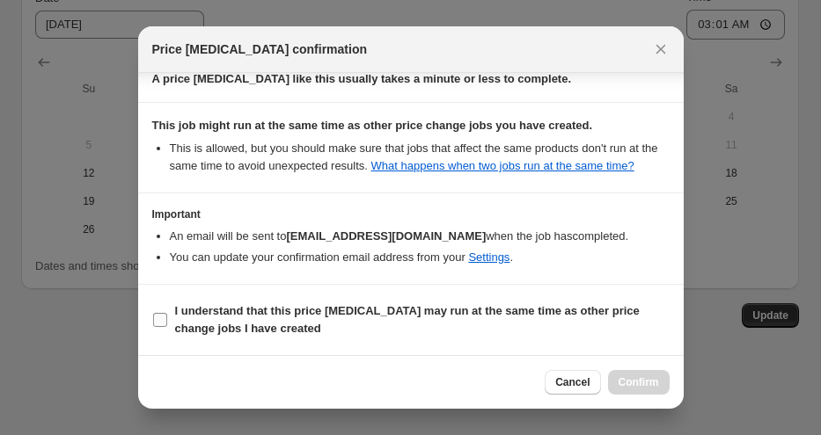
click at [211, 324] on b "I understand that this price [MEDICAL_DATA] may run at the same time as other p…" at bounding box center [407, 319] width 464 height 31
click at [167, 324] on input "I understand that this price [MEDICAL_DATA] may run at the same time as other p…" at bounding box center [160, 320] width 14 height 14
checkbox input "true"
click at [622, 378] on span "Confirm" at bounding box center [638, 383] width 40 height 14
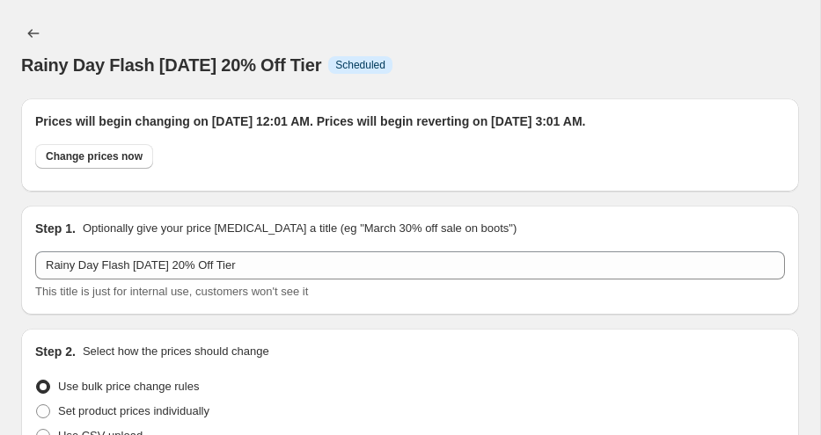
scroll to position [2631, 0]
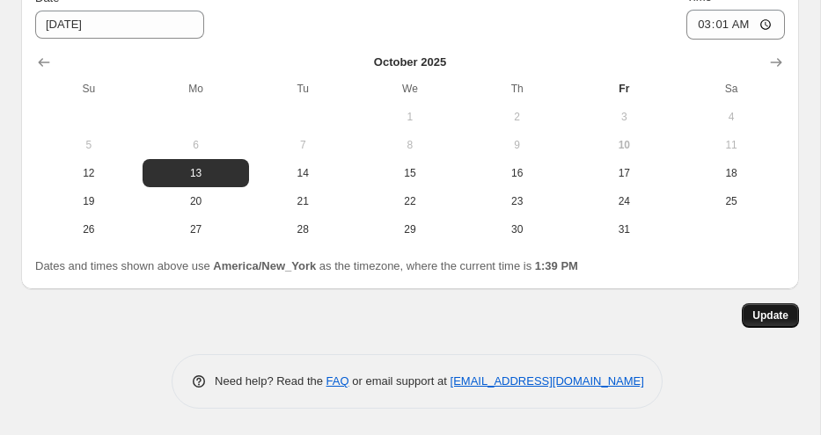
click at [753, 318] on span "Update" at bounding box center [770, 316] width 36 height 14
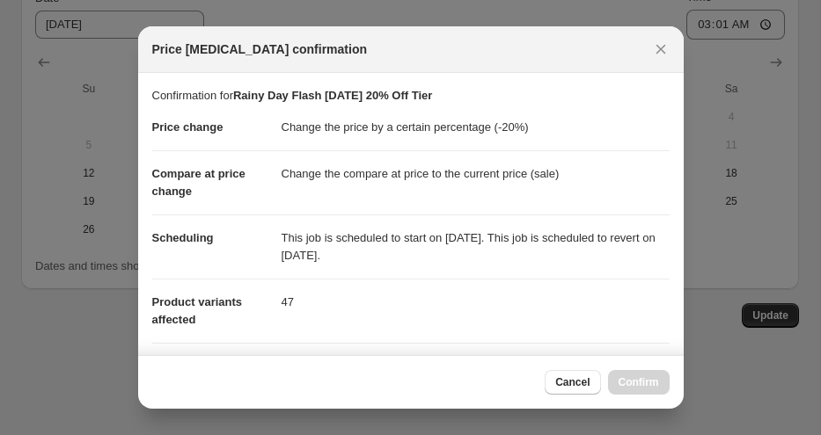
scroll to position [366, 0]
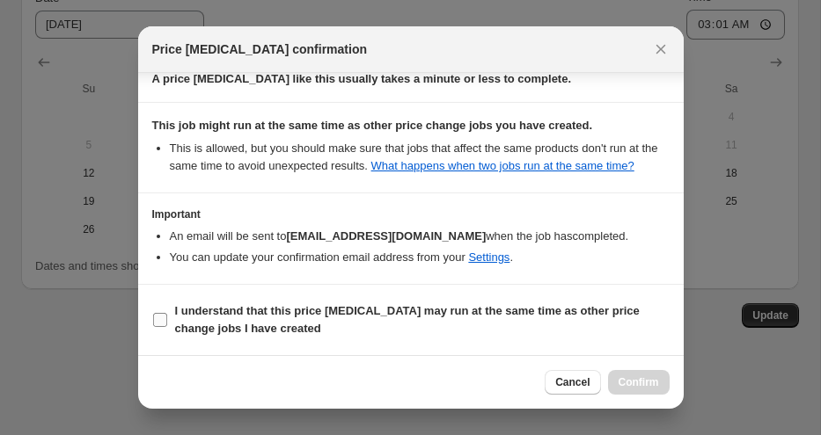
click at [346, 311] on b "I understand that this price [MEDICAL_DATA] may run at the same time as other p…" at bounding box center [407, 319] width 464 height 31
click at [167, 313] on input "I understand that this price [MEDICAL_DATA] may run at the same time as other p…" at bounding box center [160, 320] width 14 height 14
checkbox input "true"
click at [632, 380] on span "Confirm" at bounding box center [638, 383] width 40 height 14
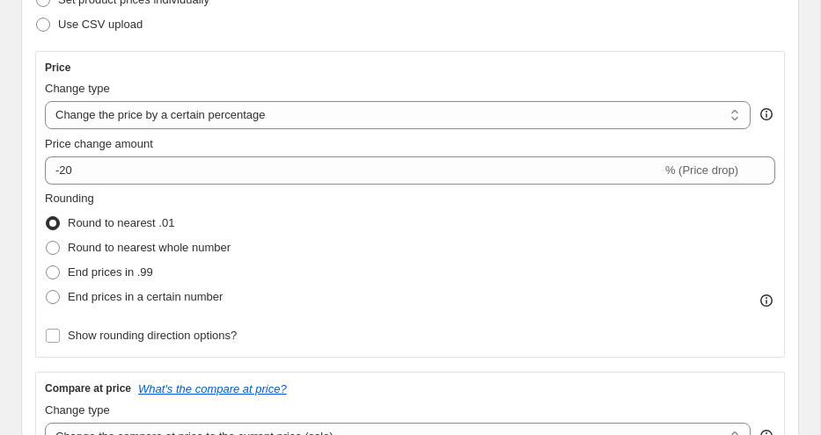
scroll to position [0, 0]
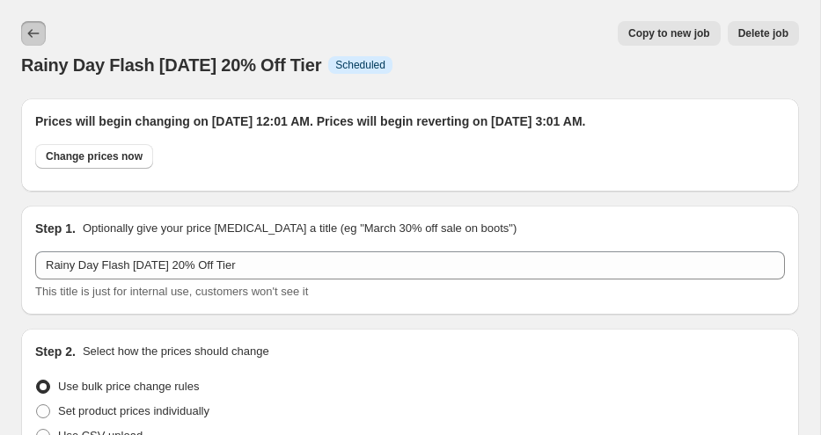
click at [35, 38] on icon "Price change jobs" at bounding box center [34, 34] width 18 height 18
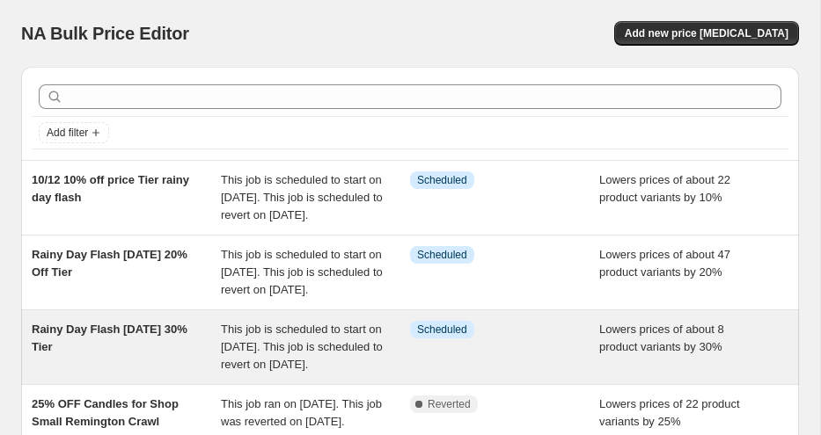
click at [165, 374] on div "Rainy Day Flash [DATE] 30% Tier" at bounding box center [126, 347] width 189 height 53
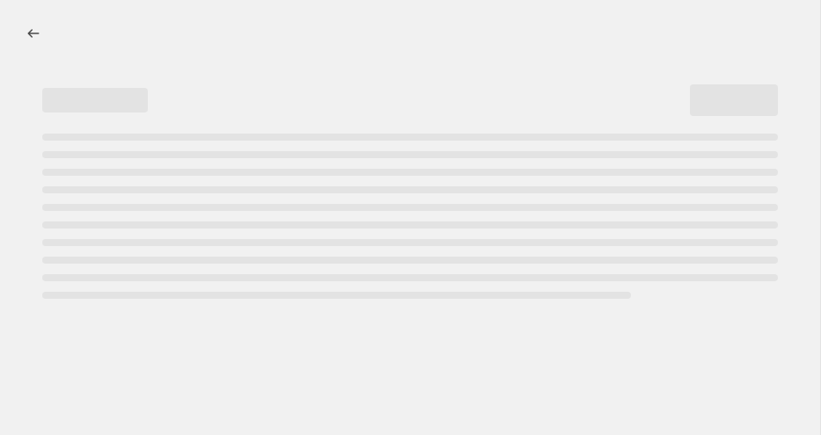
select select "percentage"
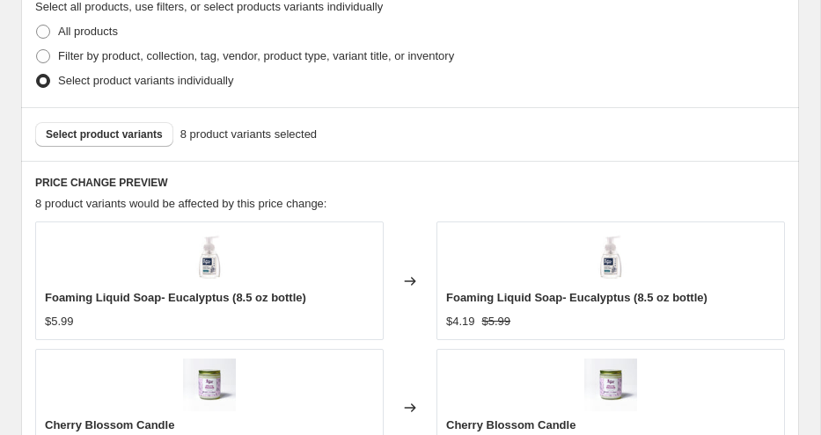
scroll to position [1129, 0]
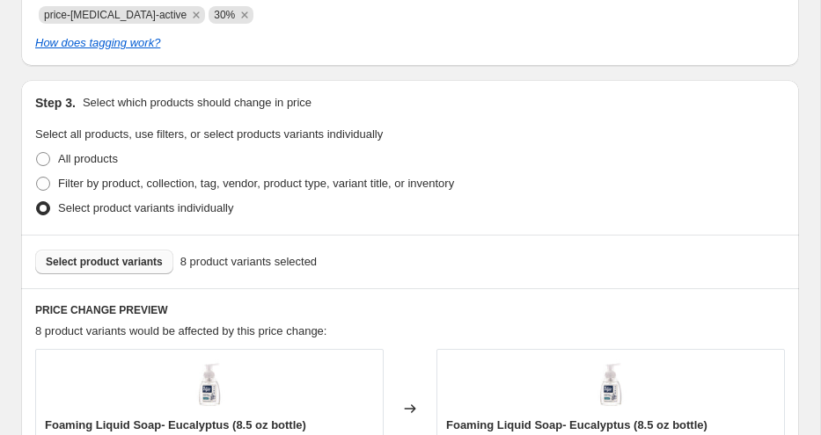
click at [132, 261] on span "Select product variants" at bounding box center [104, 262] width 117 height 14
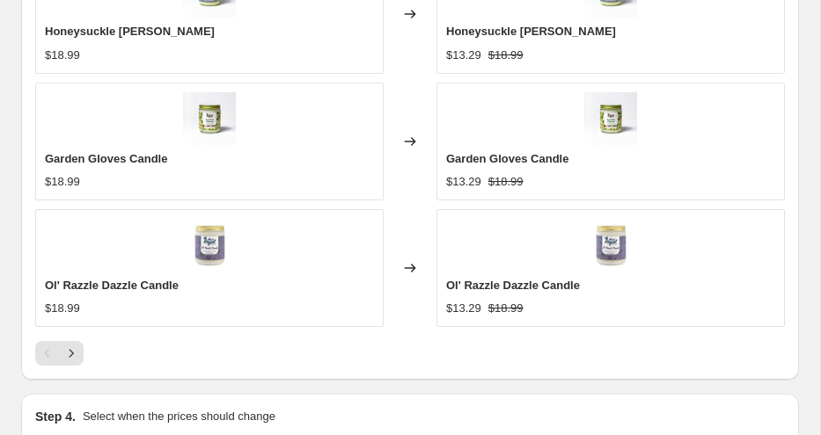
scroll to position [1911, 0]
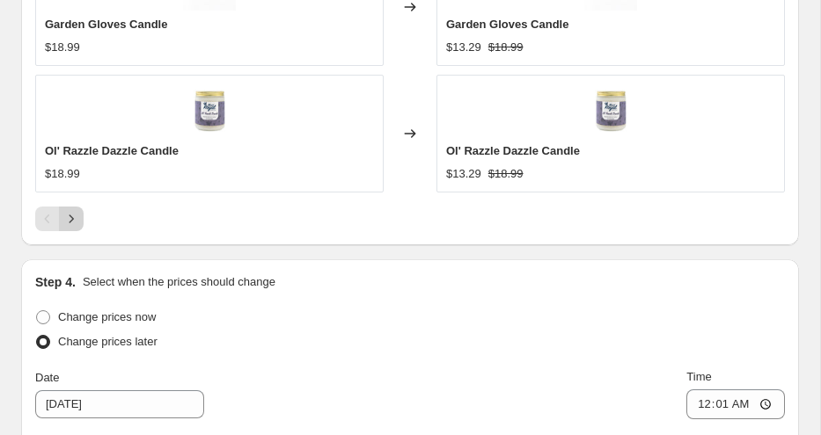
click at [77, 222] on icon "Next" at bounding box center [71, 219] width 18 height 18
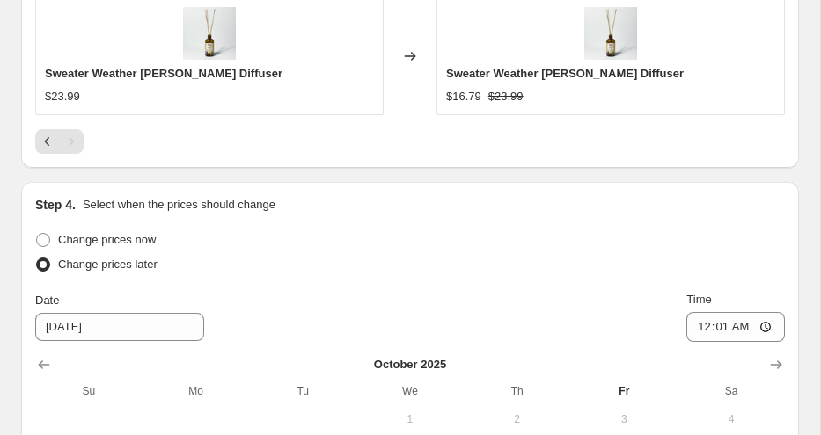
scroll to position [2218, 0]
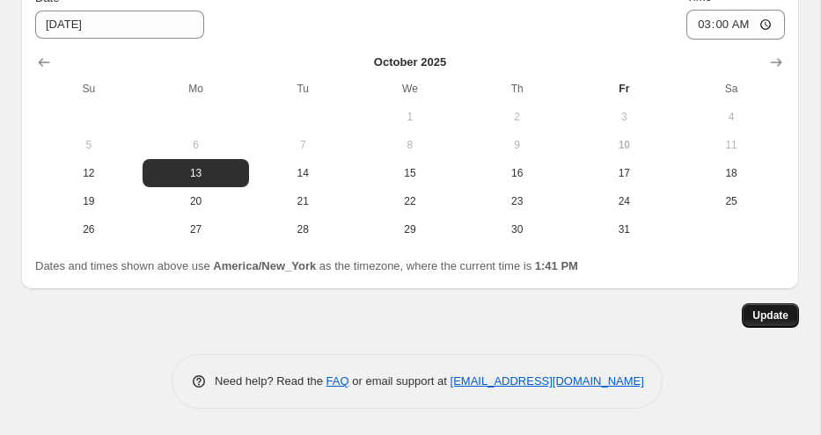
click at [771, 319] on span "Update" at bounding box center [770, 316] width 36 height 14
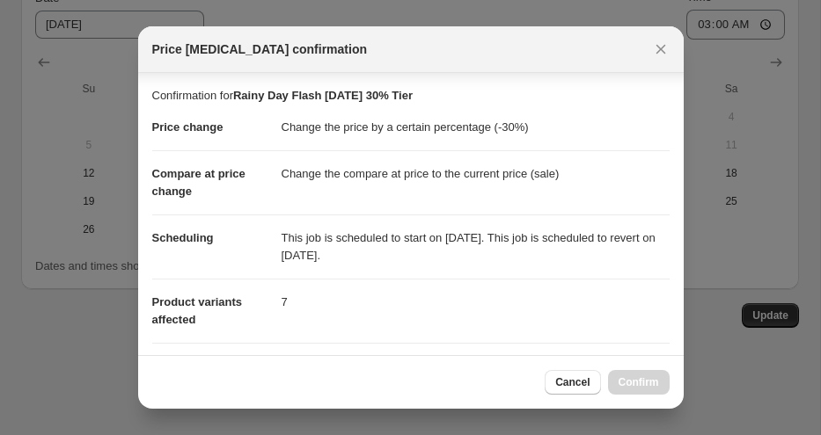
scroll to position [366, 0]
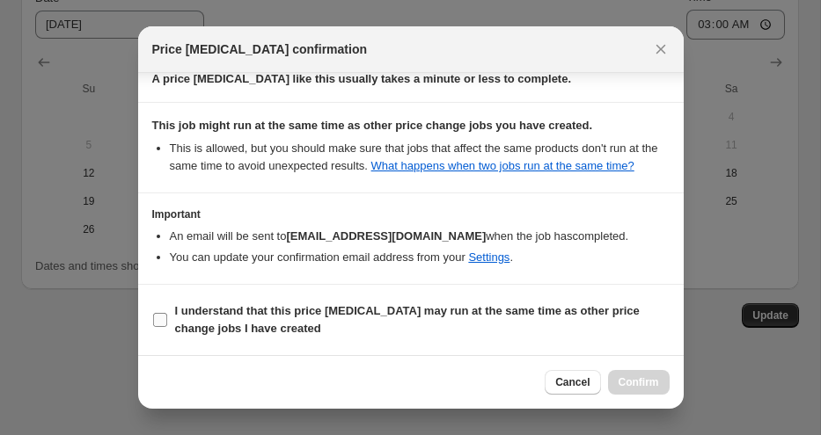
click at [231, 324] on b "I understand that this price [MEDICAL_DATA] may run at the same time as other p…" at bounding box center [407, 319] width 464 height 31
click at [167, 324] on input "I understand that this price [MEDICAL_DATA] may run at the same time as other p…" at bounding box center [160, 320] width 14 height 14
checkbox input "true"
click at [638, 382] on span "Confirm" at bounding box center [638, 383] width 40 height 14
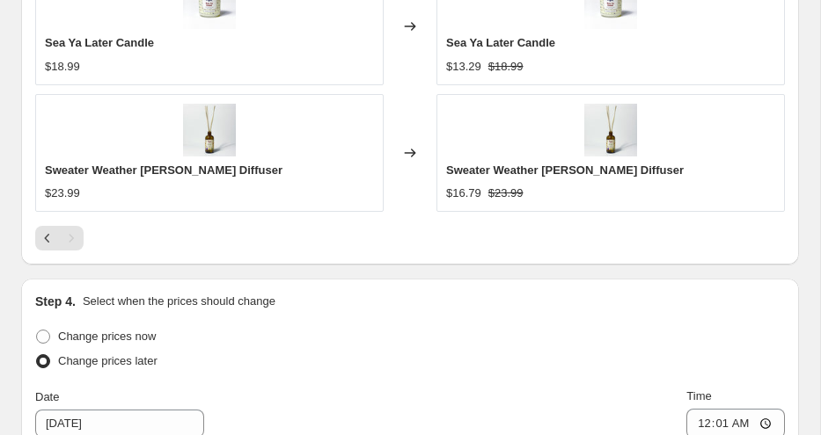
scroll to position [1456, 0]
